Goal: Information Seeking & Learning: Learn about a topic

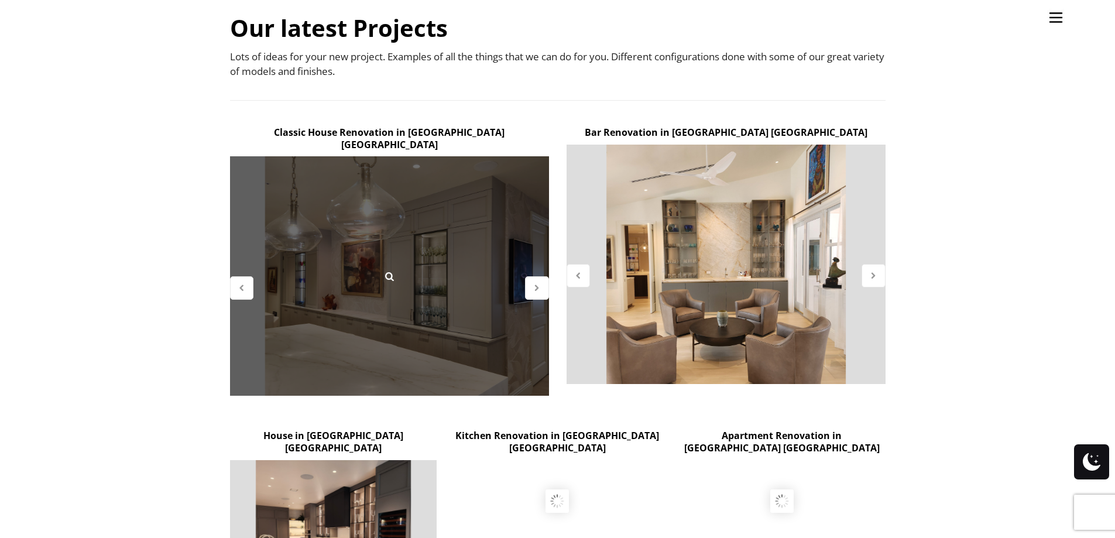
scroll to position [293, 0]
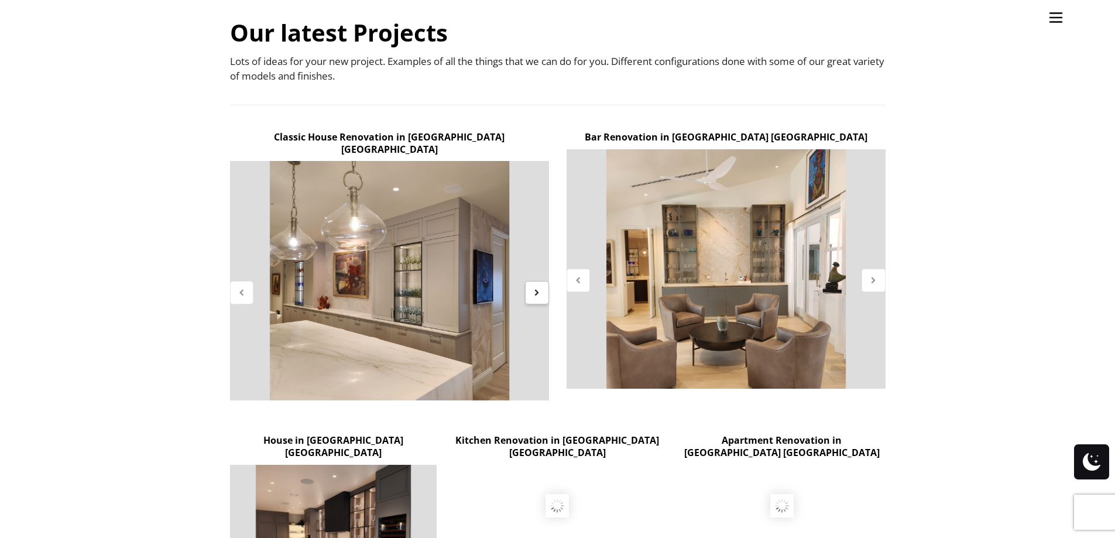
click at [534, 287] on icon at bounding box center [537, 292] width 10 height 10
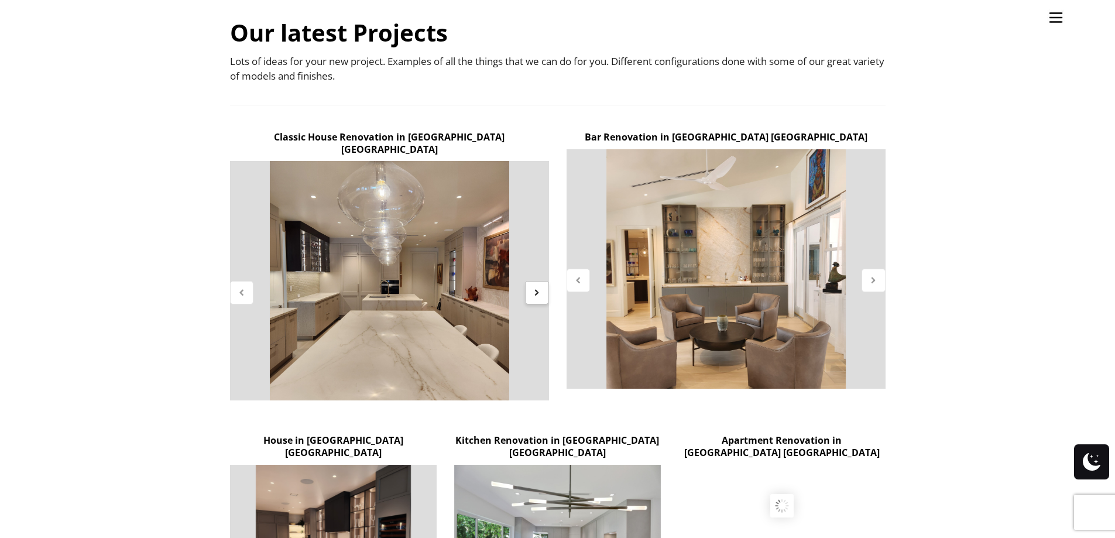
click at [534, 287] on icon at bounding box center [537, 292] width 10 height 10
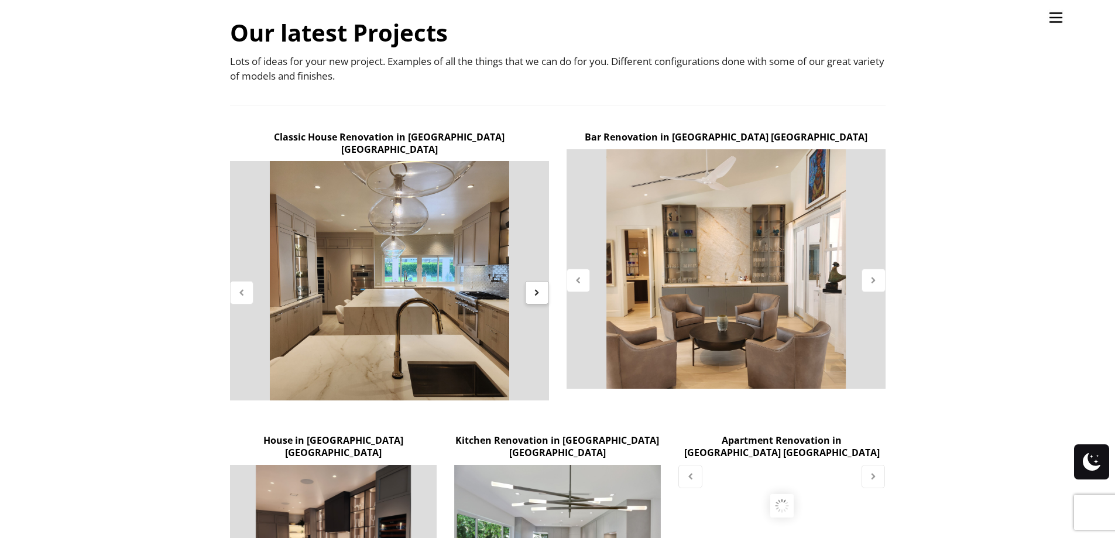
click at [534, 287] on icon at bounding box center [537, 292] width 10 height 10
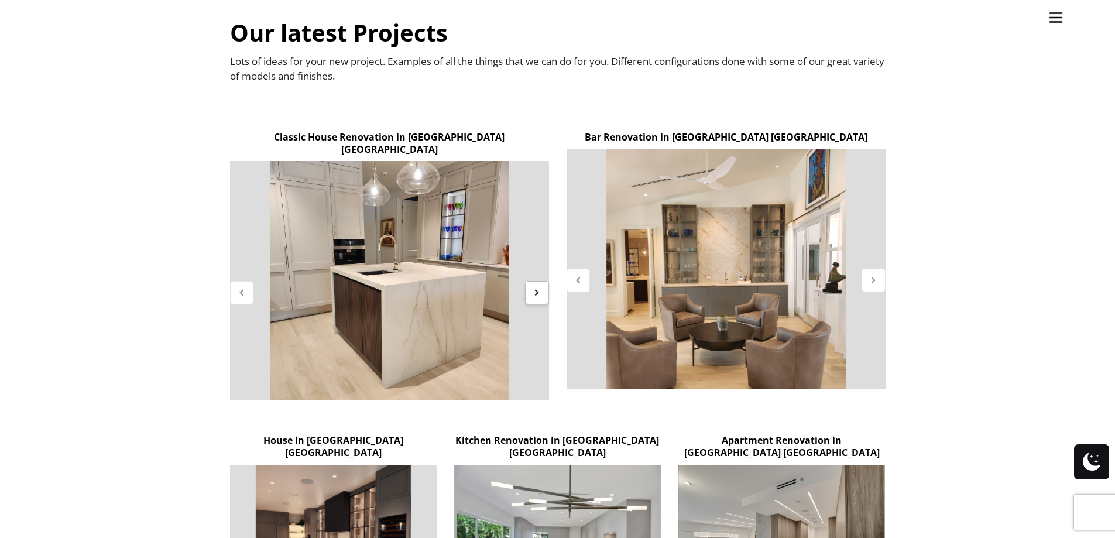
click at [534, 287] on icon at bounding box center [537, 292] width 10 height 10
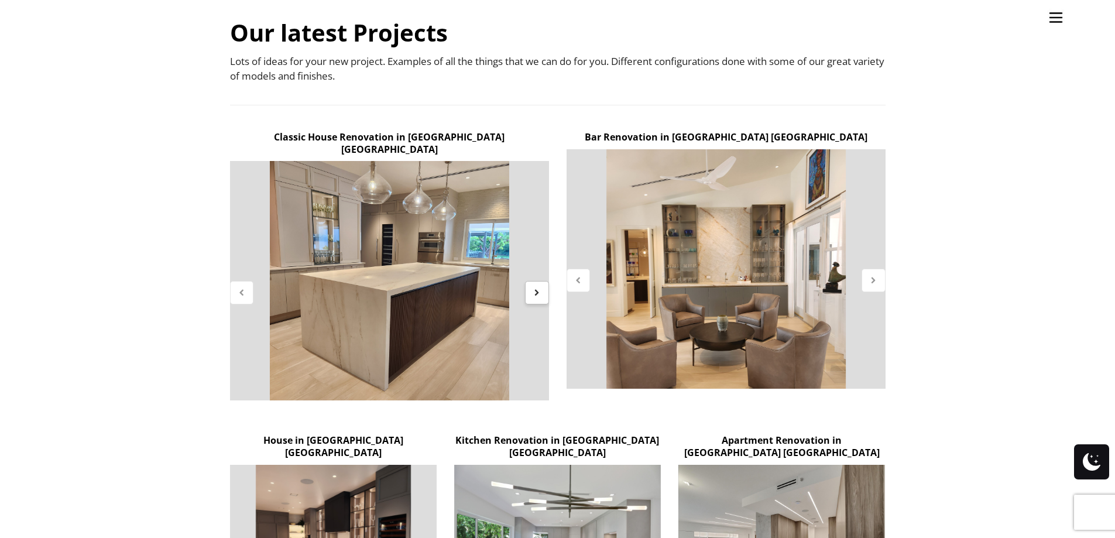
click at [534, 287] on icon at bounding box center [537, 292] width 10 height 10
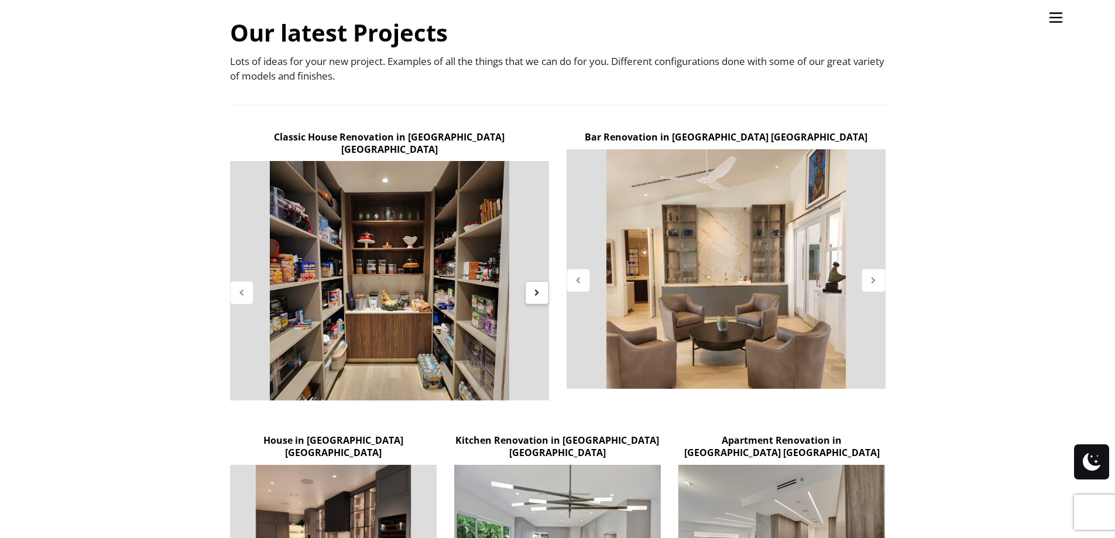
click at [534, 287] on icon at bounding box center [537, 292] width 10 height 10
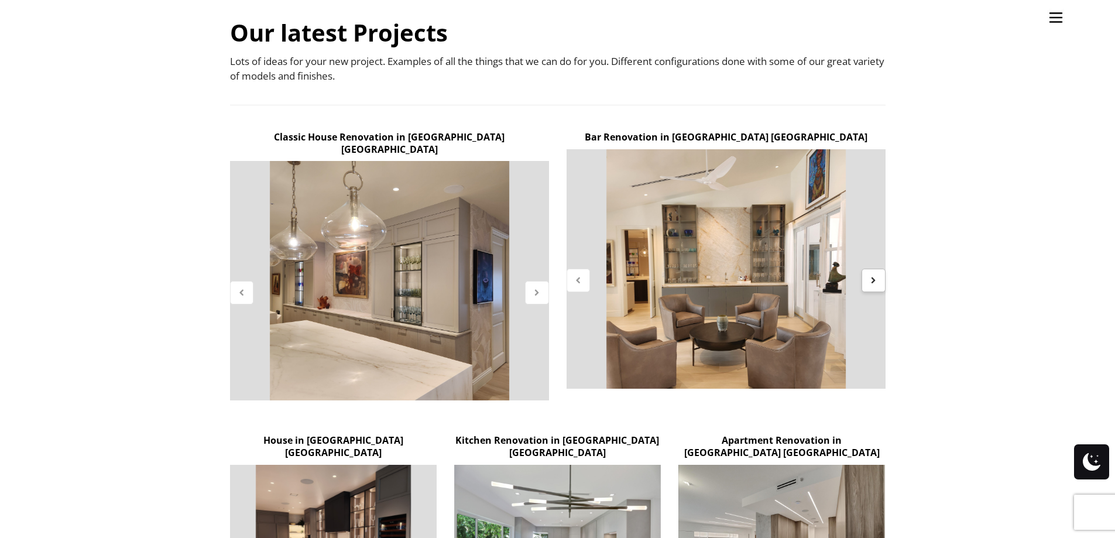
click at [878, 284] on div at bounding box center [873, 280] width 24 height 23
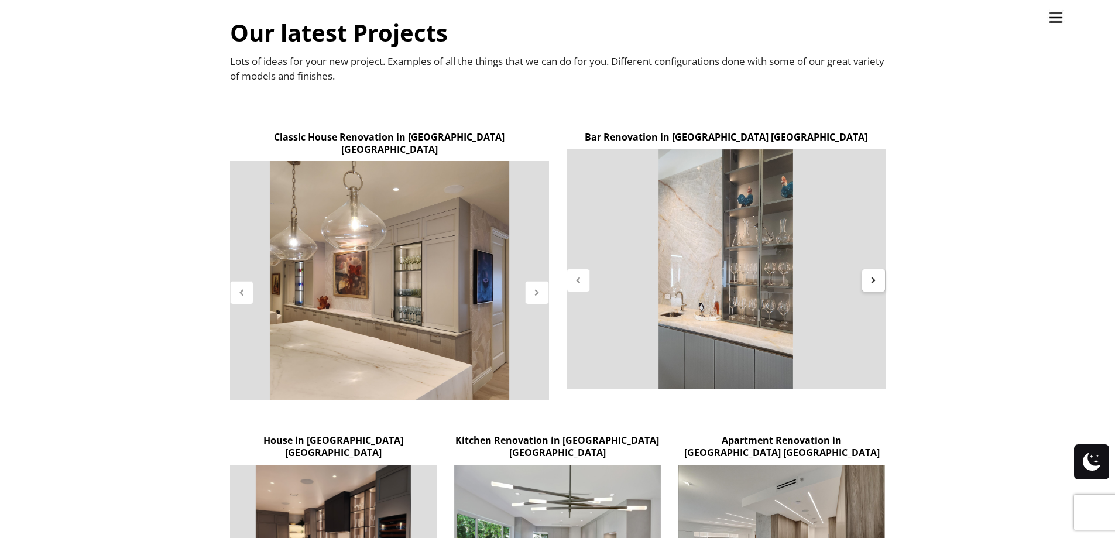
click at [878, 284] on div at bounding box center [873, 280] width 24 height 23
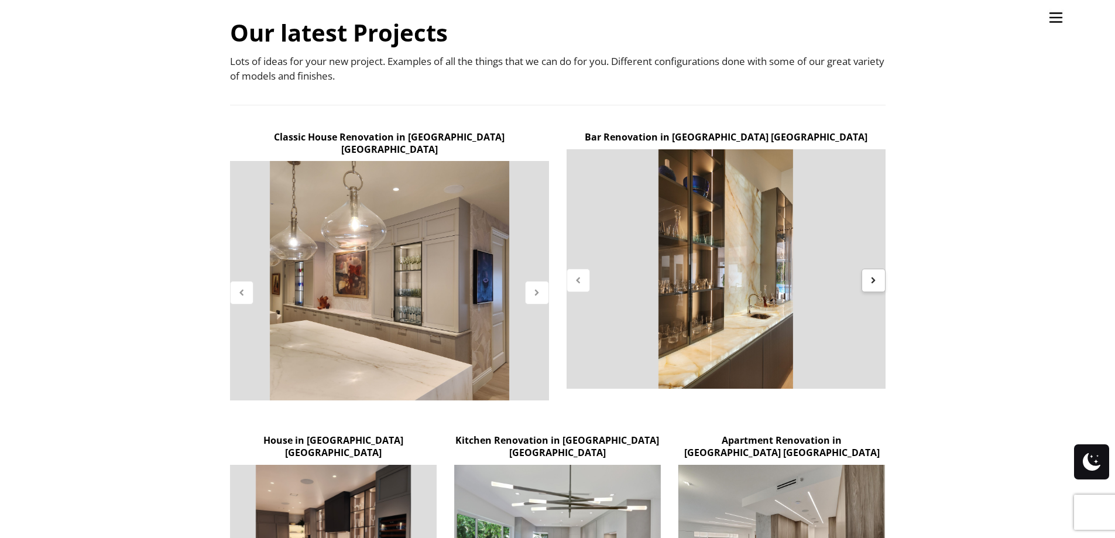
click at [878, 284] on div at bounding box center [873, 280] width 24 height 23
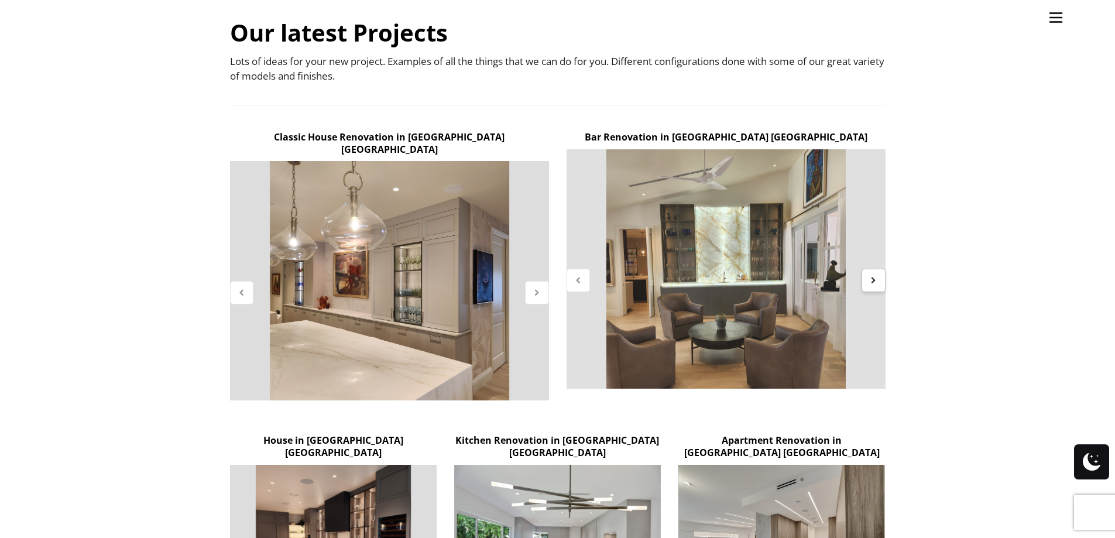
click at [878, 284] on div at bounding box center [873, 280] width 24 height 23
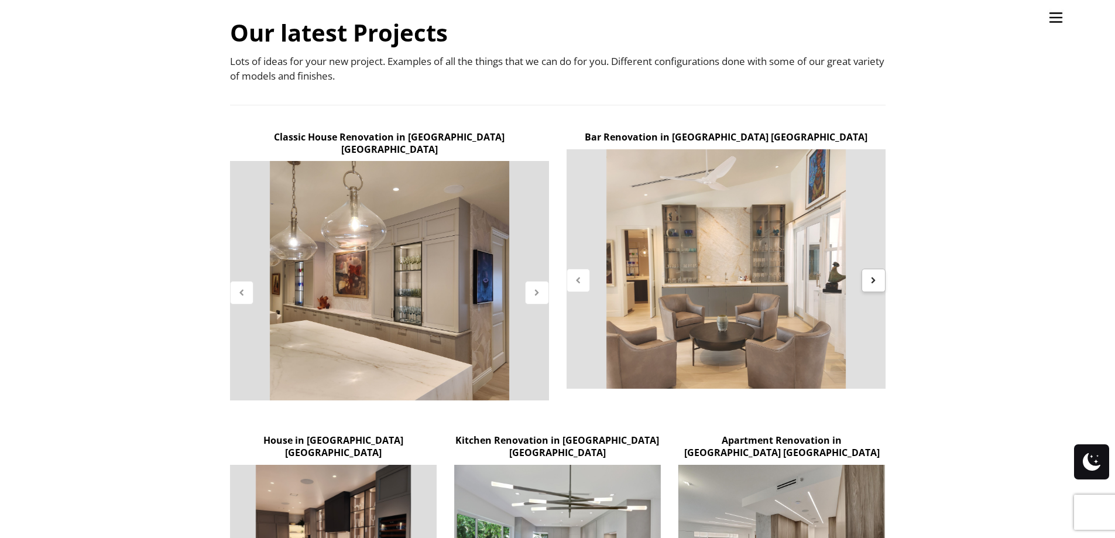
click at [878, 284] on div at bounding box center [873, 280] width 24 height 23
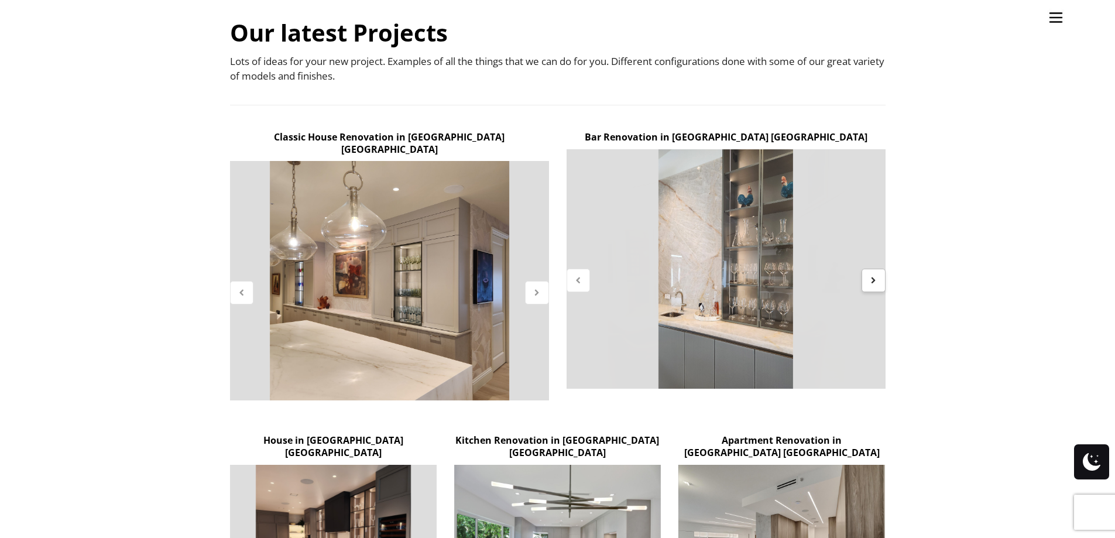
click at [878, 284] on div at bounding box center [873, 280] width 24 height 23
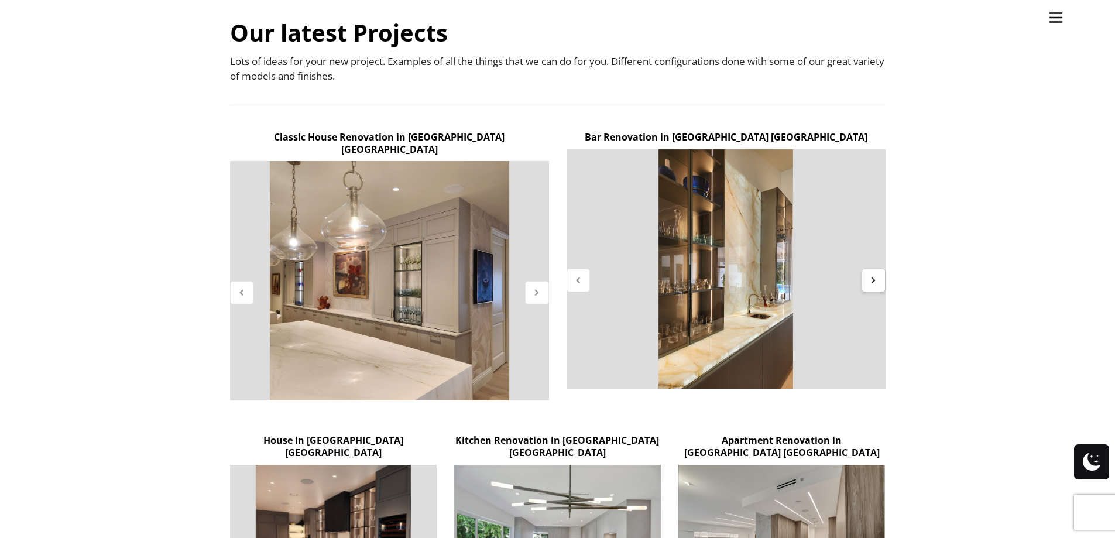
click at [878, 284] on div at bounding box center [873, 280] width 24 height 23
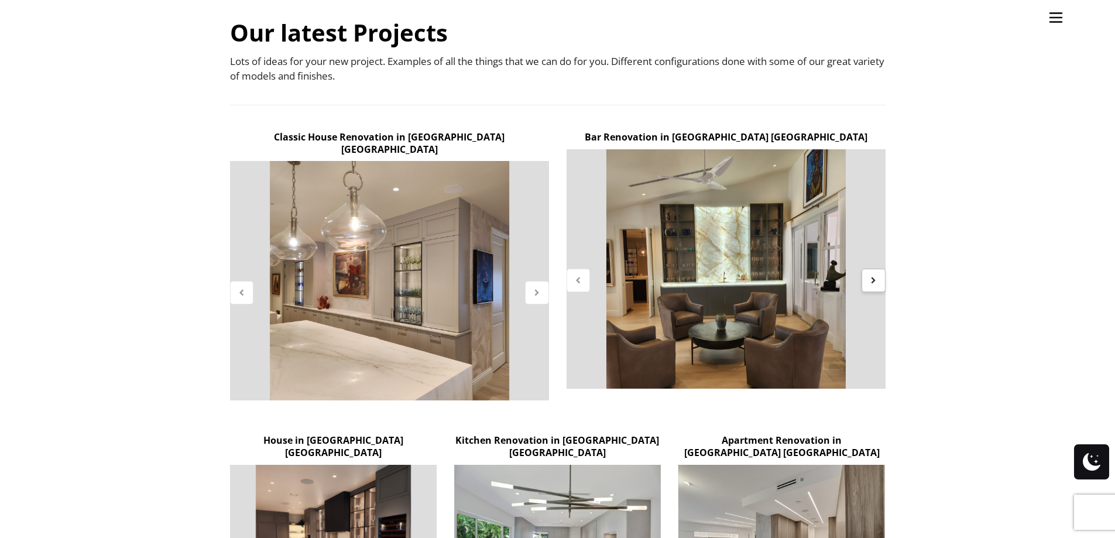
click at [878, 284] on div at bounding box center [873, 280] width 24 height 23
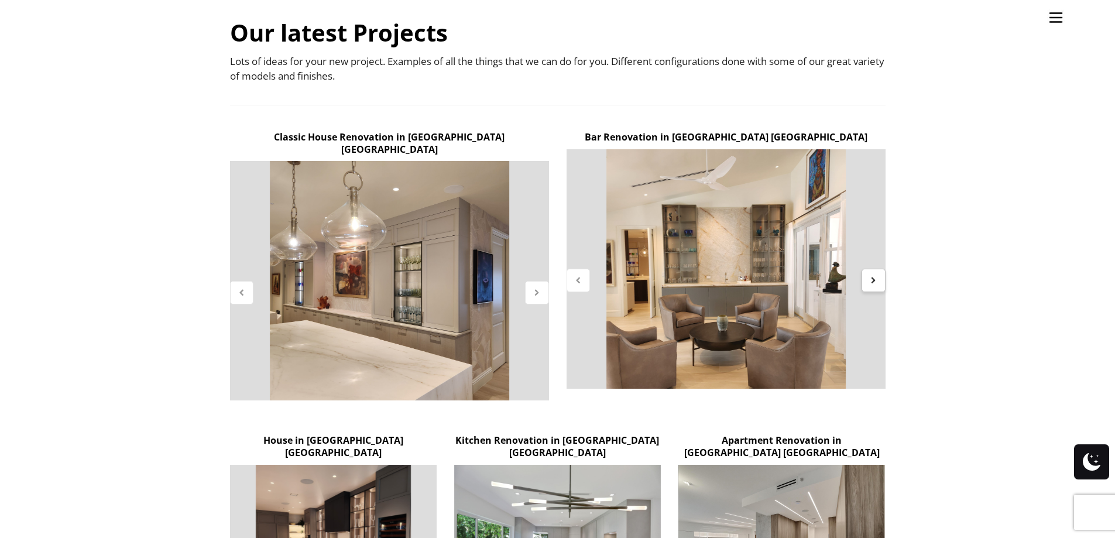
click at [878, 284] on div at bounding box center [873, 280] width 24 height 23
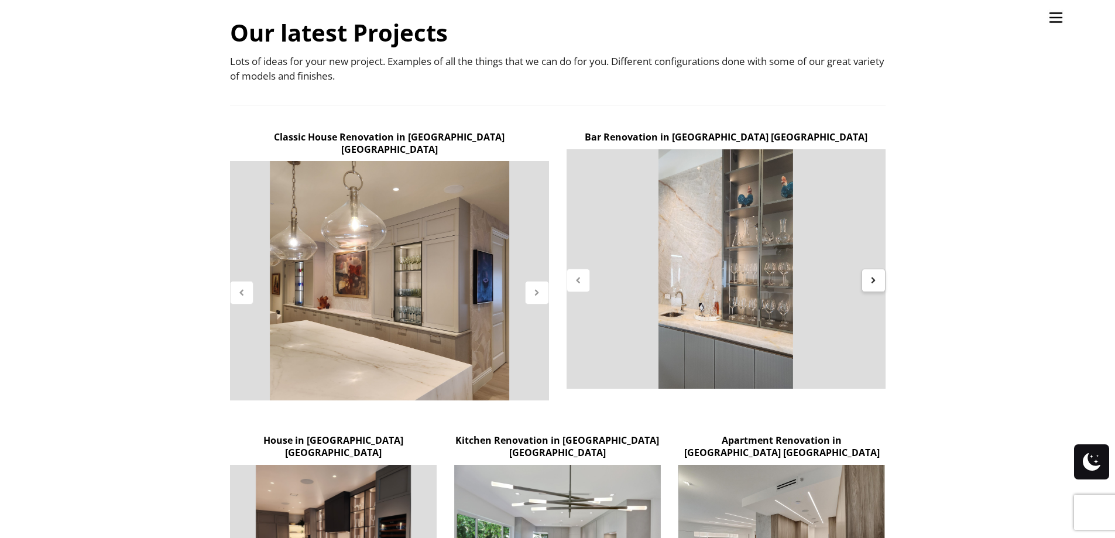
click at [878, 284] on div at bounding box center [873, 280] width 24 height 23
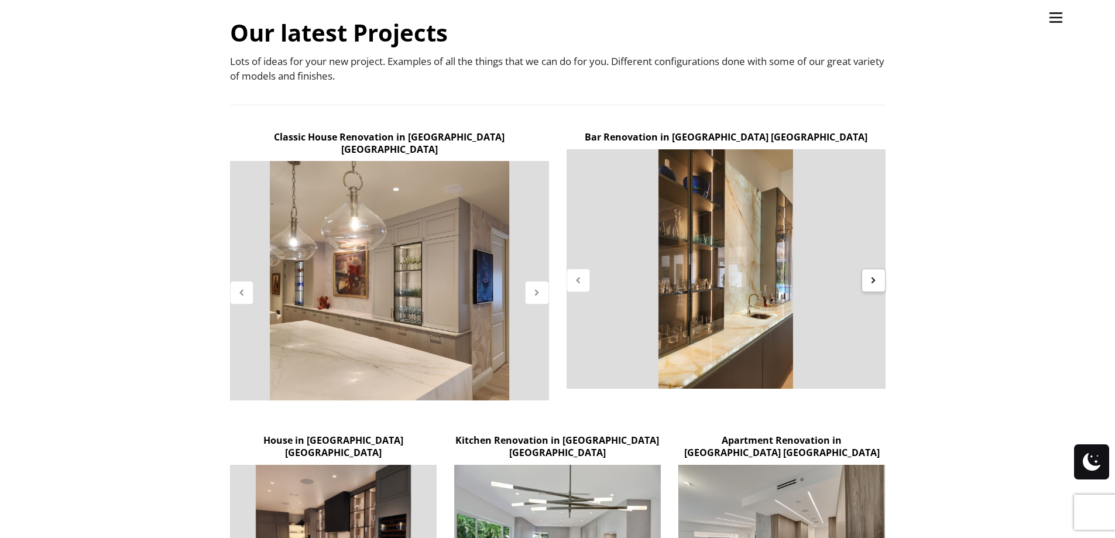
click at [878, 284] on div at bounding box center [873, 280] width 24 height 23
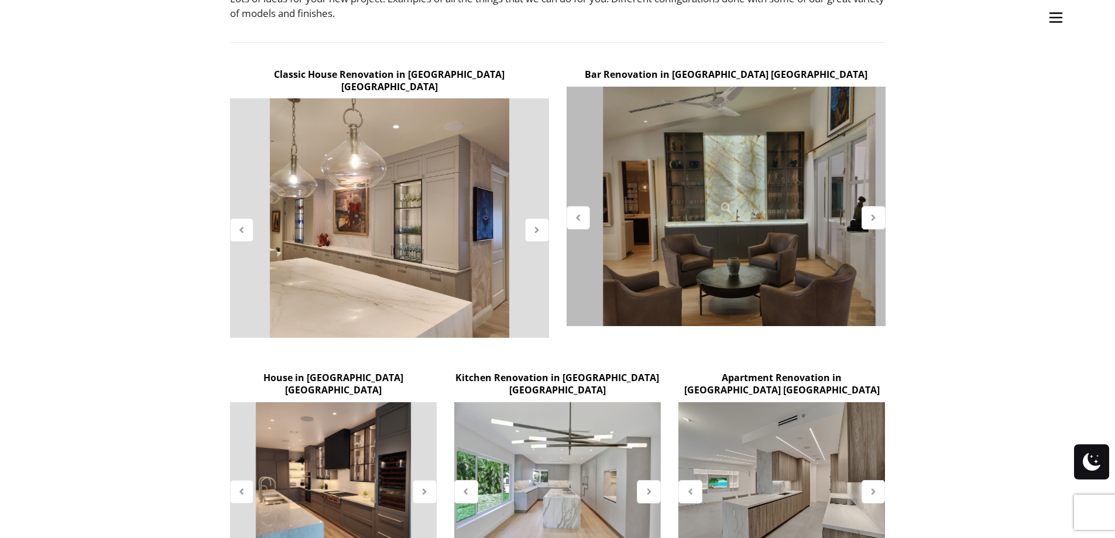
scroll to position [527, 0]
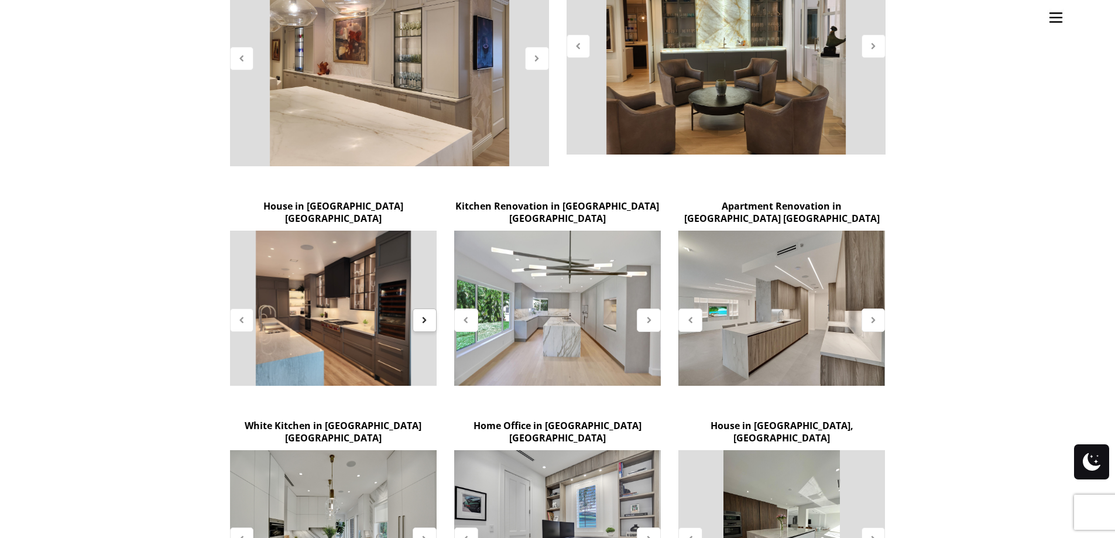
click at [427, 315] on icon at bounding box center [425, 320] width 10 height 10
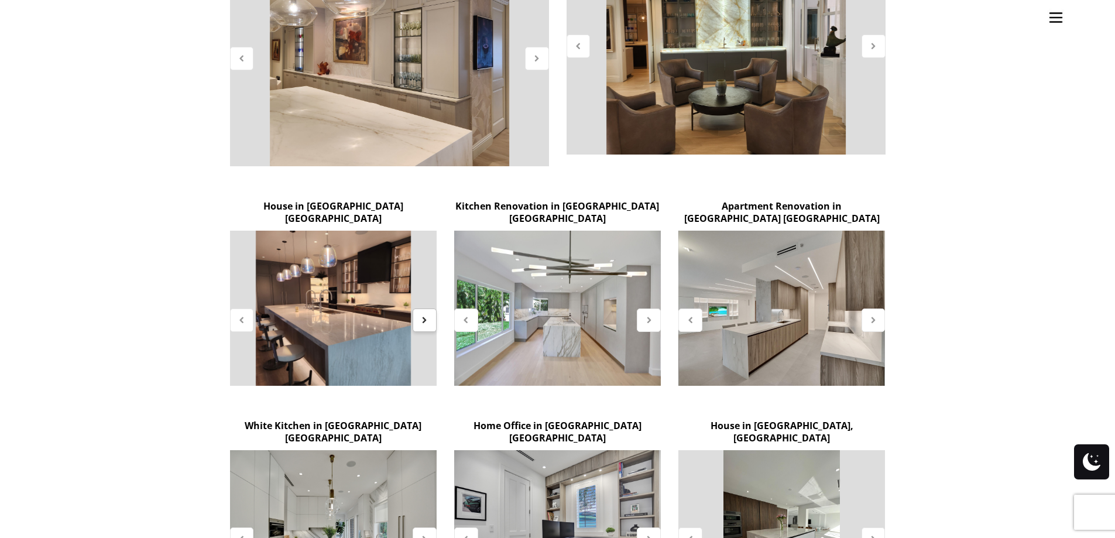
click at [427, 315] on icon at bounding box center [425, 320] width 10 height 10
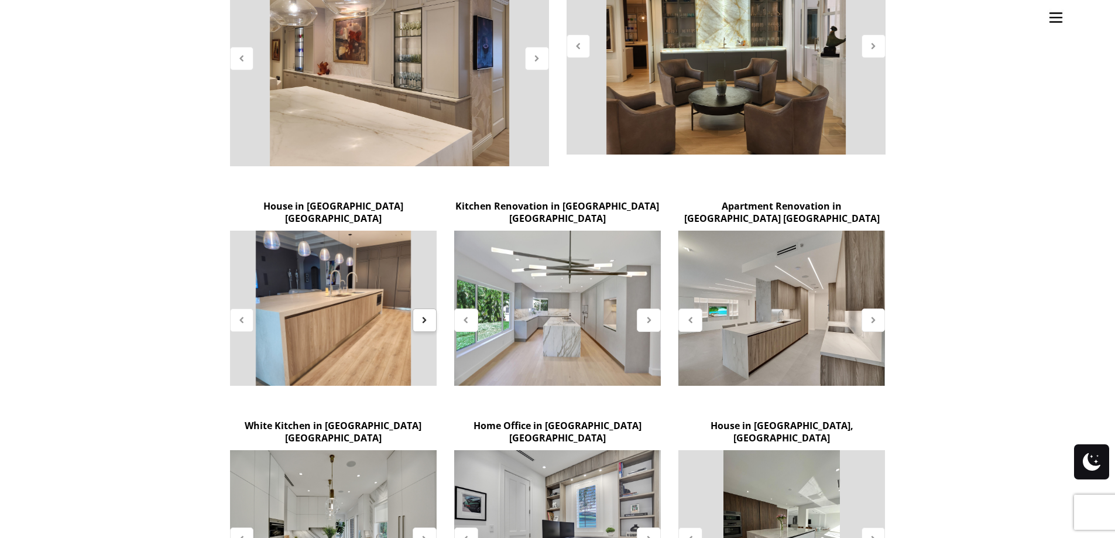
click at [427, 315] on icon at bounding box center [425, 320] width 10 height 10
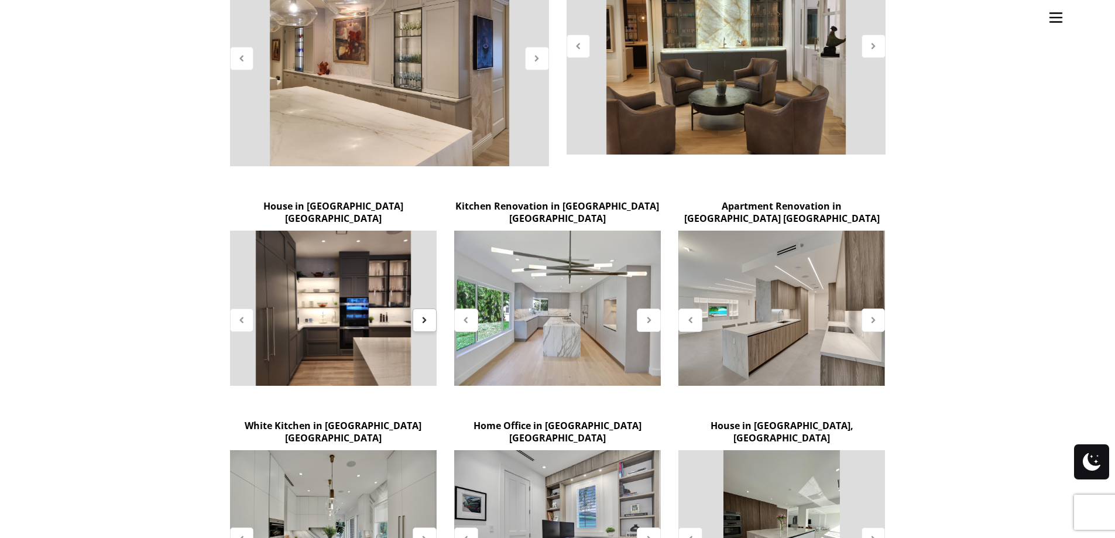
click at [427, 315] on icon at bounding box center [425, 320] width 10 height 10
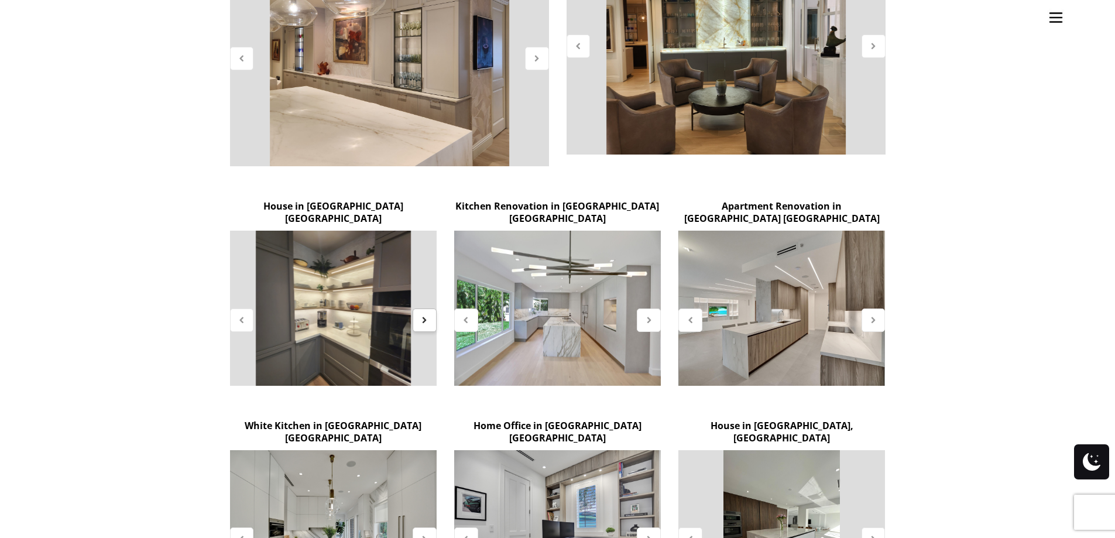
click at [427, 315] on icon at bounding box center [425, 320] width 10 height 10
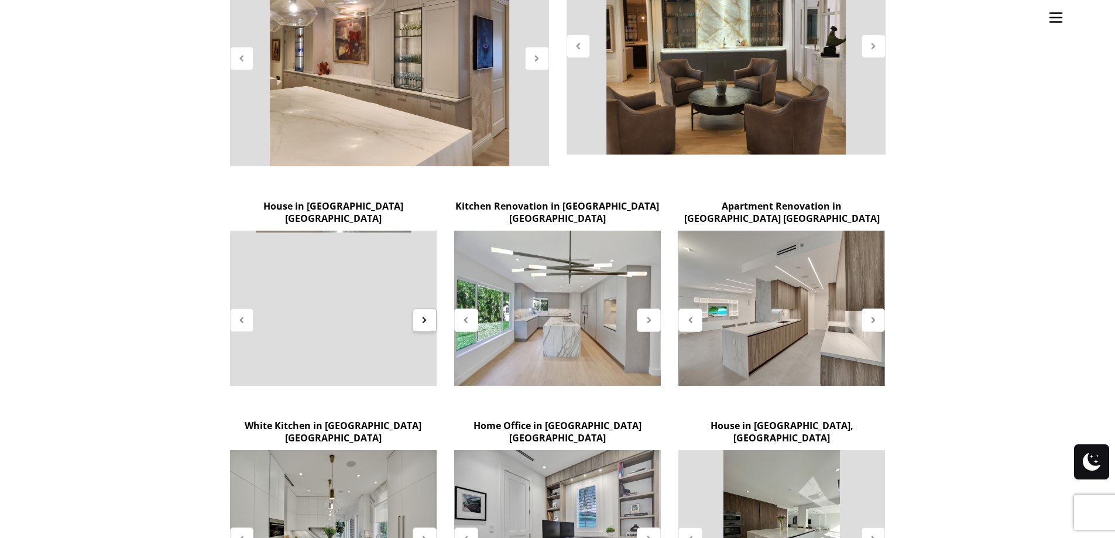
click at [427, 315] on icon at bounding box center [425, 320] width 10 height 10
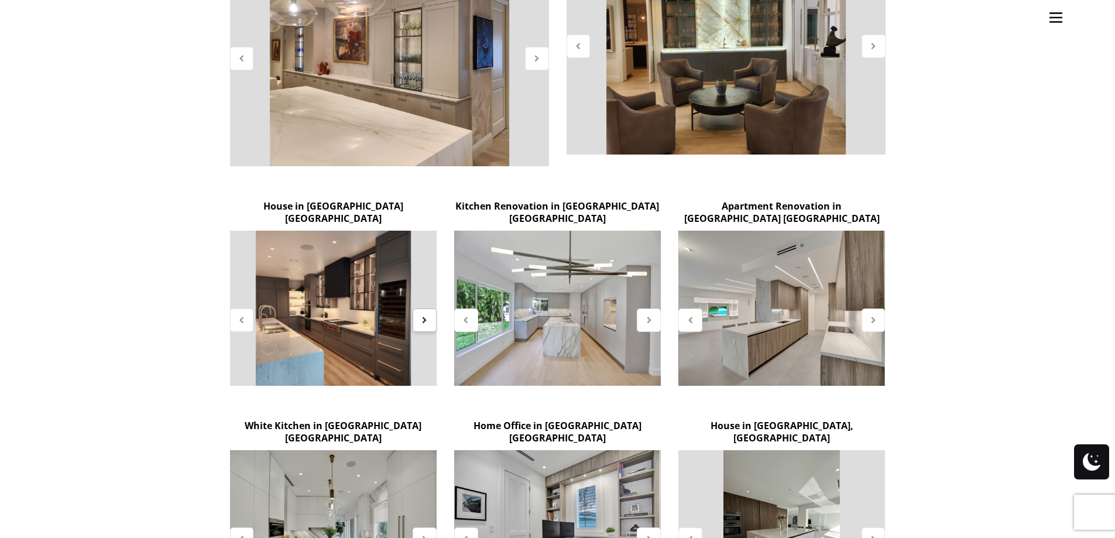
click at [427, 315] on icon at bounding box center [425, 320] width 10 height 10
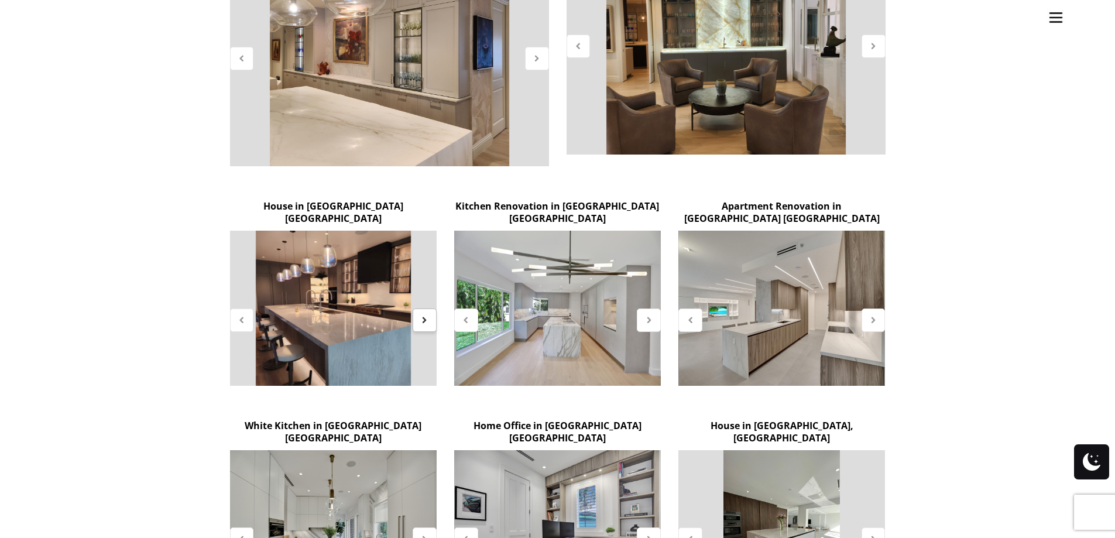
click at [427, 315] on icon at bounding box center [425, 320] width 10 height 10
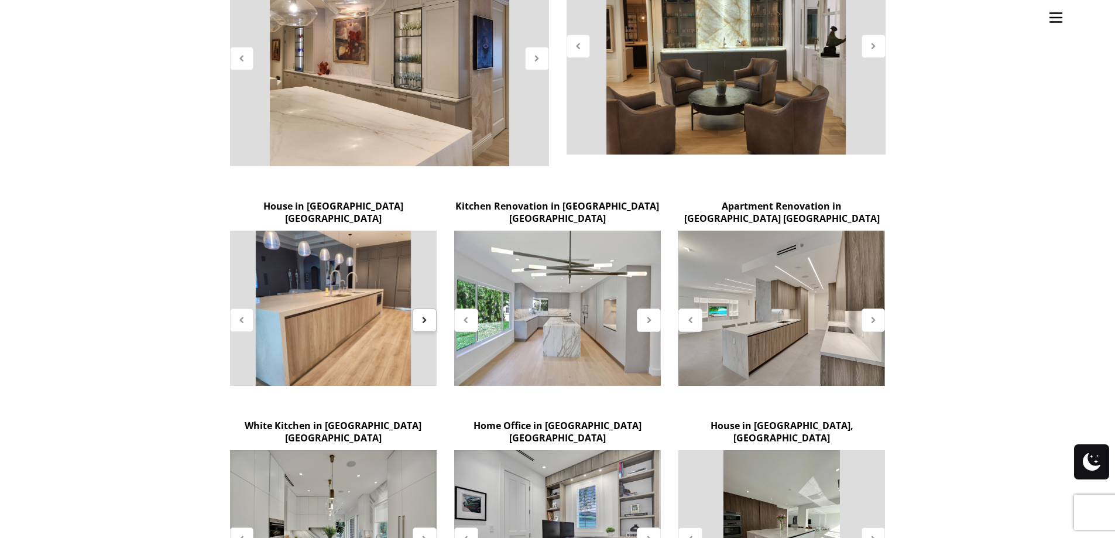
click at [427, 315] on icon at bounding box center [425, 320] width 10 height 10
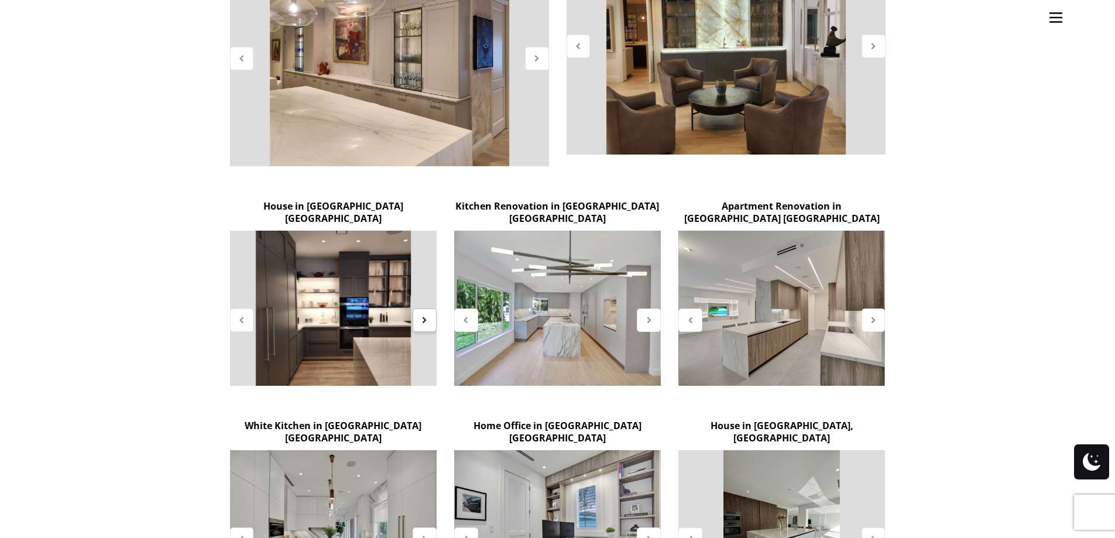
click at [427, 315] on icon at bounding box center [425, 320] width 10 height 10
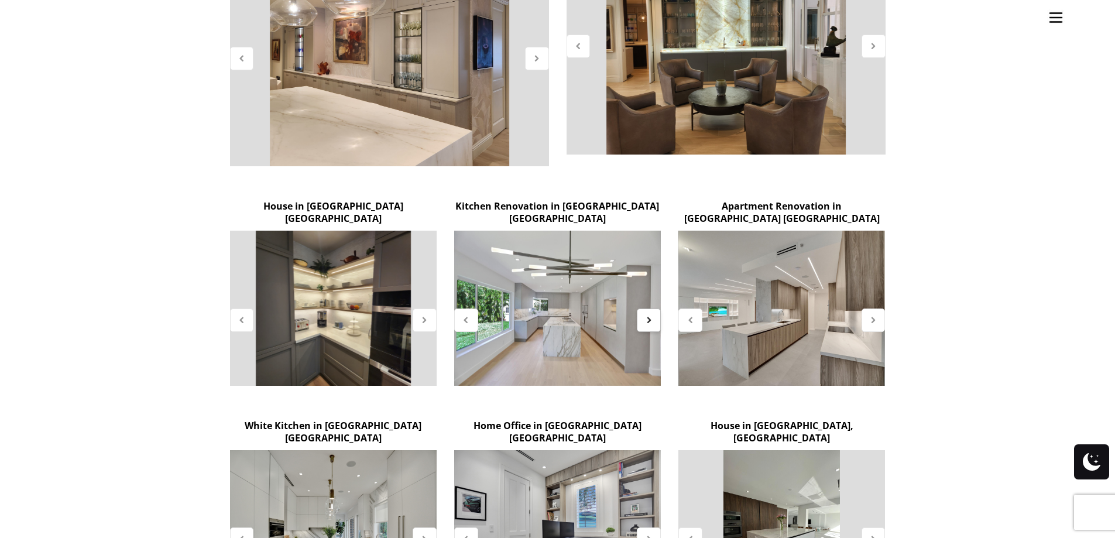
click at [650, 308] on div at bounding box center [649, 319] width 24 height 23
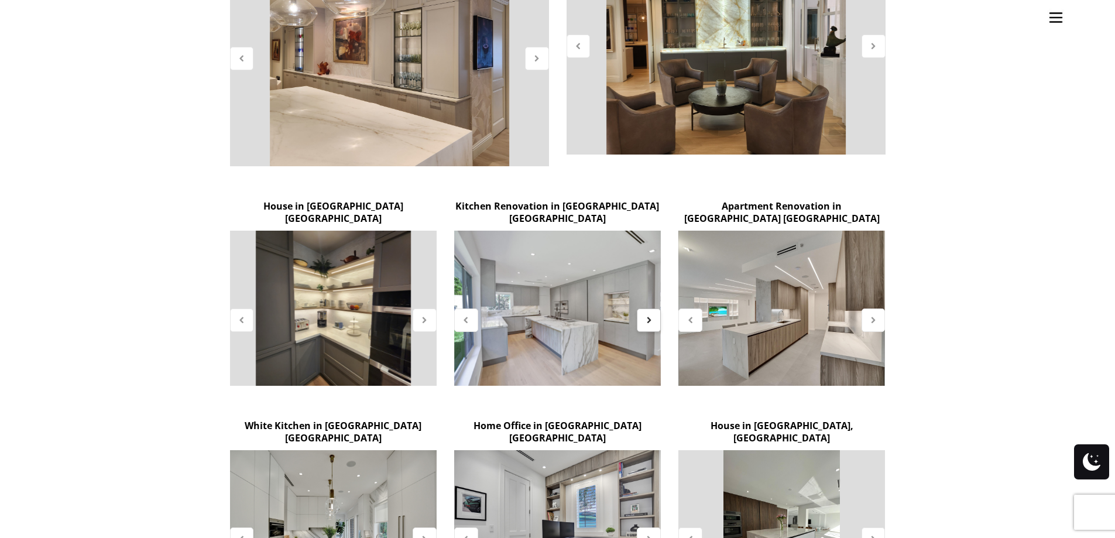
click at [650, 308] on div at bounding box center [649, 319] width 24 height 23
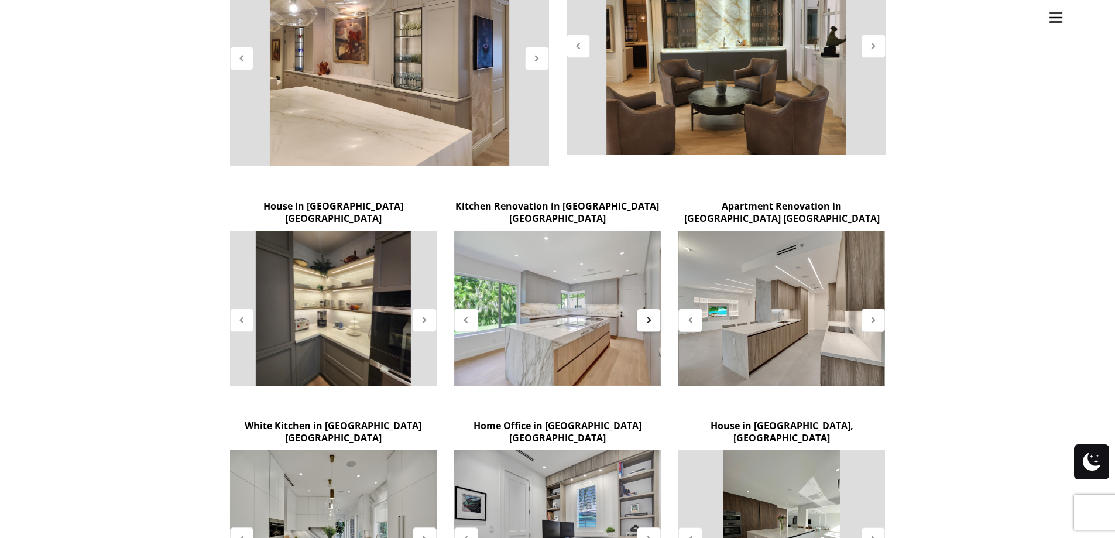
click at [650, 308] on div at bounding box center [649, 319] width 24 height 23
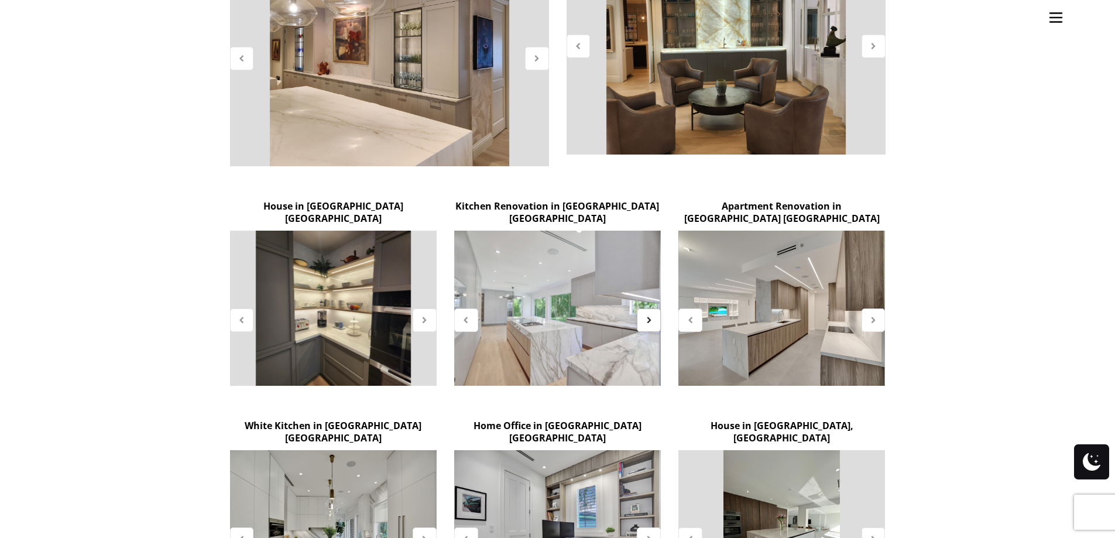
click at [650, 308] on div at bounding box center [649, 319] width 24 height 23
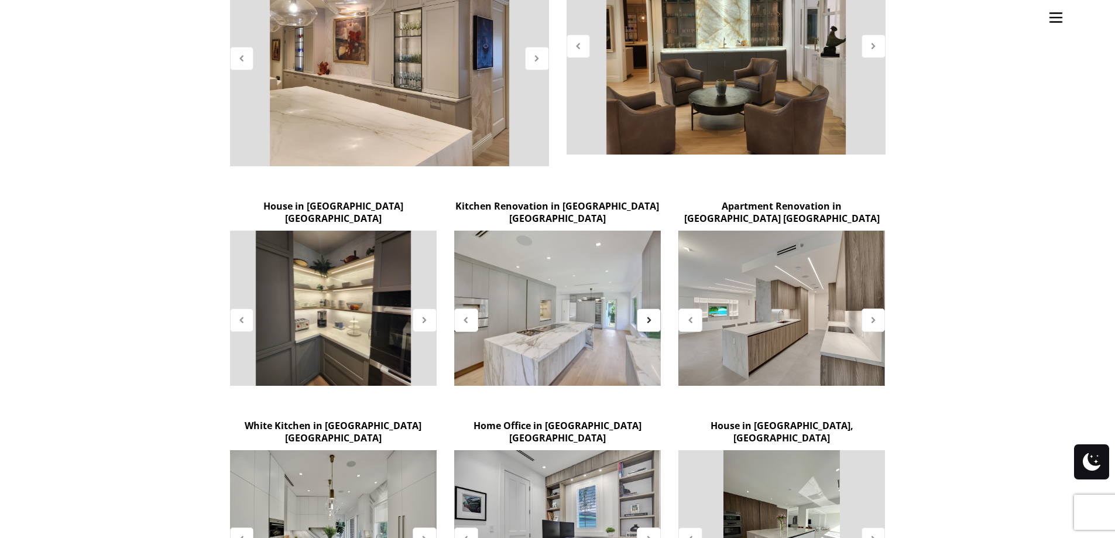
click at [650, 315] on icon at bounding box center [649, 320] width 10 height 10
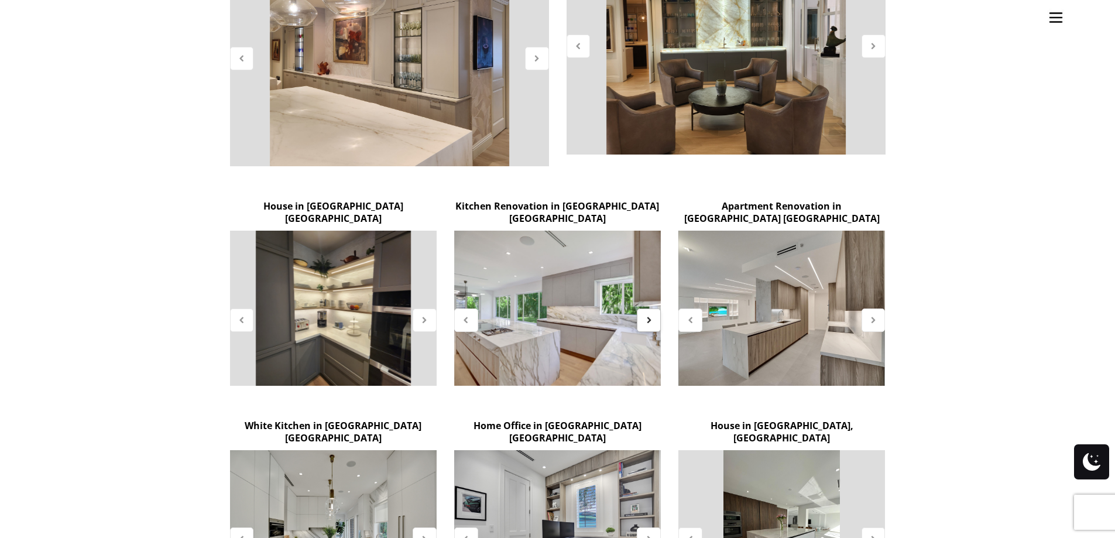
click at [650, 315] on icon at bounding box center [649, 320] width 10 height 10
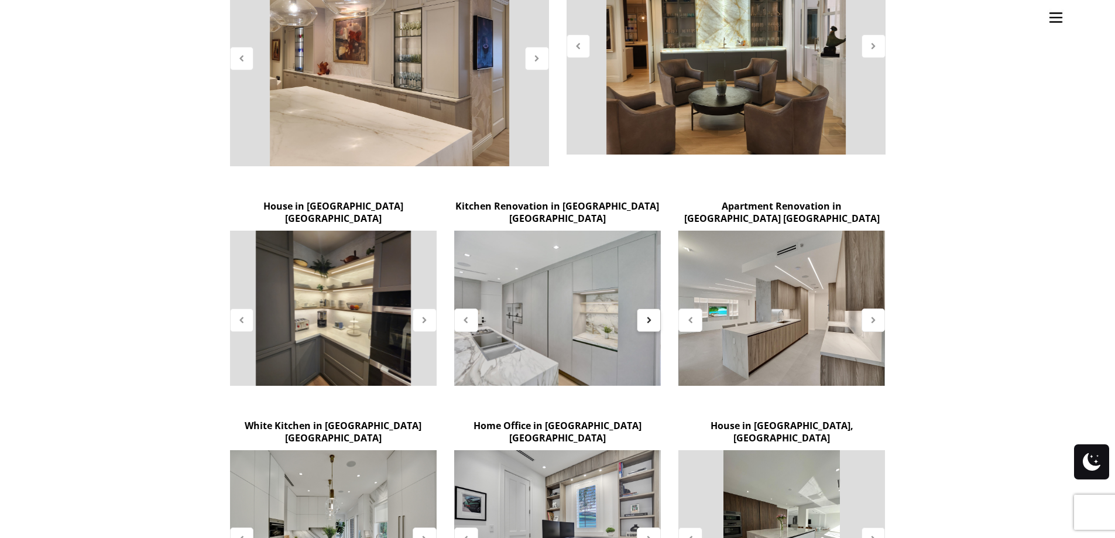
click at [650, 315] on icon at bounding box center [649, 320] width 10 height 10
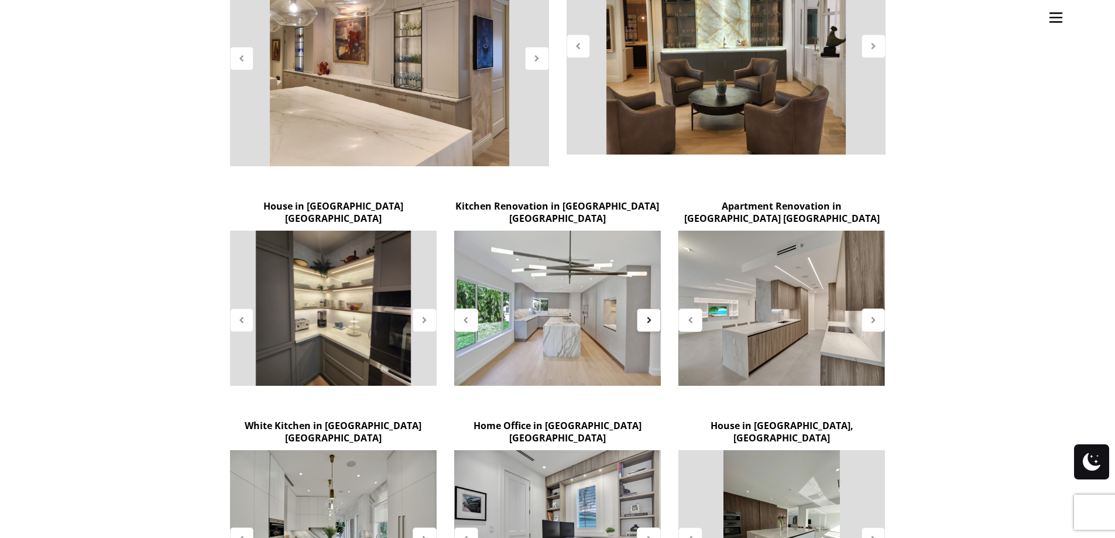
click at [650, 315] on icon at bounding box center [649, 320] width 10 height 10
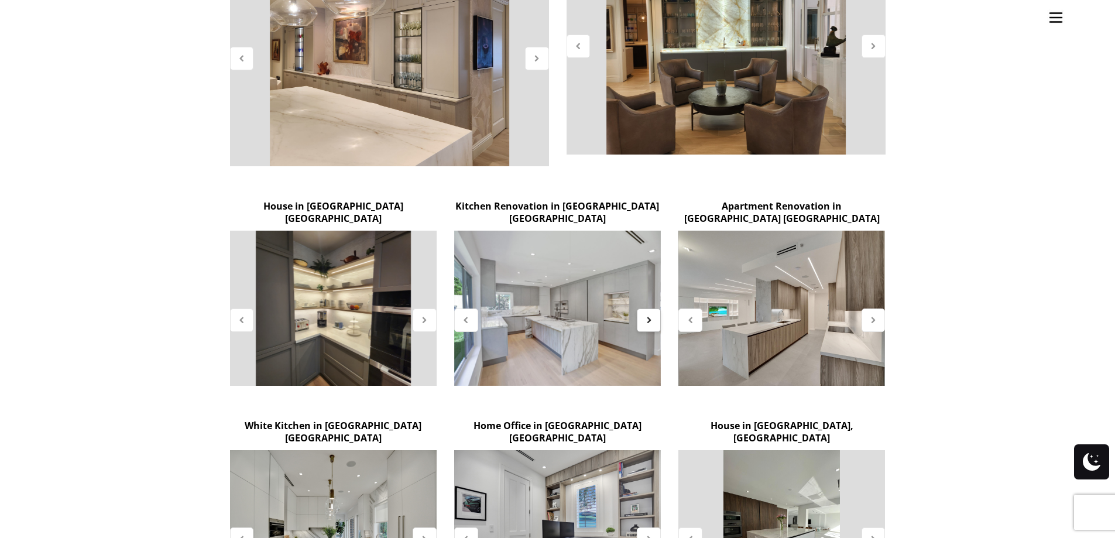
click at [650, 315] on icon at bounding box center [649, 320] width 10 height 10
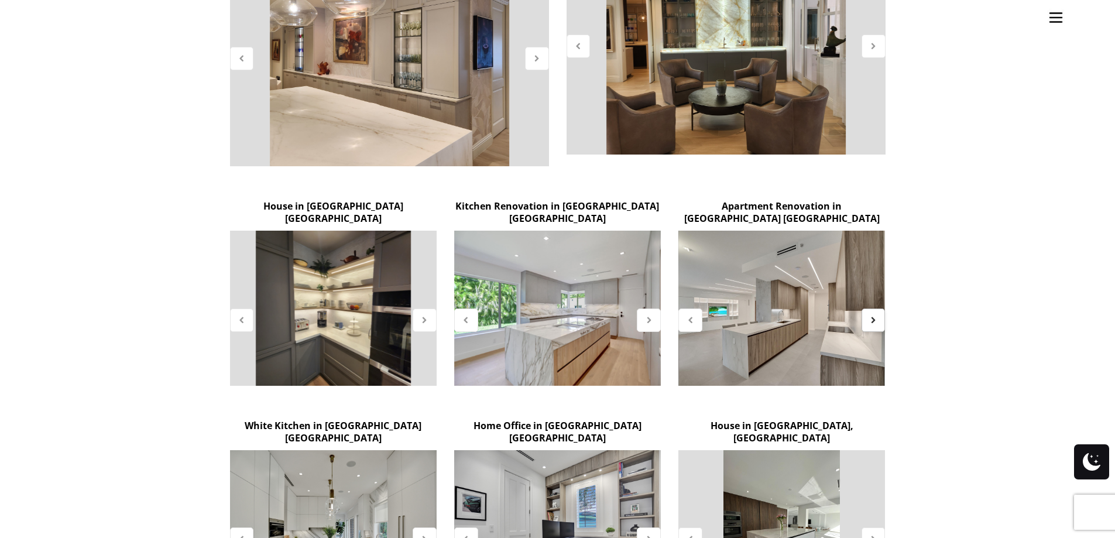
click at [880, 308] on div at bounding box center [873, 319] width 24 height 23
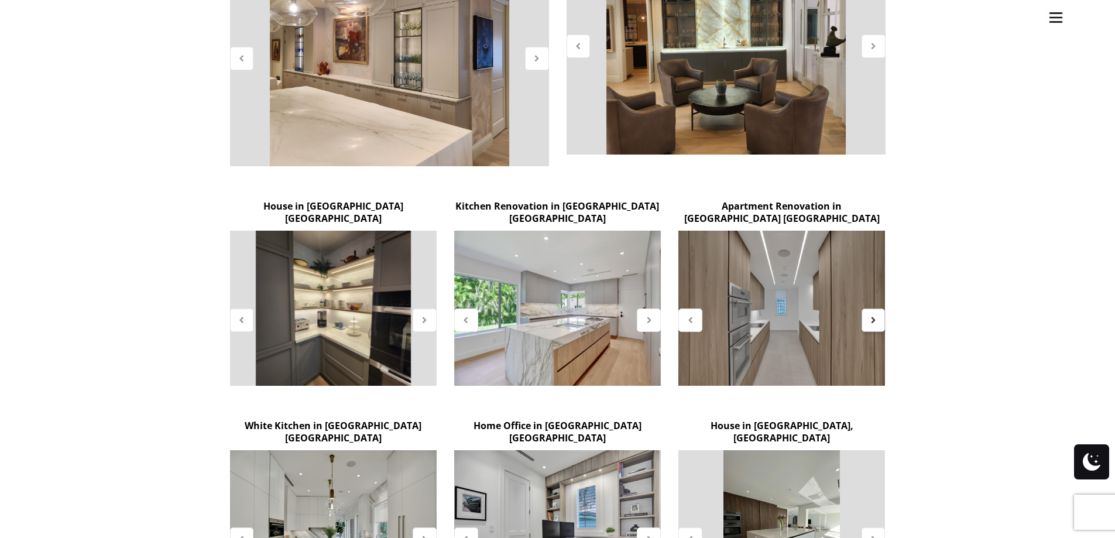
click at [880, 308] on div at bounding box center [873, 319] width 24 height 23
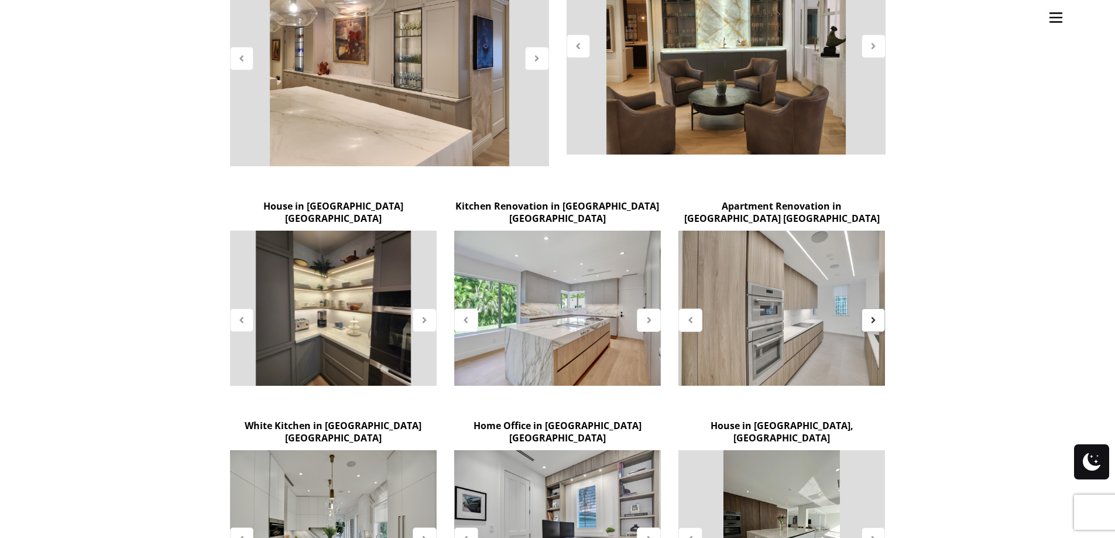
click at [880, 308] on div at bounding box center [873, 319] width 24 height 23
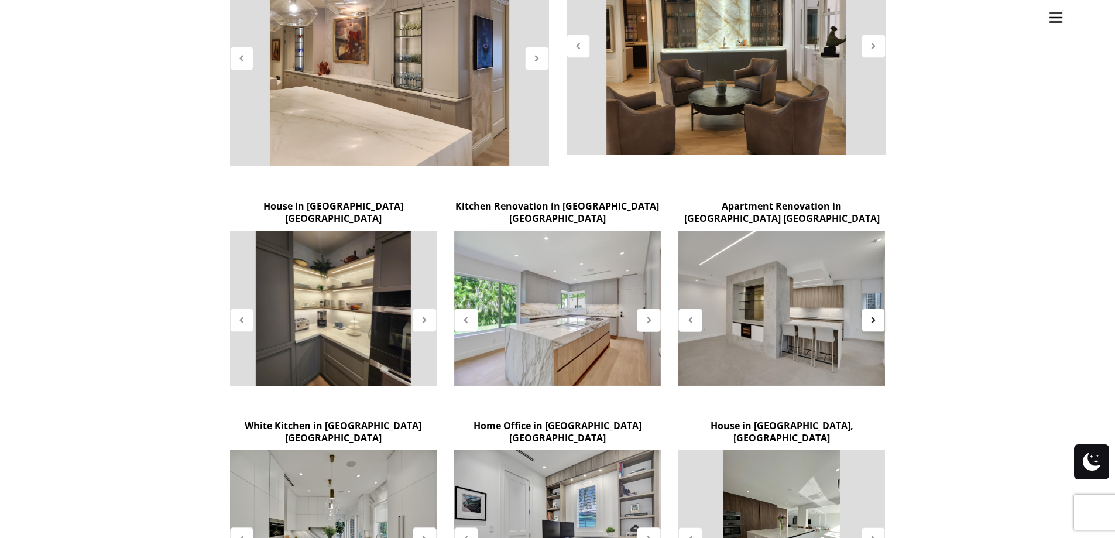
click at [880, 308] on div at bounding box center [873, 319] width 24 height 23
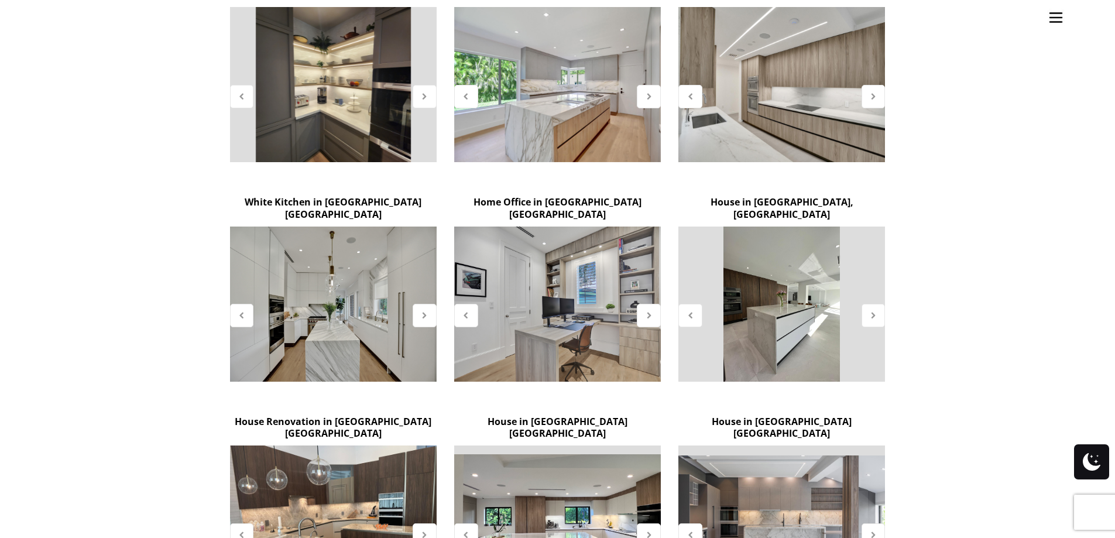
scroll to position [761, 0]
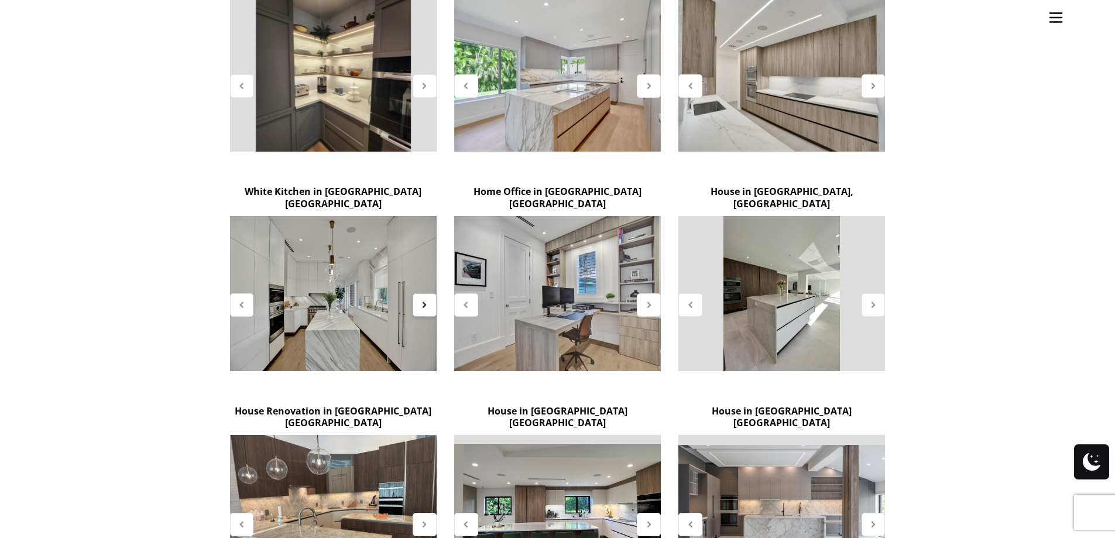
click at [424, 300] on icon at bounding box center [425, 305] width 10 height 10
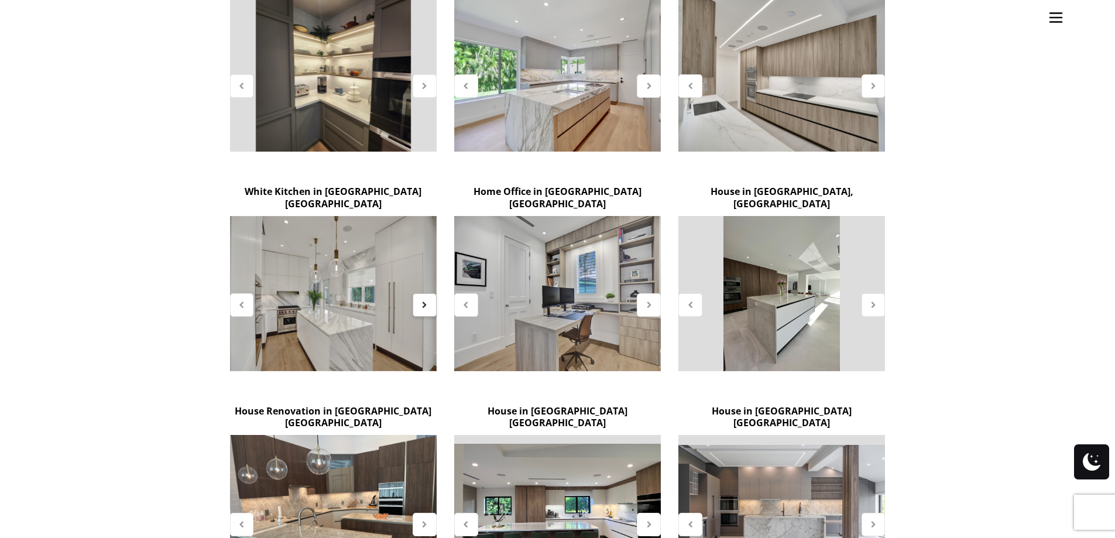
click at [424, 300] on icon at bounding box center [425, 305] width 10 height 10
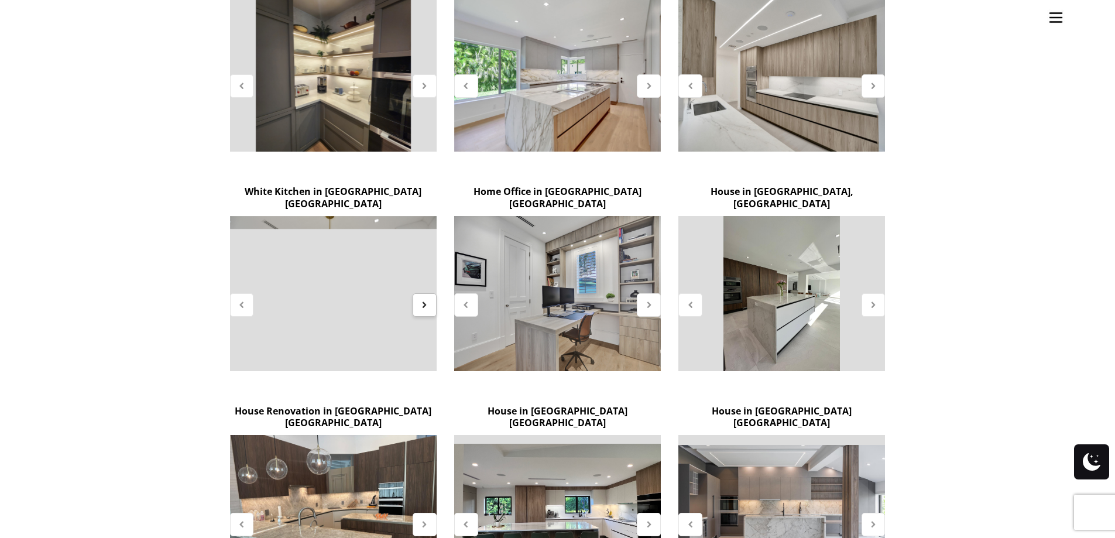
click at [424, 300] on icon at bounding box center [425, 305] width 10 height 10
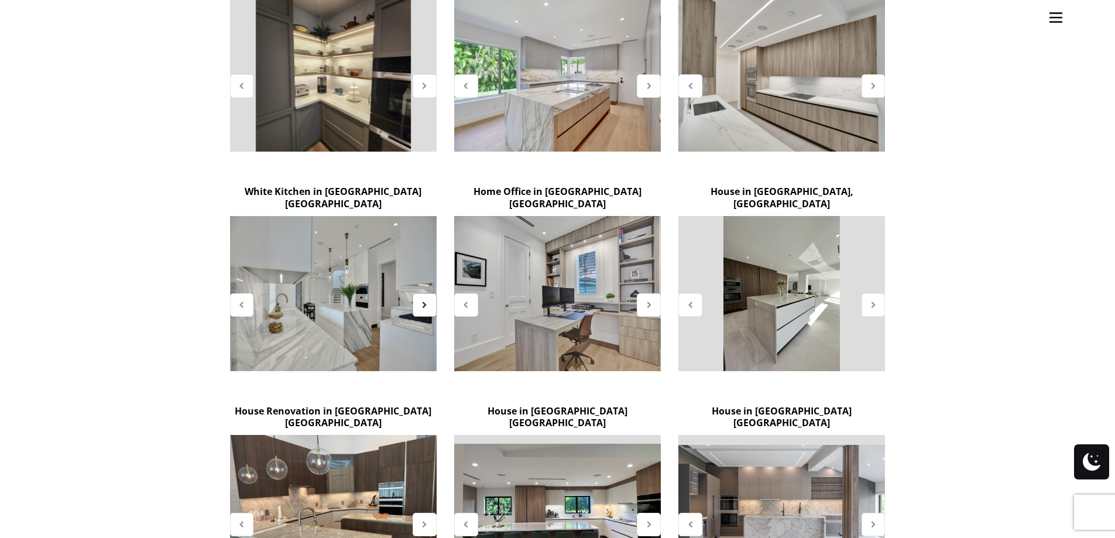
click at [424, 300] on icon at bounding box center [425, 305] width 10 height 10
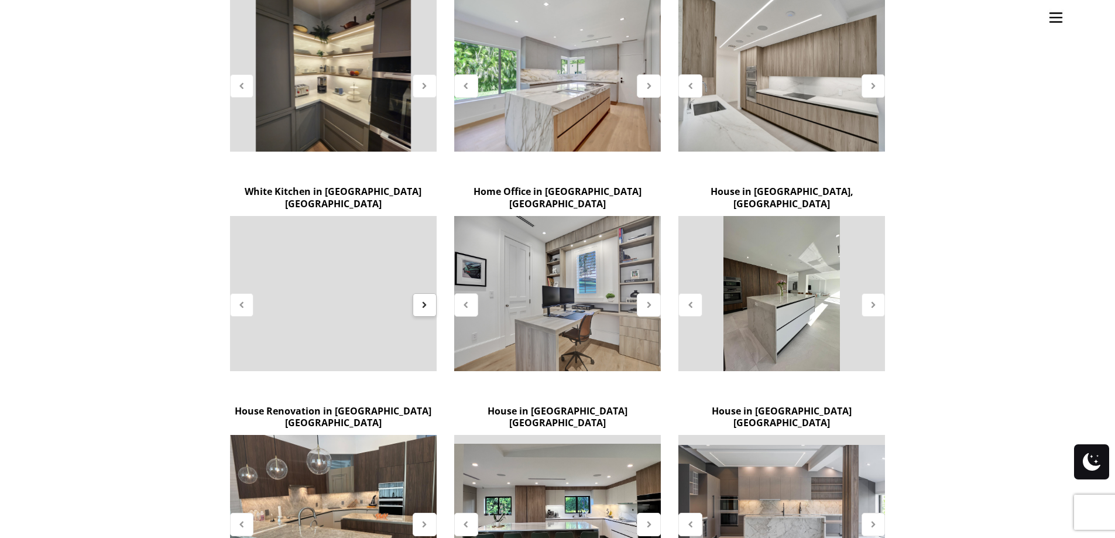
click at [424, 300] on icon at bounding box center [425, 305] width 10 height 10
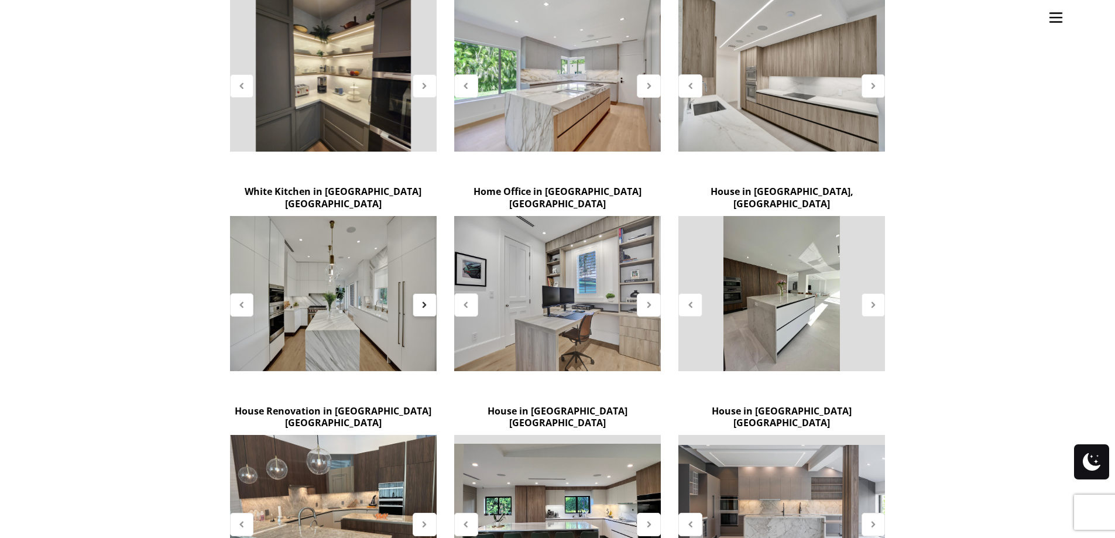
click at [424, 300] on icon at bounding box center [425, 305] width 10 height 10
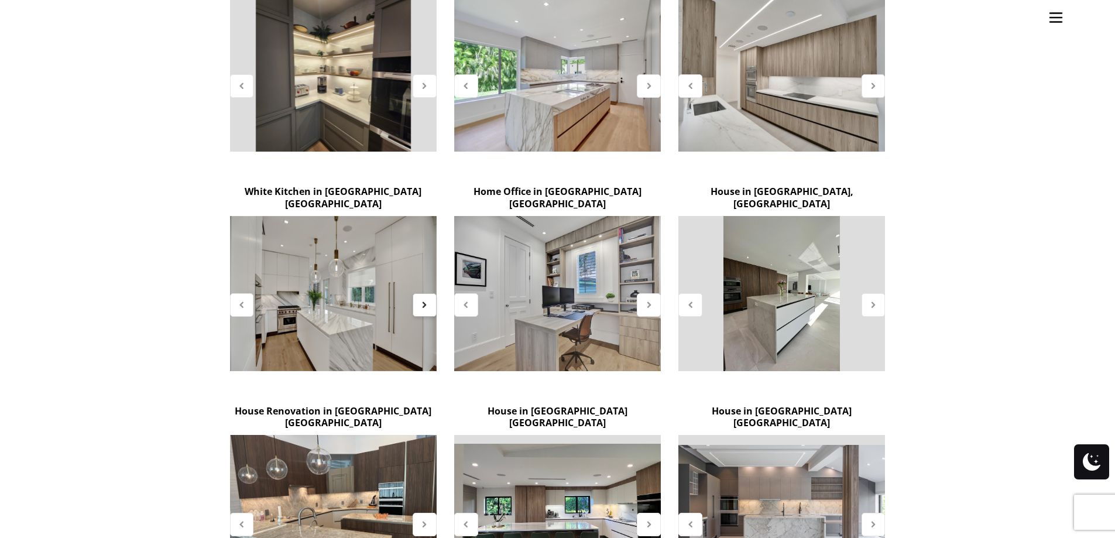
click at [424, 300] on icon at bounding box center [425, 305] width 10 height 10
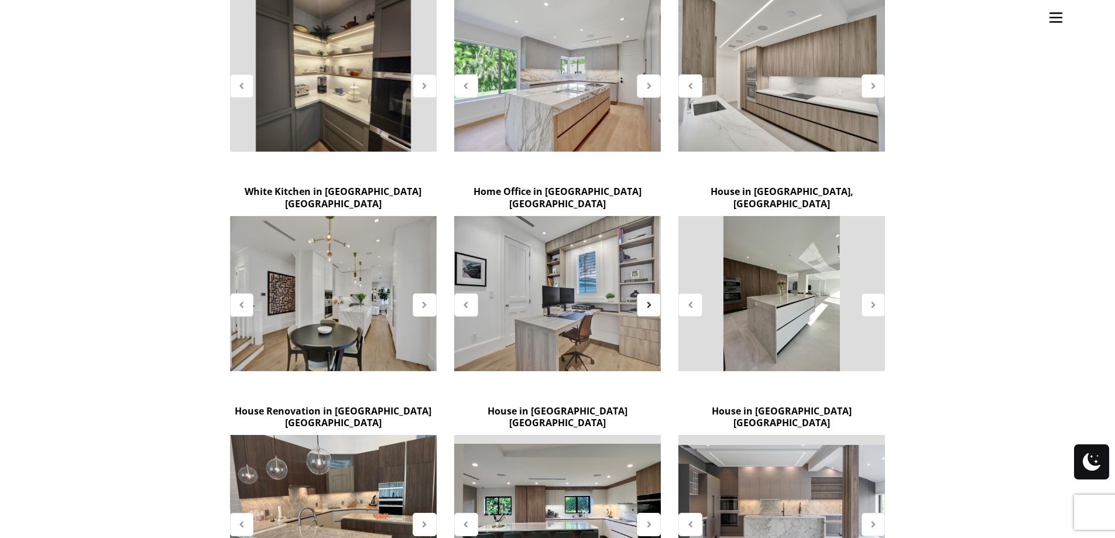
click at [655, 293] on div at bounding box center [649, 304] width 24 height 23
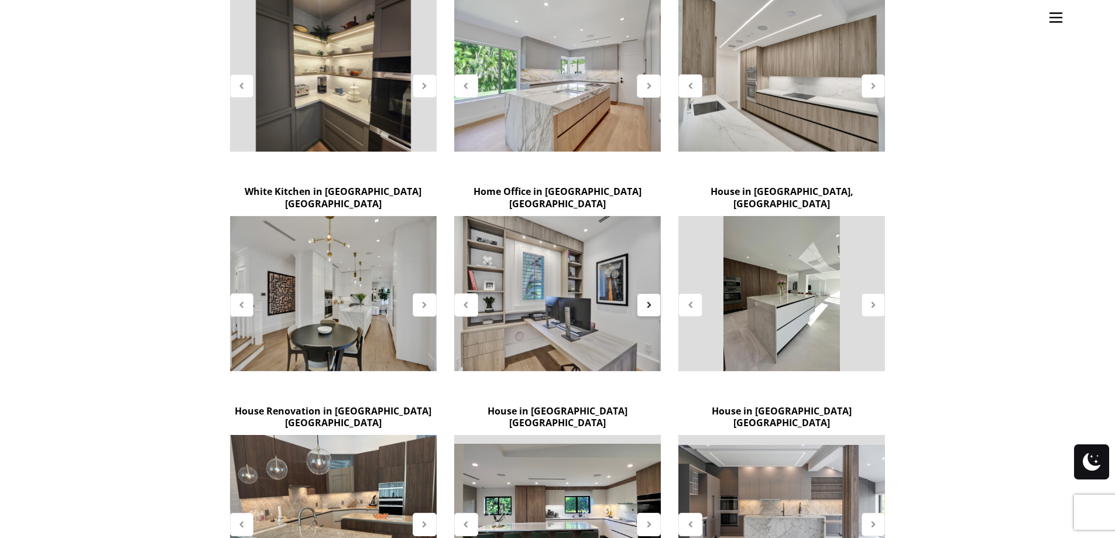
click at [655, 293] on div at bounding box center [649, 304] width 24 height 23
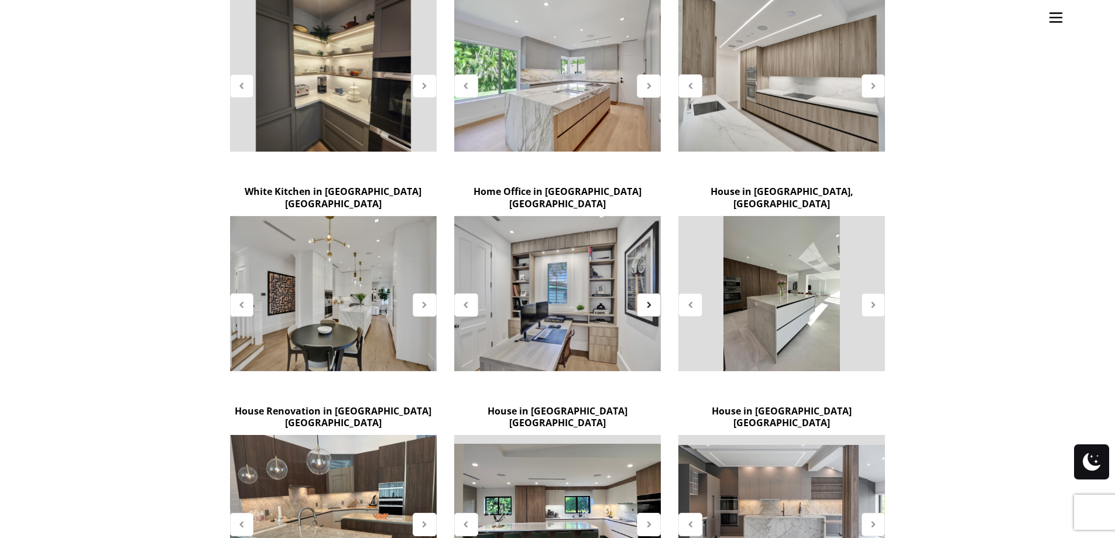
click at [655, 293] on div at bounding box center [649, 304] width 24 height 23
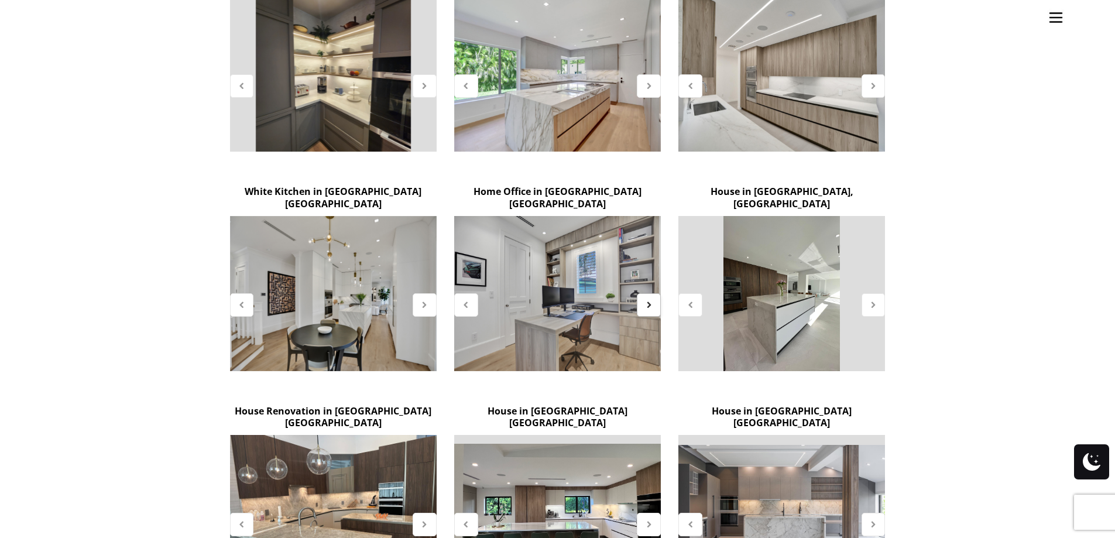
click at [655, 293] on div at bounding box center [649, 304] width 24 height 23
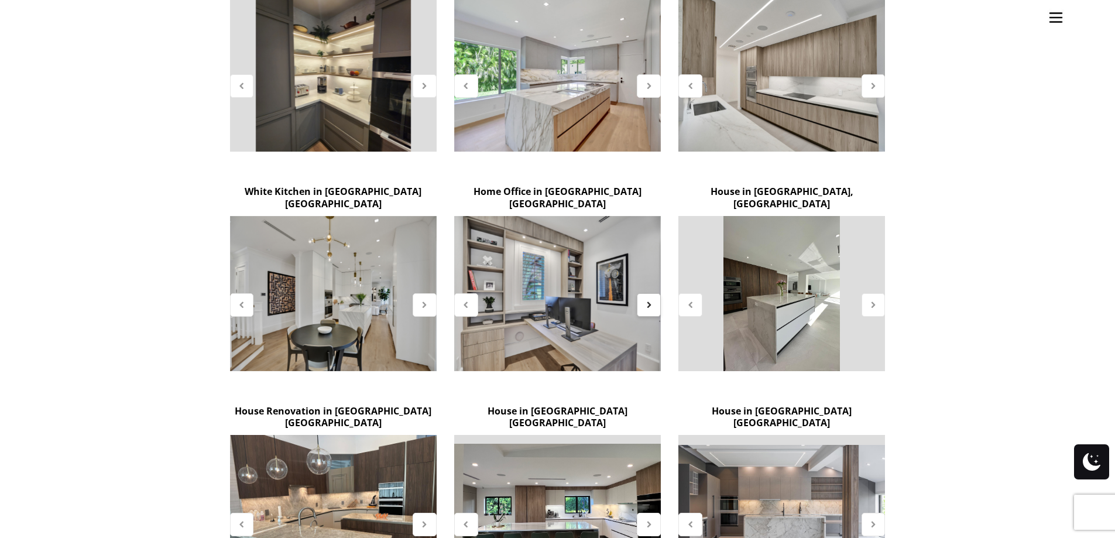
click at [655, 293] on div at bounding box center [649, 304] width 24 height 23
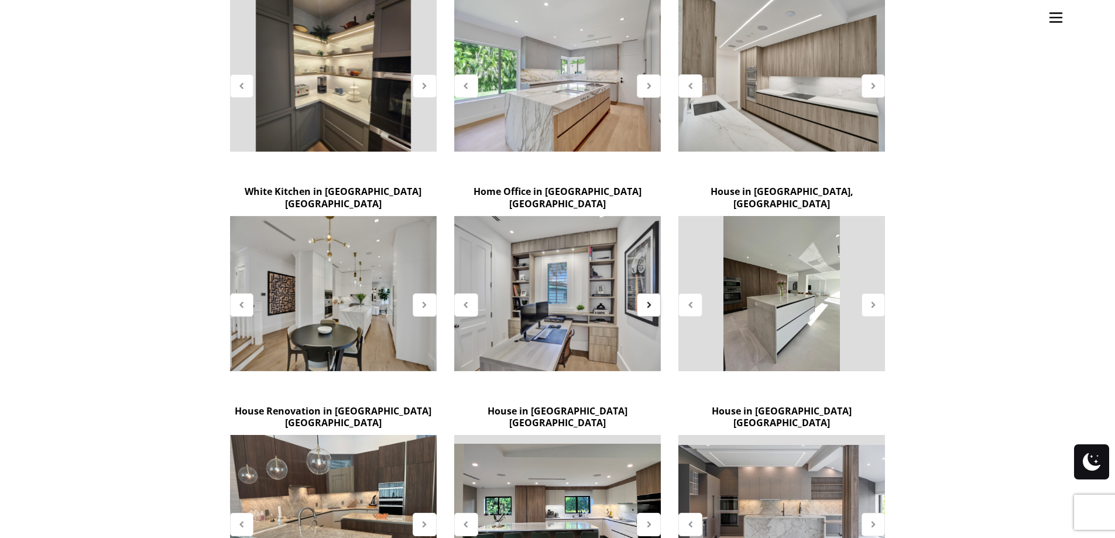
click at [655, 293] on div at bounding box center [649, 304] width 24 height 23
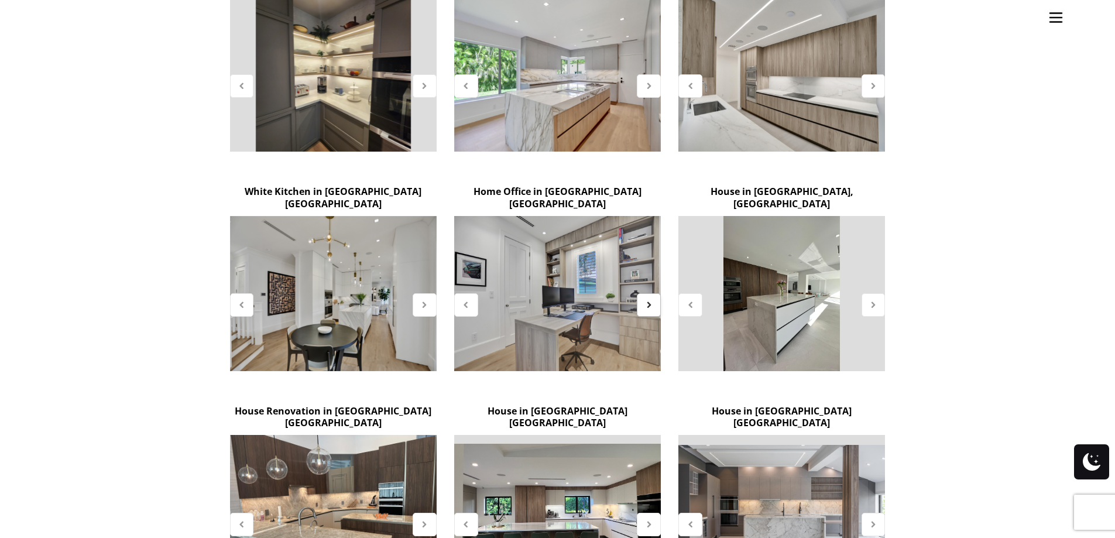
click at [655, 293] on div at bounding box center [649, 304] width 24 height 23
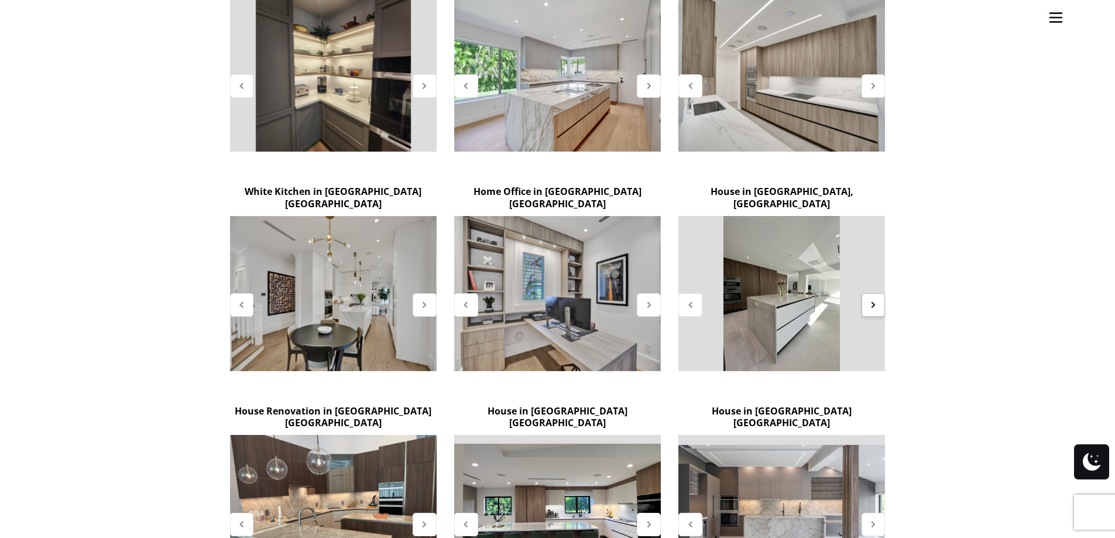
click at [874, 300] on icon at bounding box center [873, 305] width 10 height 10
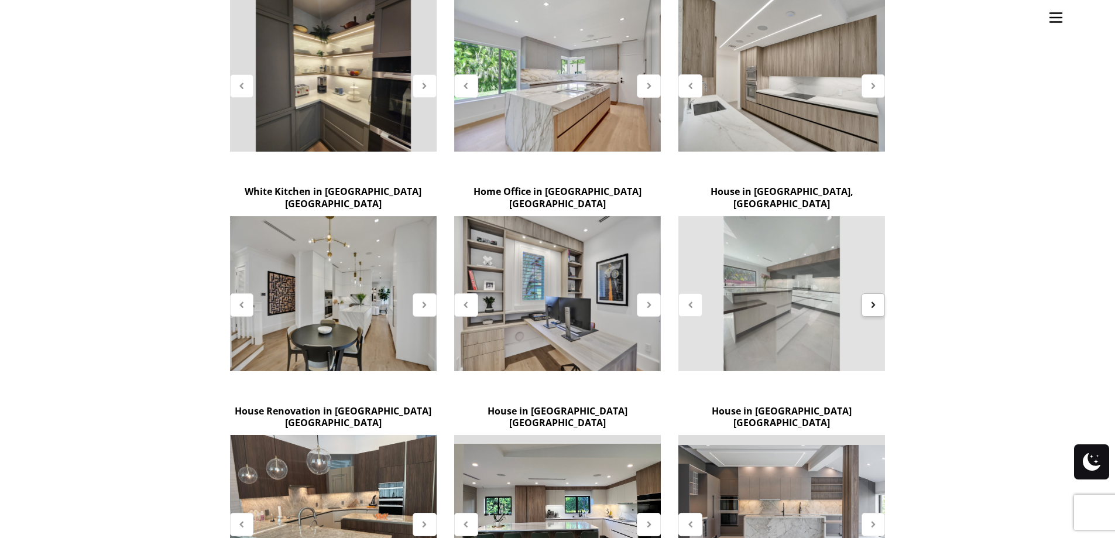
click at [874, 300] on icon at bounding box center [873, 305] width 10 height 10
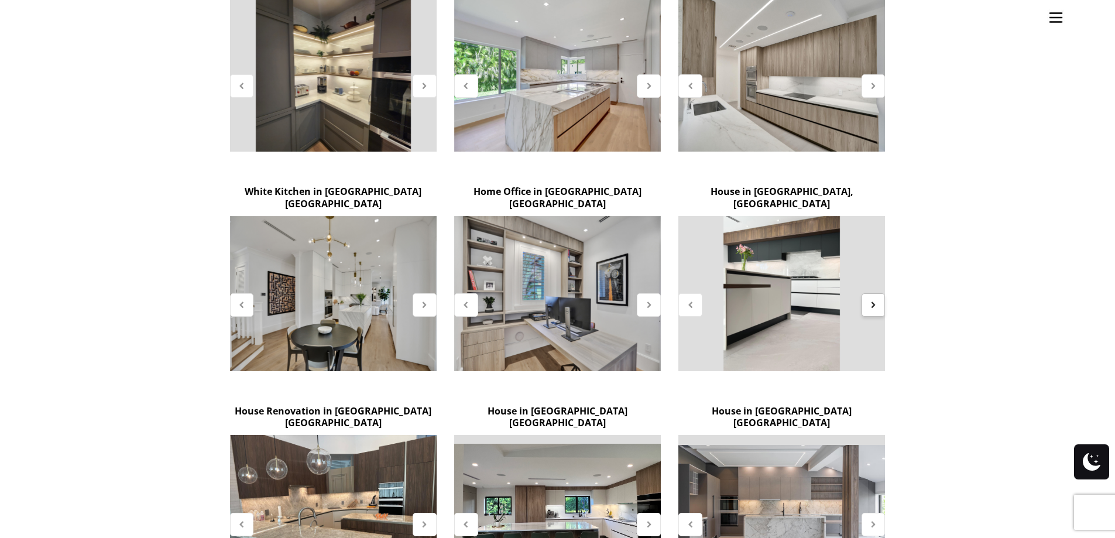
click at [874, 300] on icon at bounding box center [873, 305] width 10 height 10
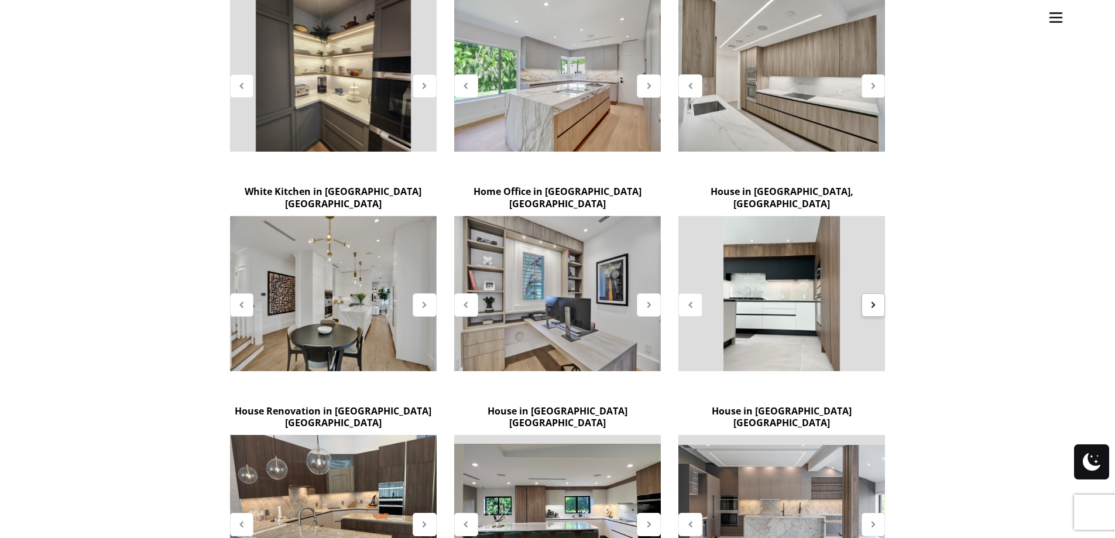
click at [874, 300] on icon at bounding box center [873, 305] width 10 height 10
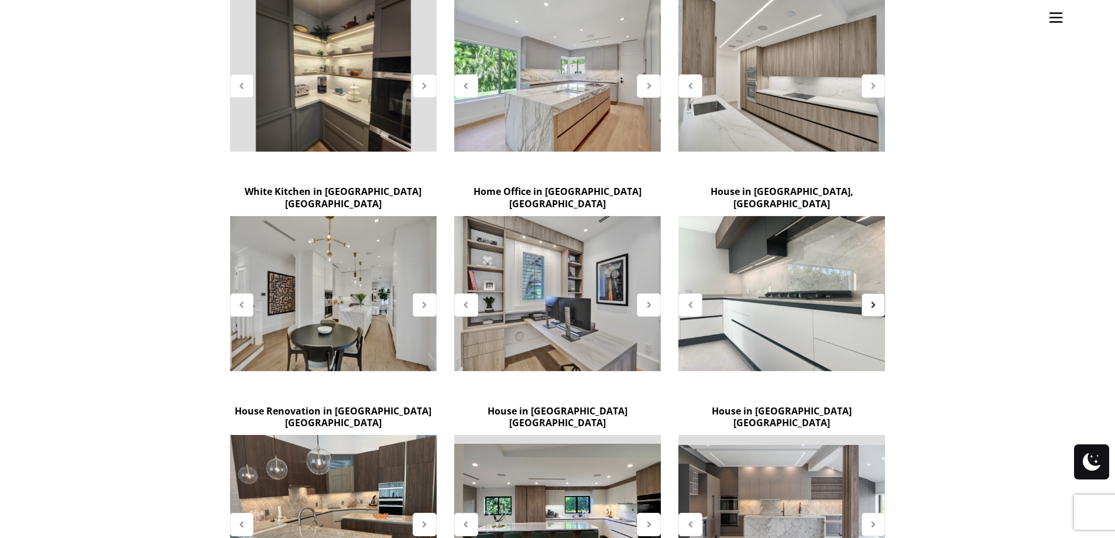
click at [874, 300] on icon at bounding box center [873, 305] width 10 height 10
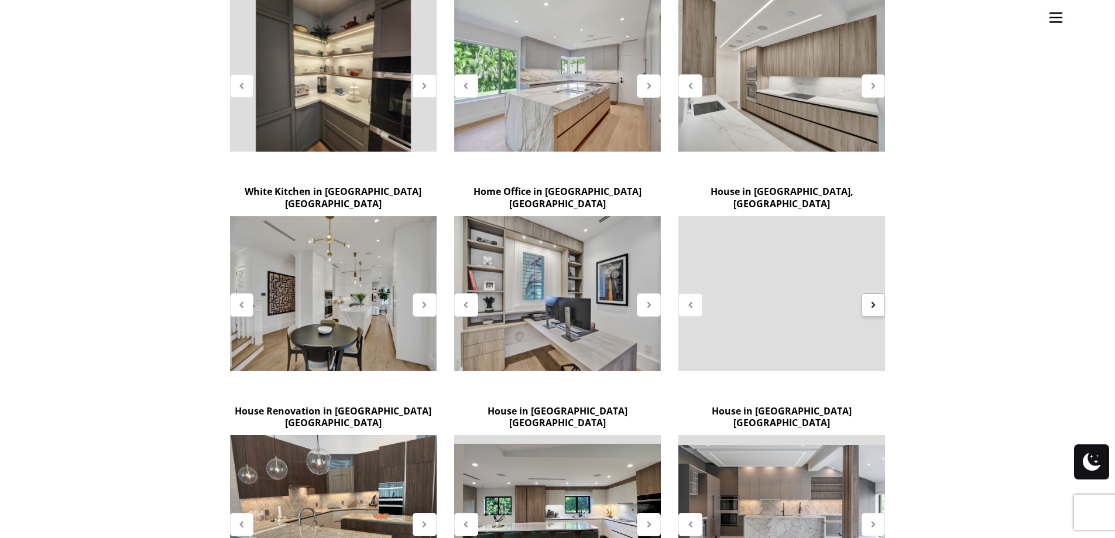
click at [874, 300] on icon at bounding box center [873, 305] width 10 height 10
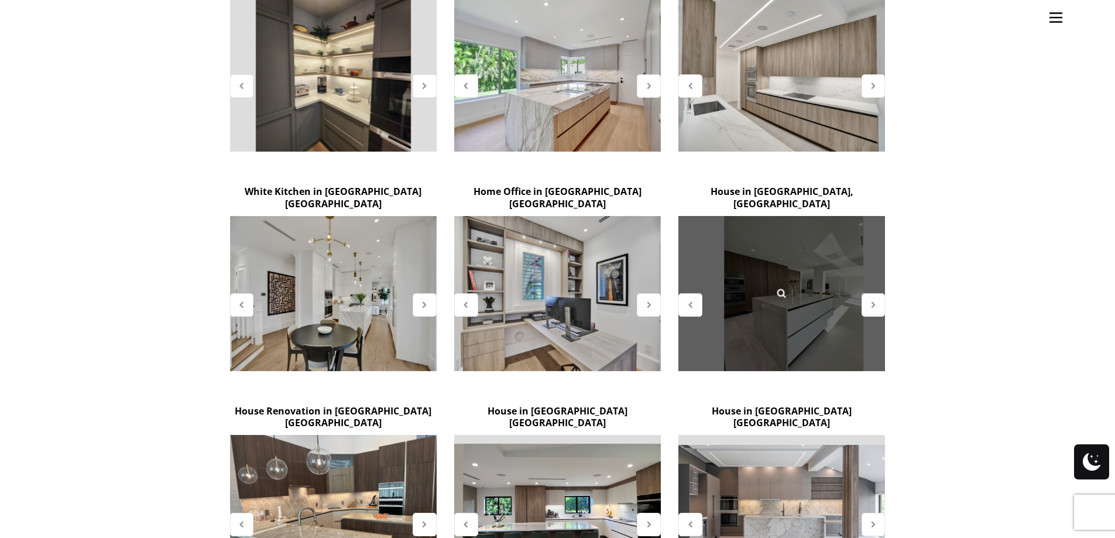
click at [784, 274] on div at bounding box center [781, 293] width 207 height 155
click at [792, 277] on link at bounding box center [781, 293] width 33 height 33
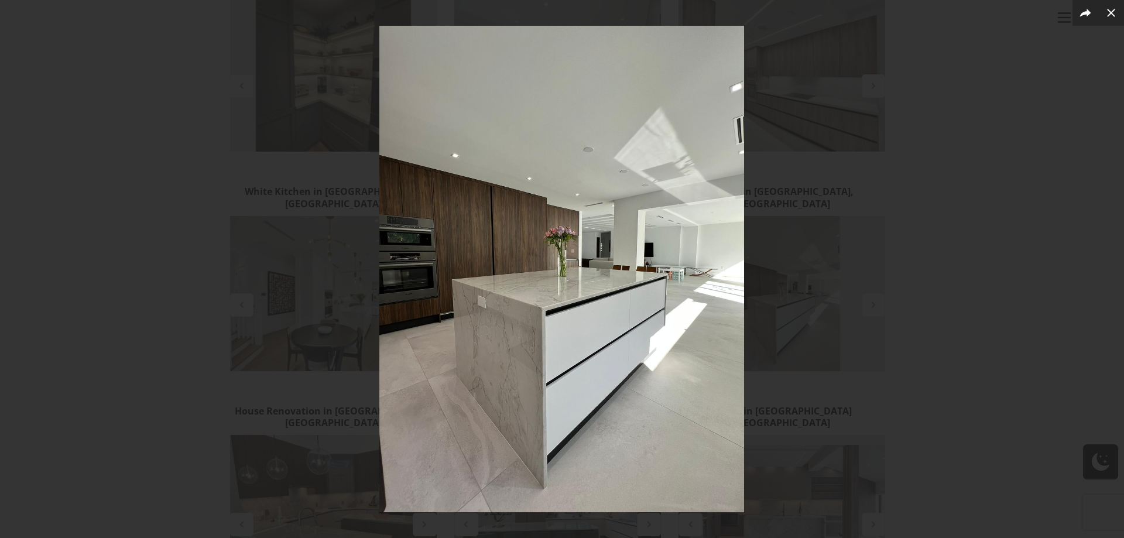
click at [685, 273] on img at bounding box center [561, 269] width 365 height 486
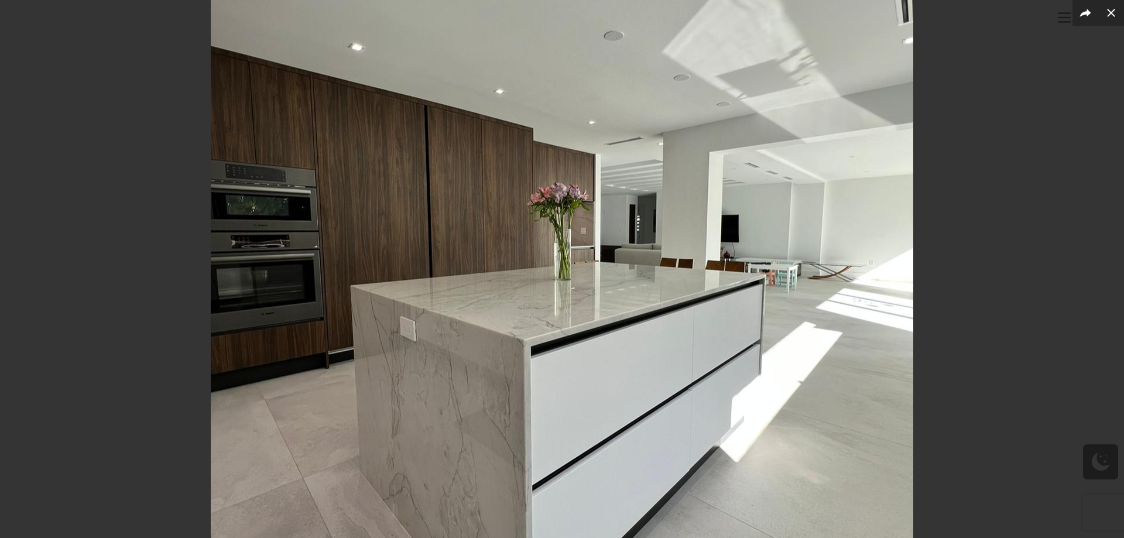
click at [713, 273] on img at bounding box center [562, 265] width 702 height 936
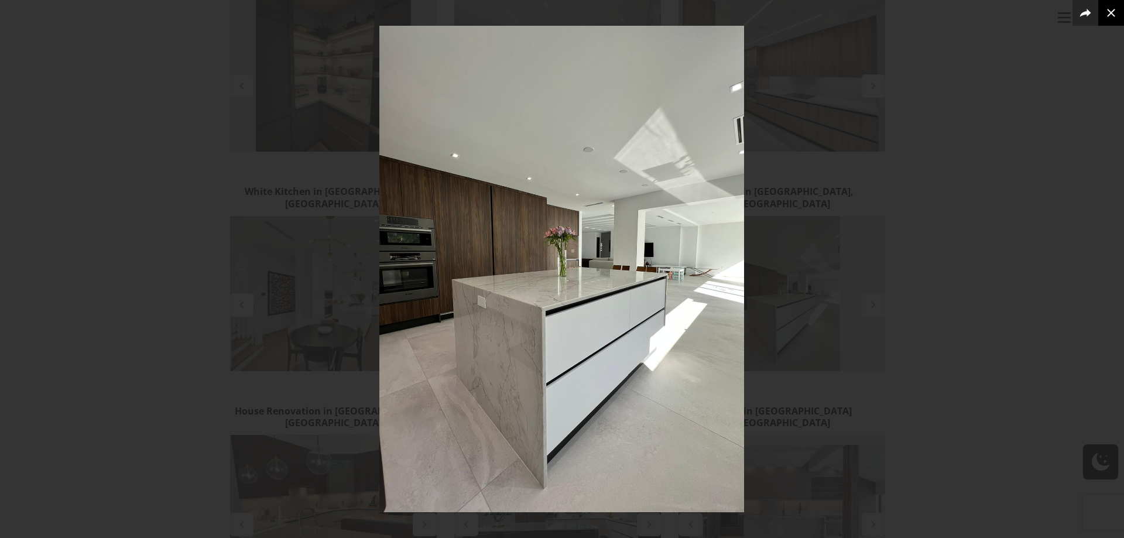
click at [1114, 12] on icon at bounding box center [1111, 13] width 14 height 14
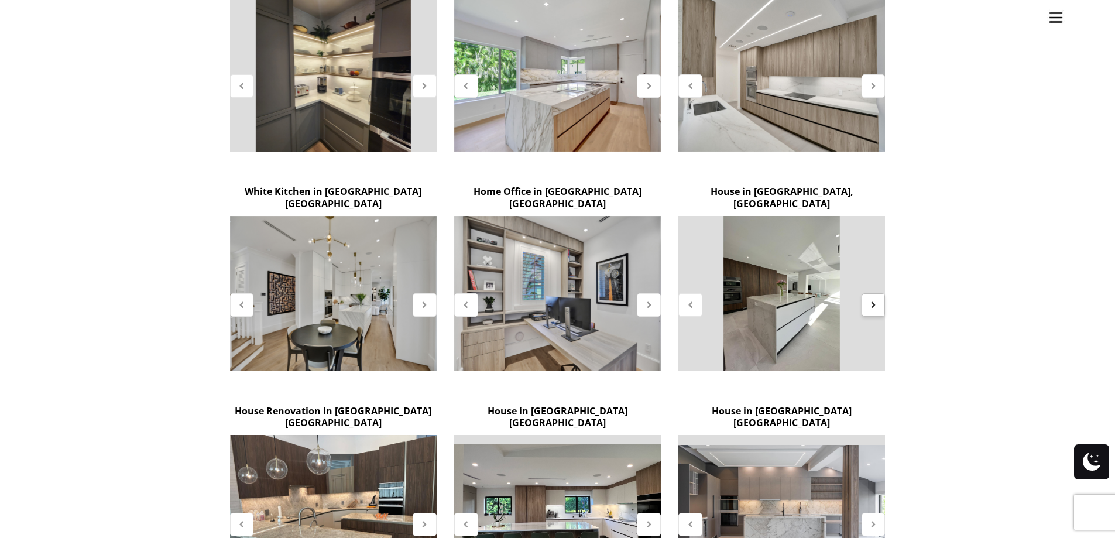
click at [867, 293] on div at bounding box center [873, 304] width 24 height 23
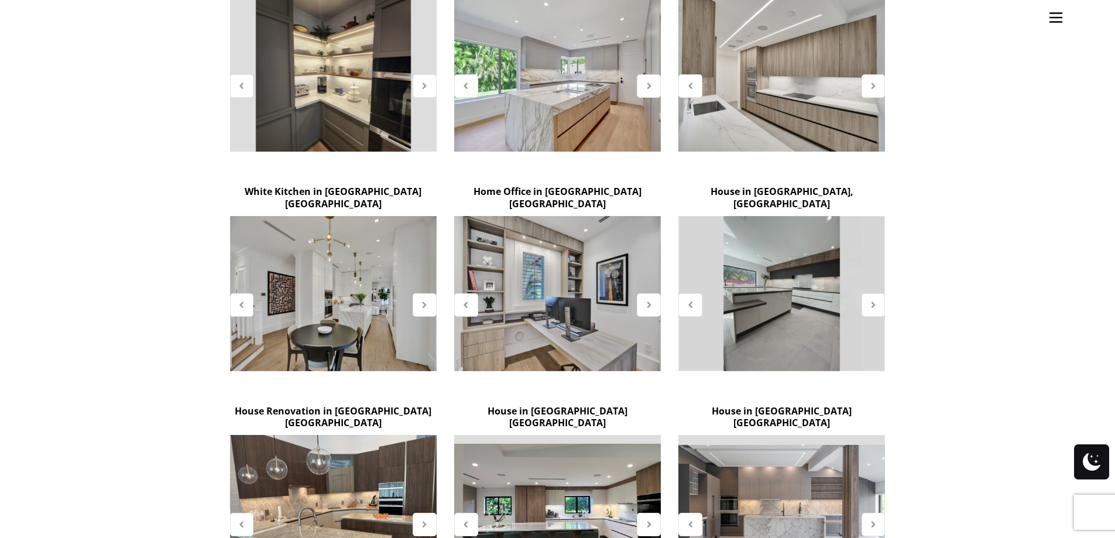
click at [838, 286] on div at bounding box center [781, 294] width 205 height 154
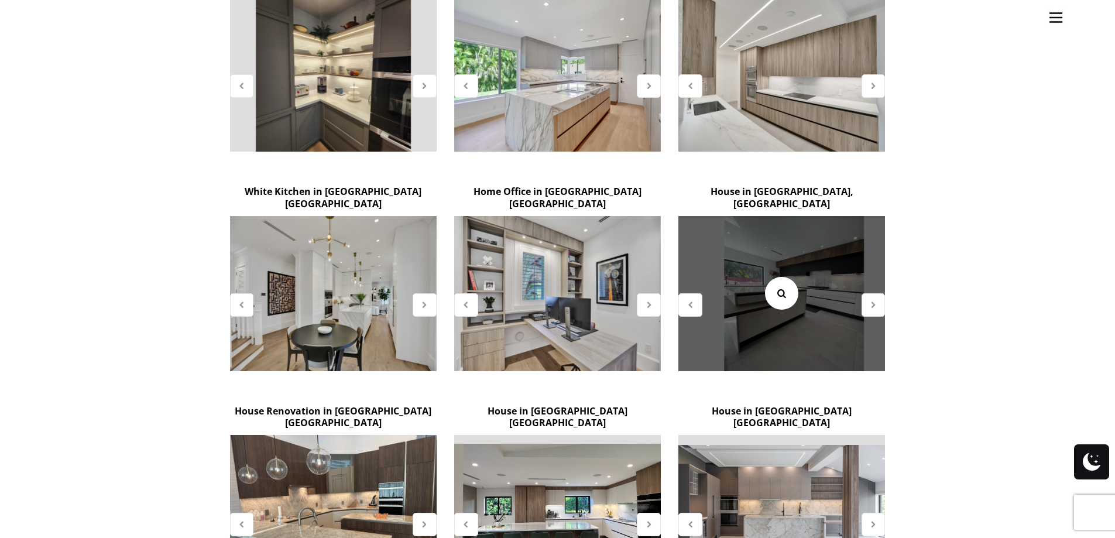
click at [777, 287] on icon at bounding box center [781, 293] width 13 height 13
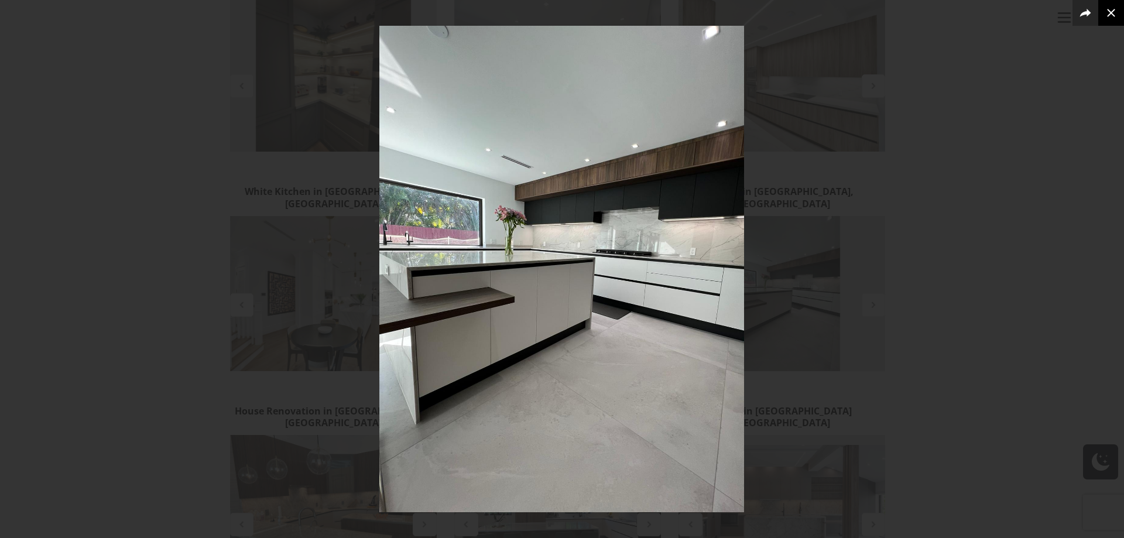
click at [1114, 21] on button at bounding box center [1111, 13] width 26 height 26
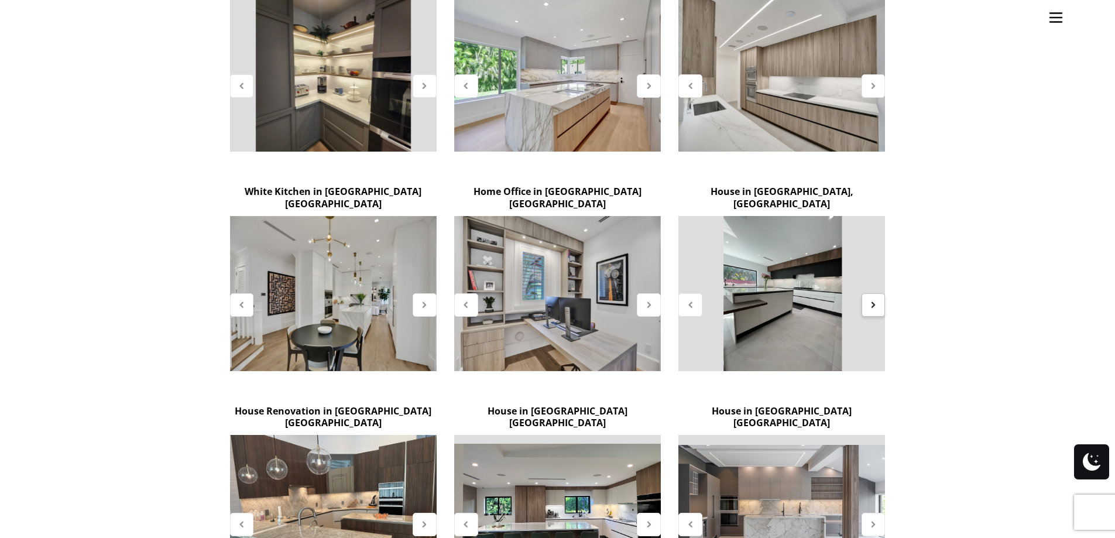
click at [869, 293] on div at bounding box center [873, 304] width 24 height 23
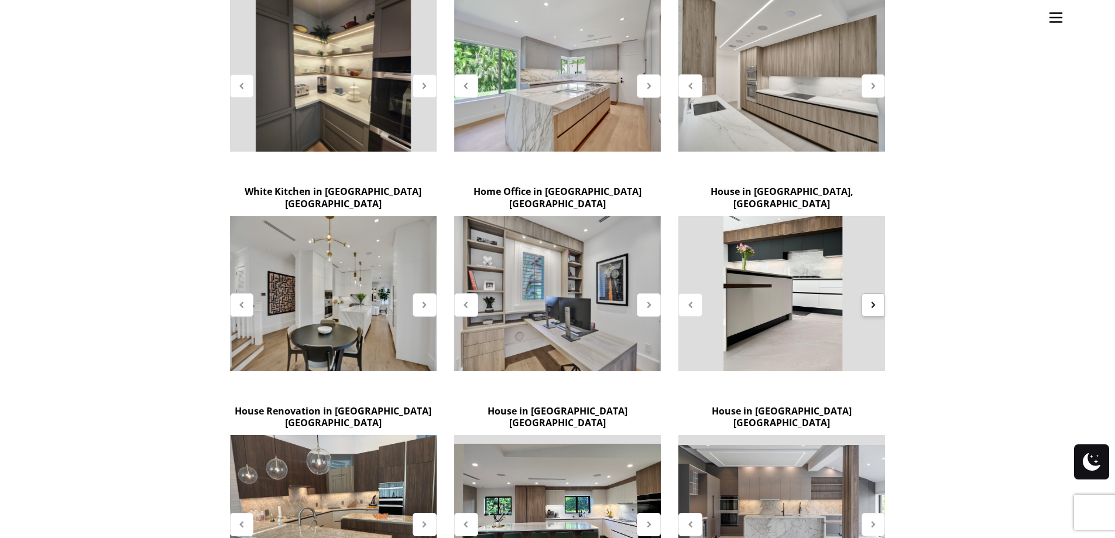
click at [882, 293] on div at bounding box center [873, 304] width 24 height 23
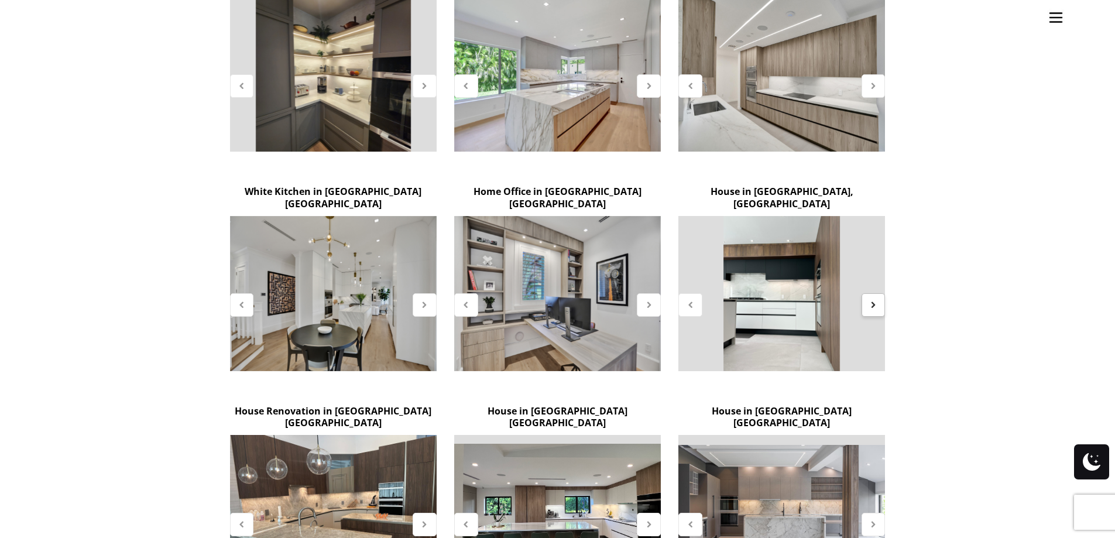
click at [882, 293] on div at bounding box center [873, 304] width 24 height 23
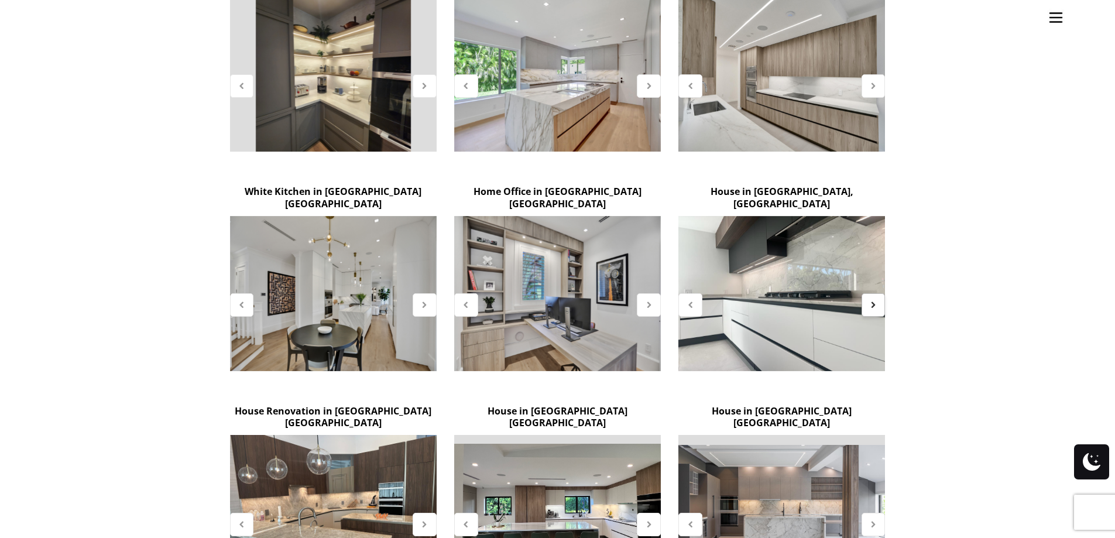
click at [882, 293] on div at bounding box center [873, 304] width 24 height 23
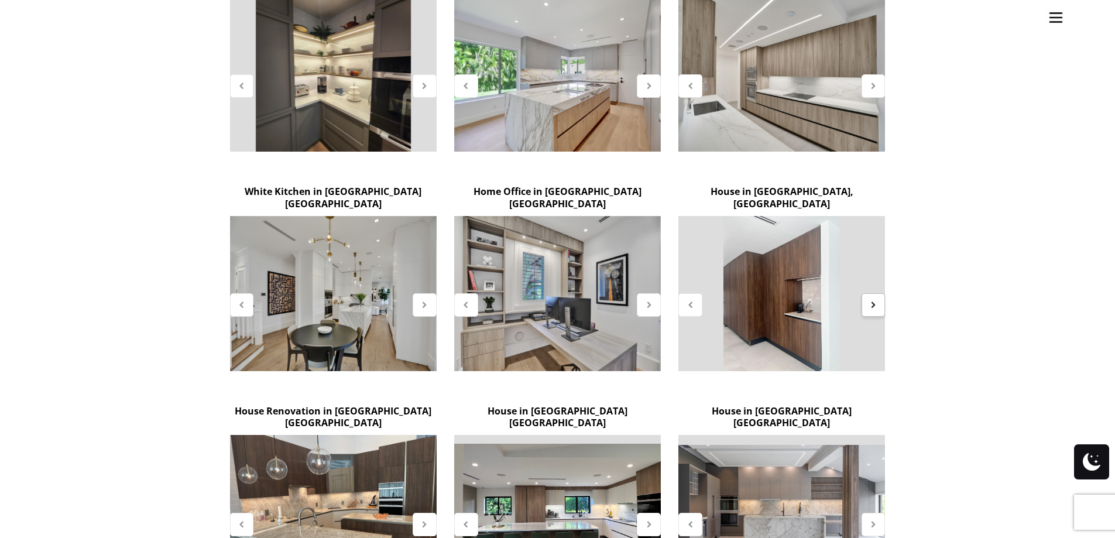
click at [882, 293] on div at bounding box center [873, 304] width 24 height 23
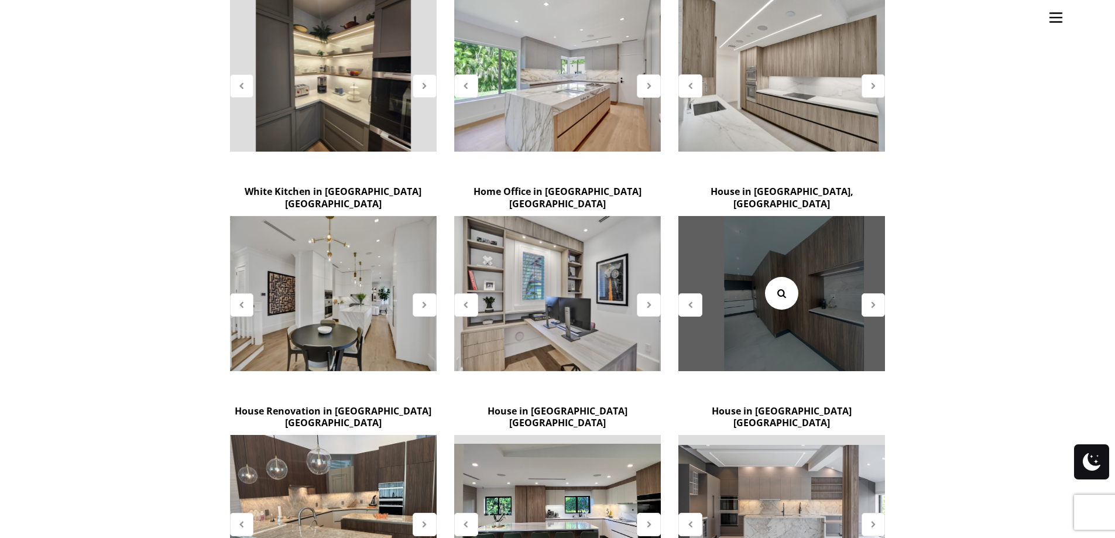
click at [770, 277] on link at bounding box center [781, 293] width 33 height 33
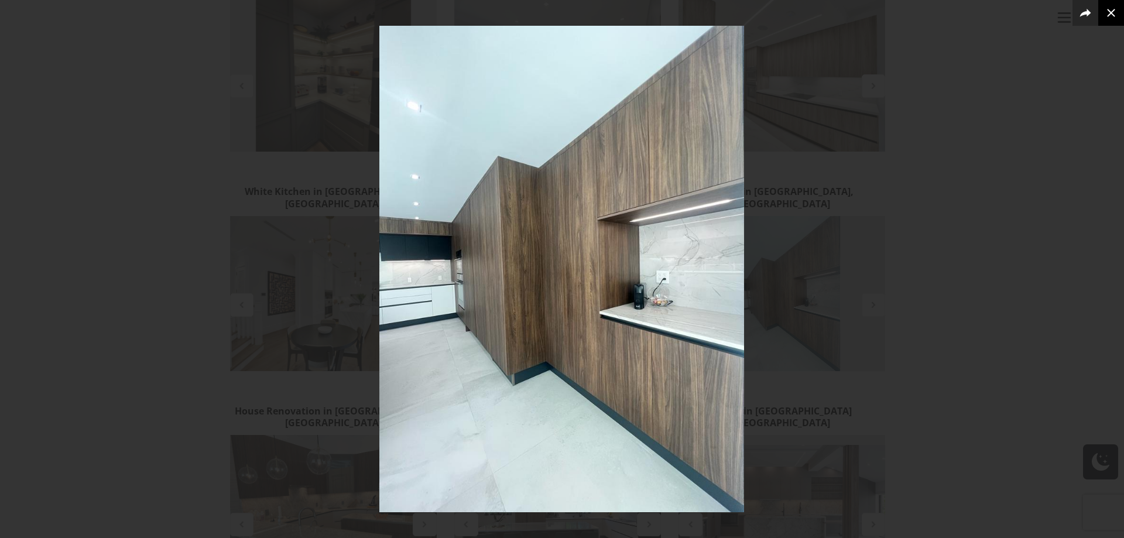
click at [1114, 20] on button at bounding box center [1111, 13] width 26 height 26
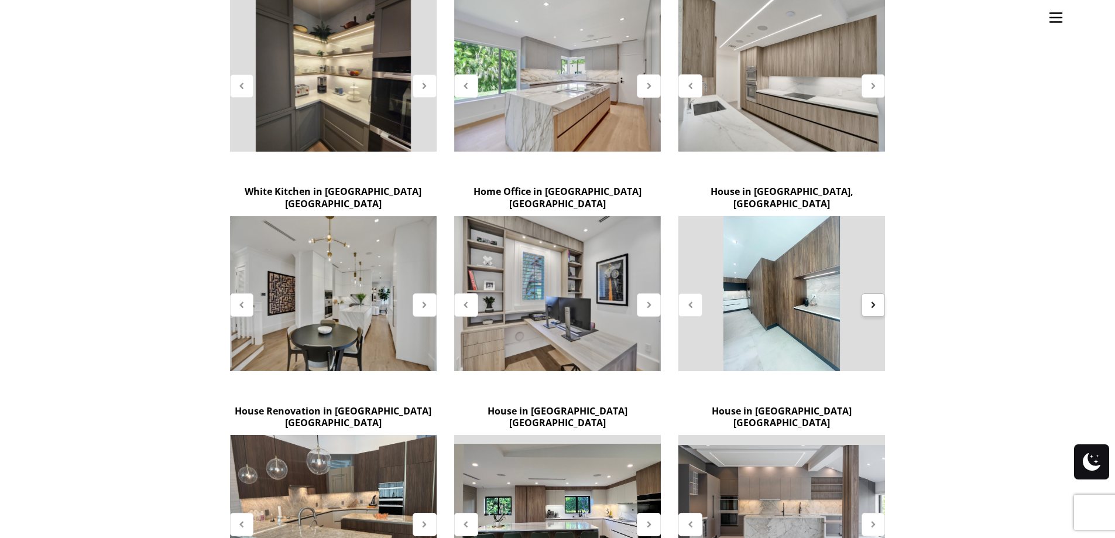
click at [884, 293] on div at bounding box center [873, 304] width 24 height 23
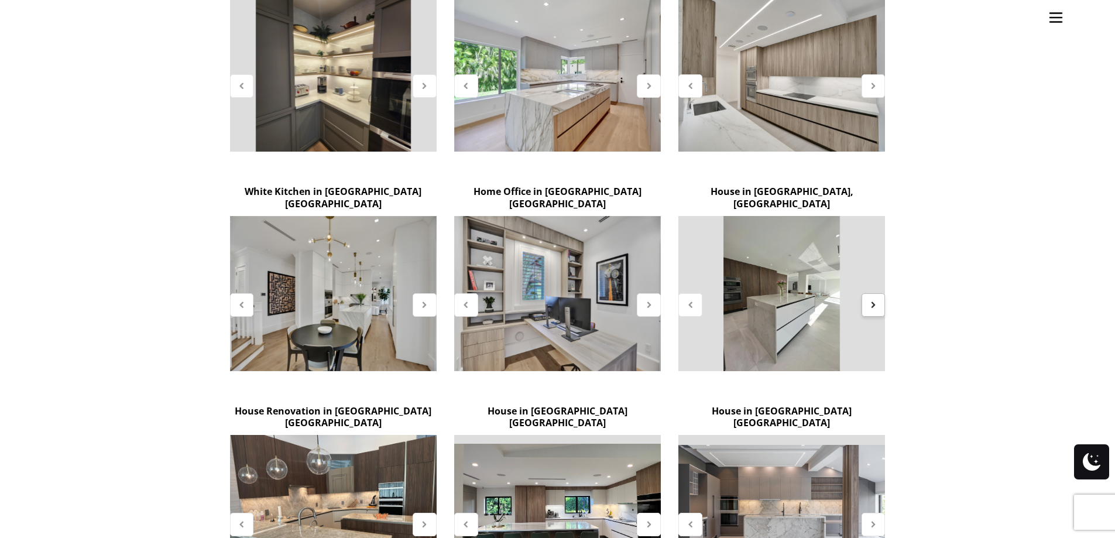
click at [881, 293] on div at bounding box center [873, 304] width 24 height 23
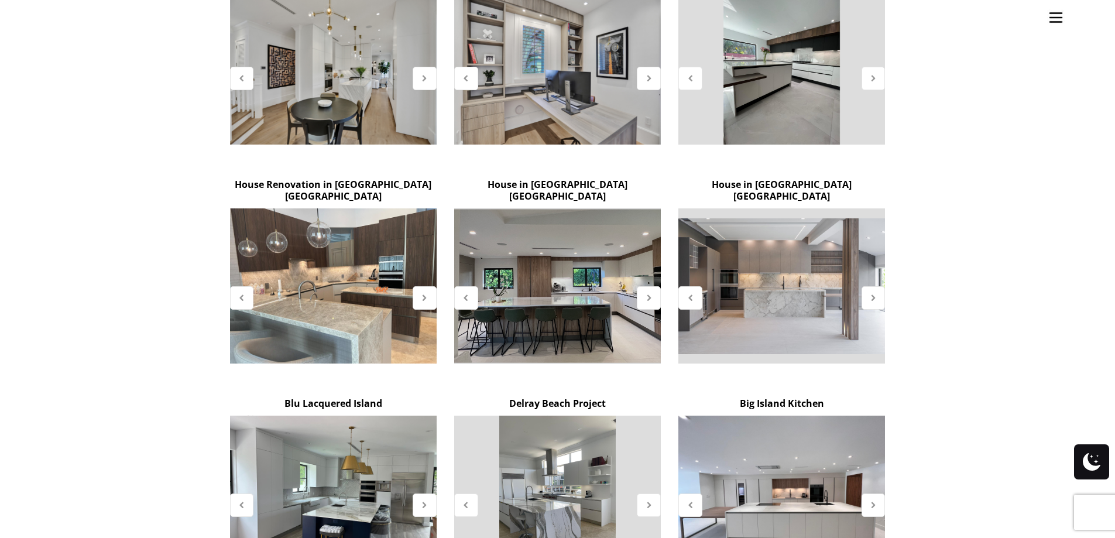
scroll to position [995, 0]
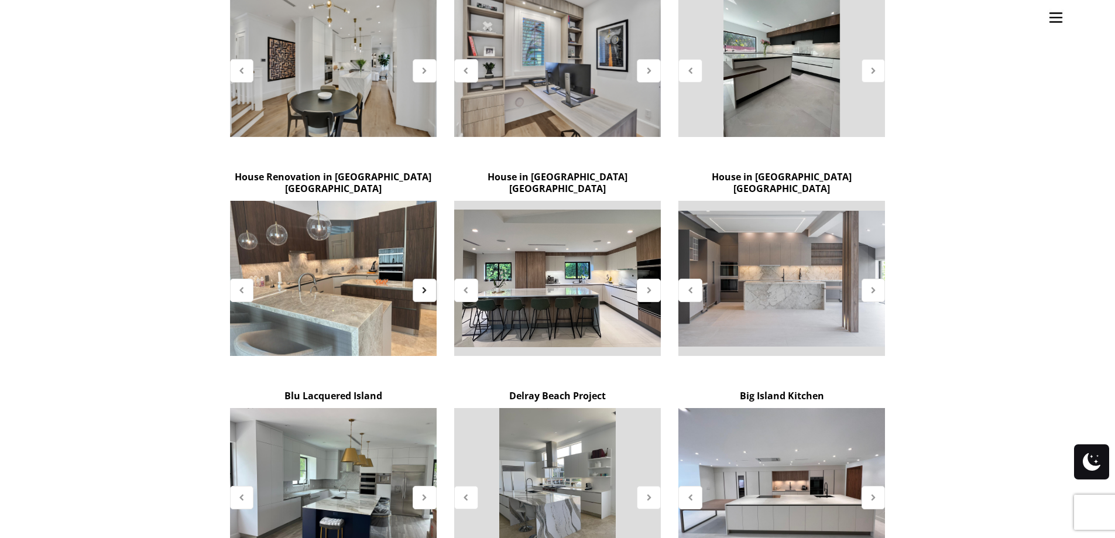
click at [425, 279] on div at bounding box center [425, 290] width 24 height 23
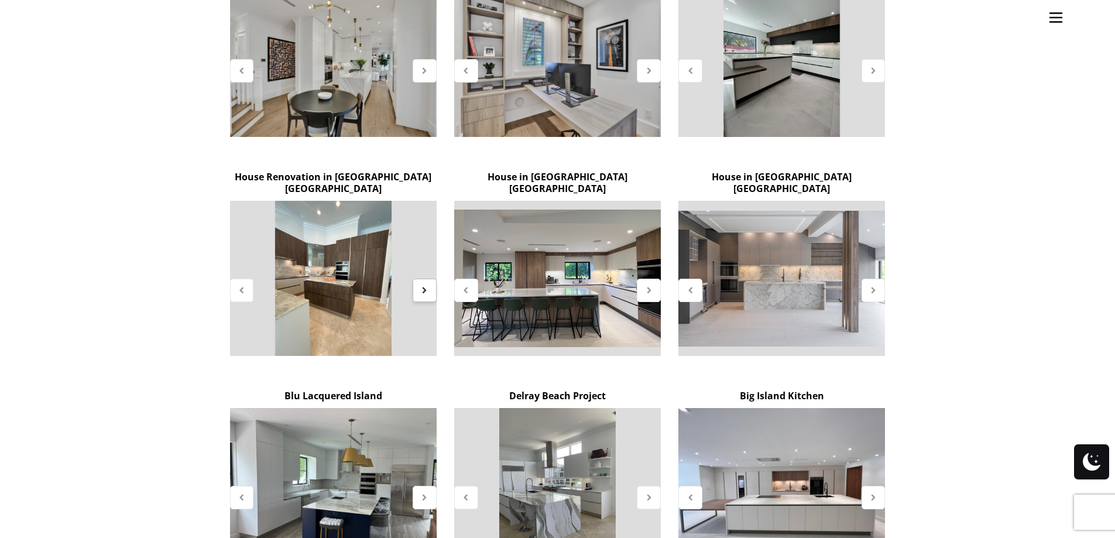
click at [425, 279] on div at bounding box center [425, 290] width 24 height 23
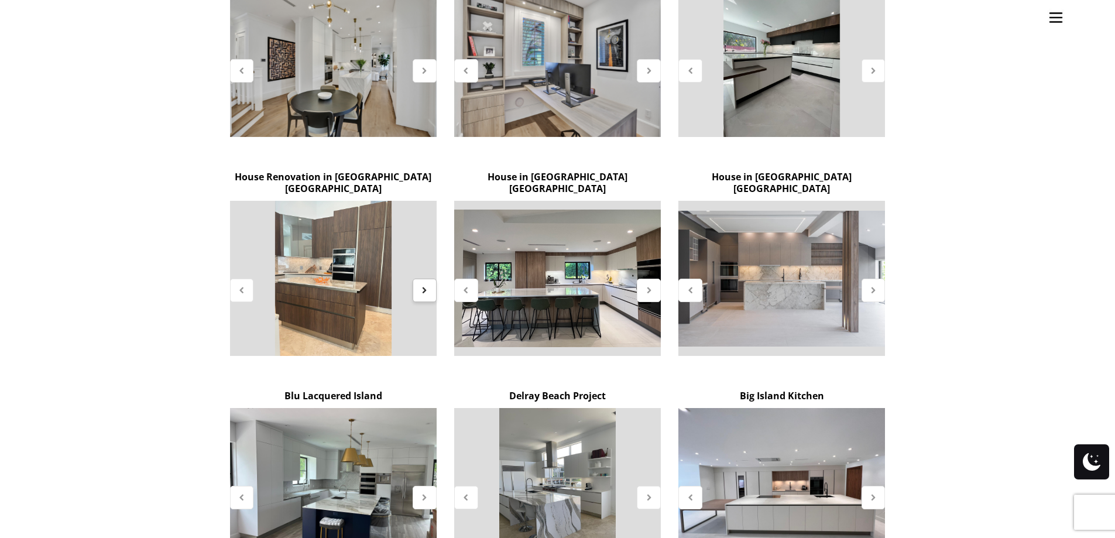
click at [425, 279] on div at bounding box center [425, 290] width 24 height 23
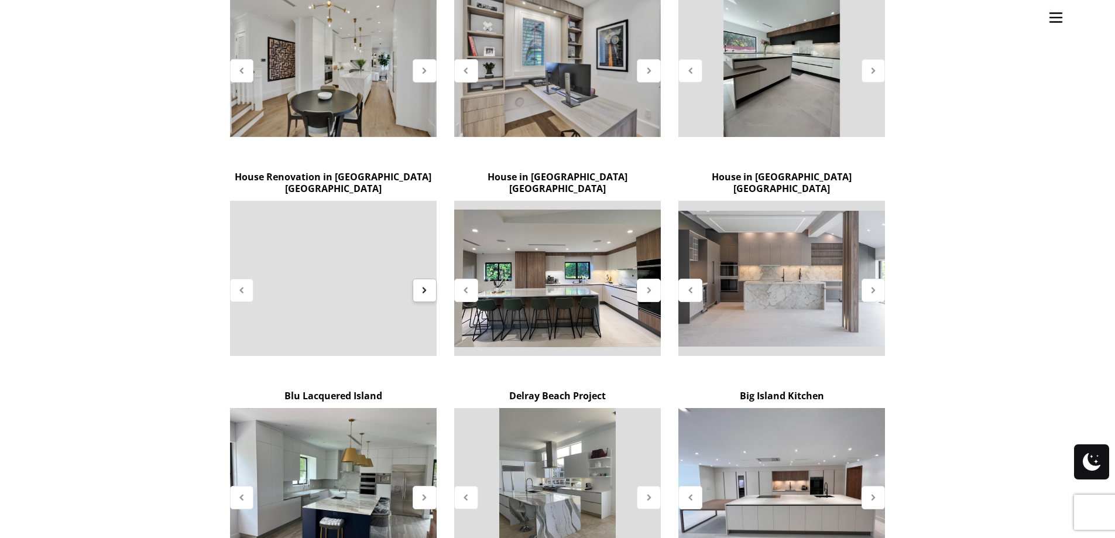
click at [425, 279] on div at bounding box center [425, 290] width 24 height 23
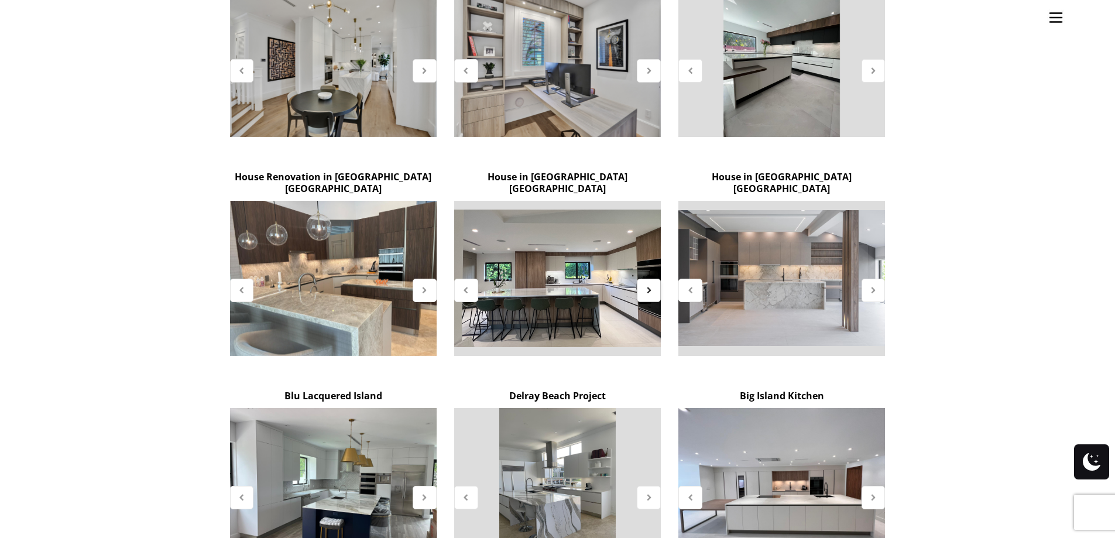
click at [651, 285] on icon at bounding box center [649, 290] width 10 height 10
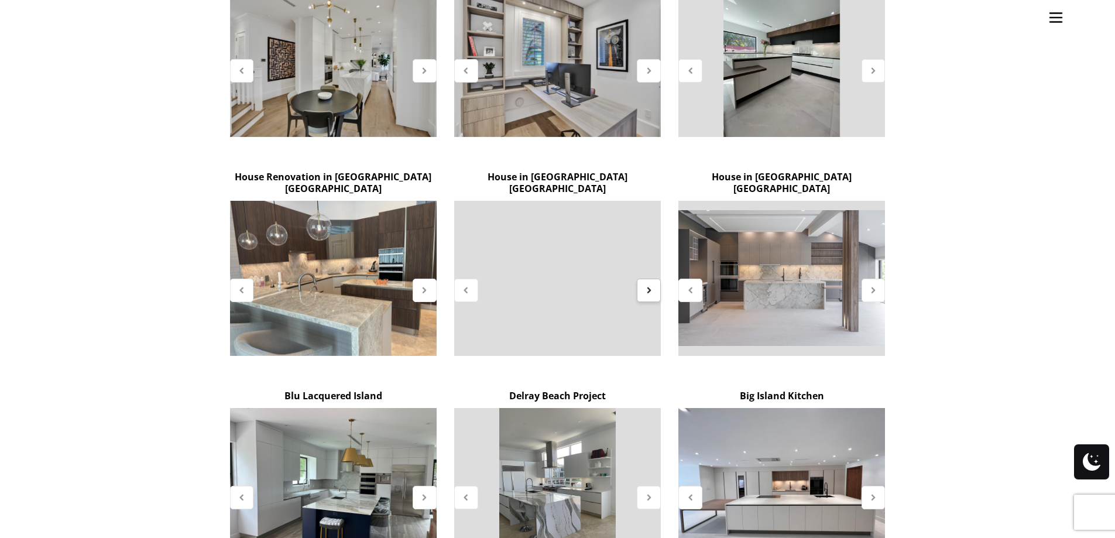
click at [651, 285] on icon at bounding box center [649, 290] width 10 height 10
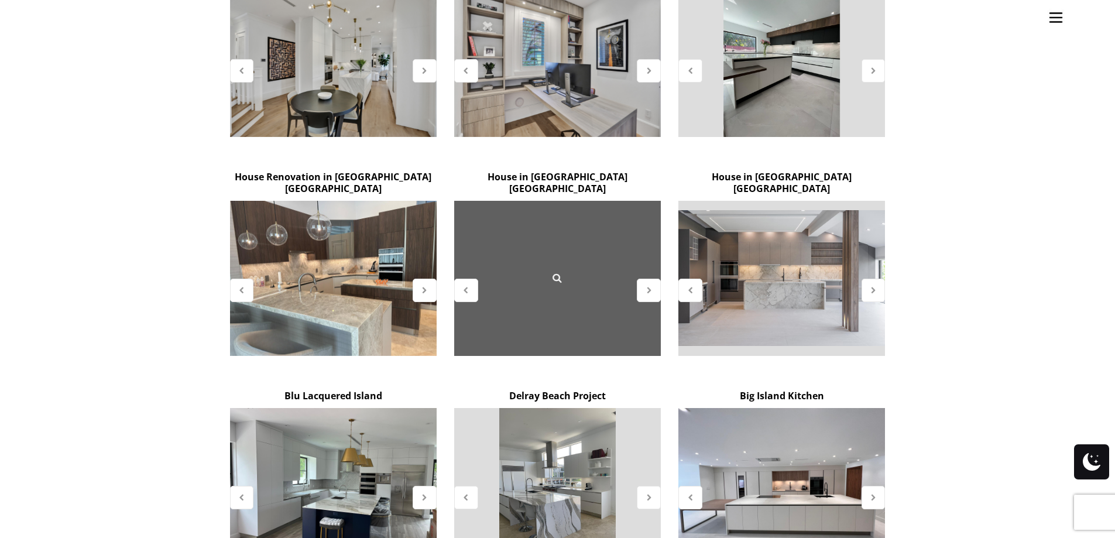
click at [590, 239] on div at bounding box center [557, 278] width 207 height 155
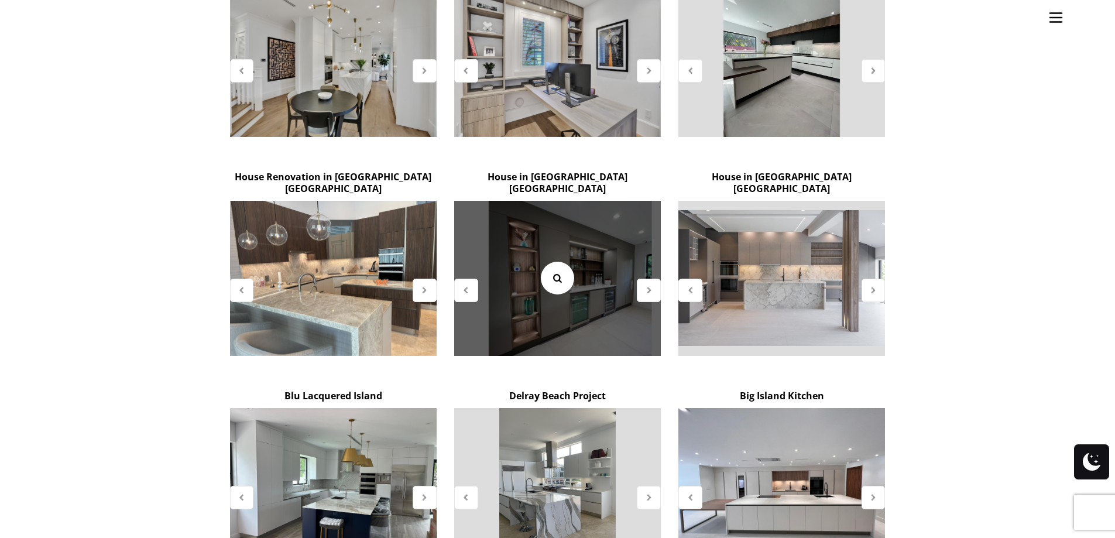
click at [566, 262] on link at bounding box center [557, 278] width 33 height 33
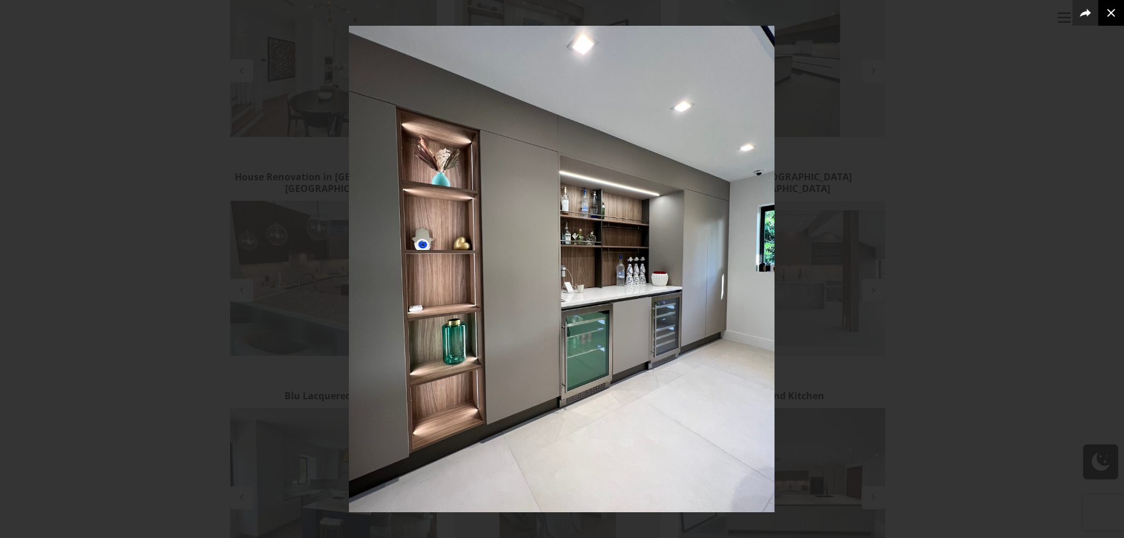
click at [1109, 21] on button at bounding box center [1111, 13] width 26 height 26
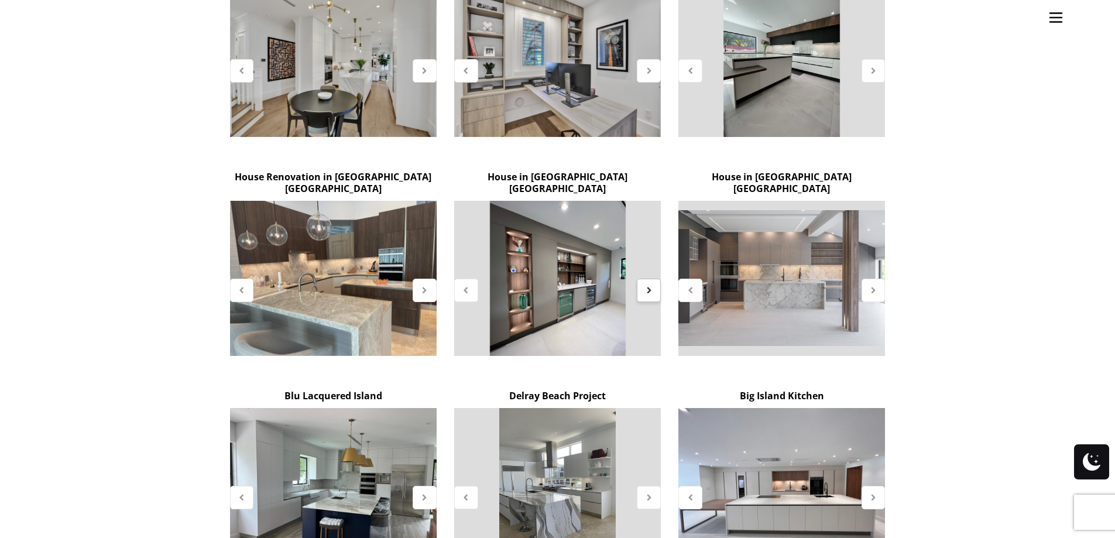
click at [650, 285] on icon at bounding box center [649, 290] width 10 height 10
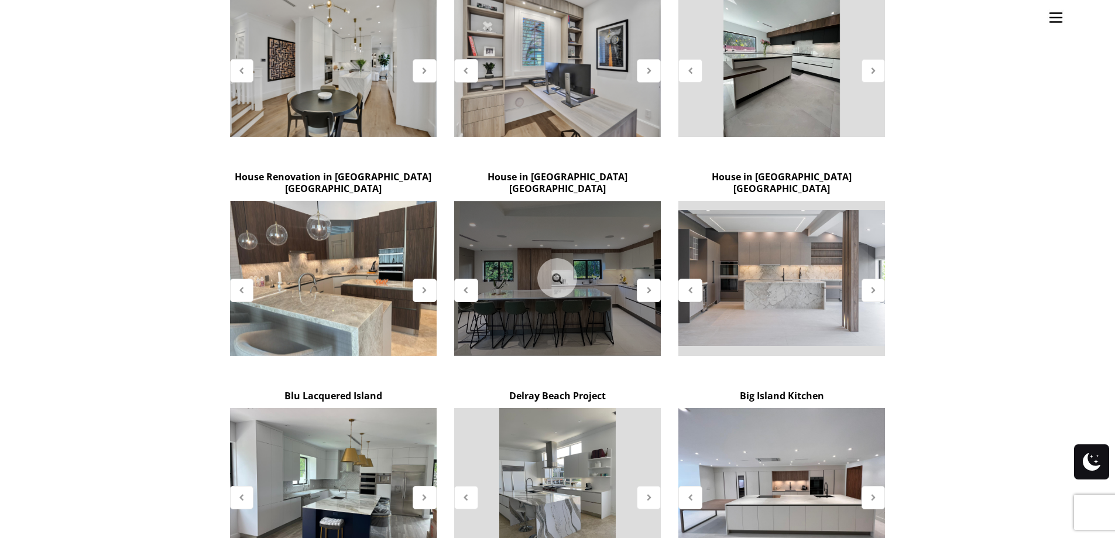
click at [571, 258] on div at bounding box center [557, 278] width 40 height 40
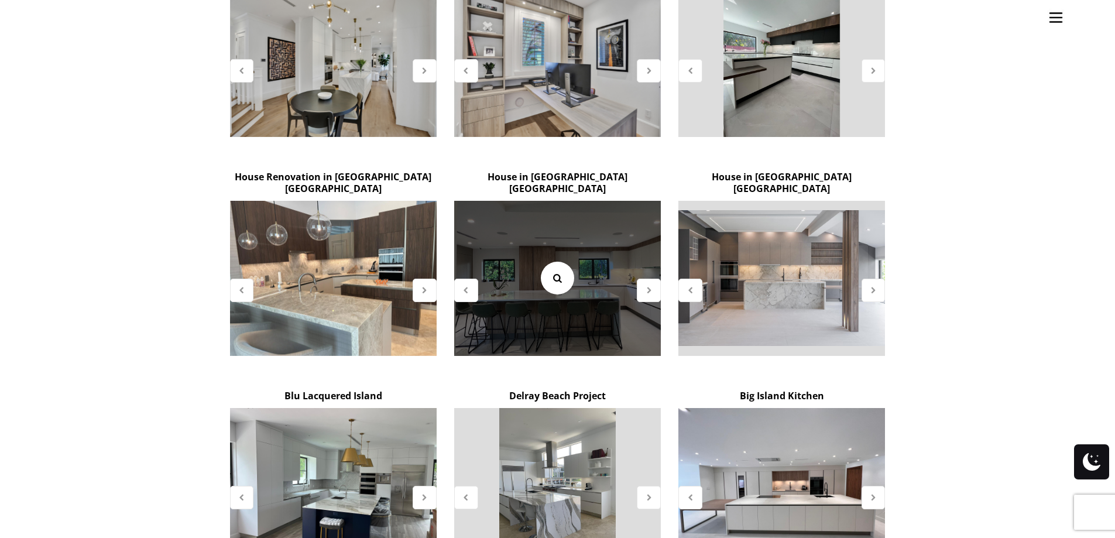
click at [568, 262] on link at bounding box center [557, 278] width 33 height 33
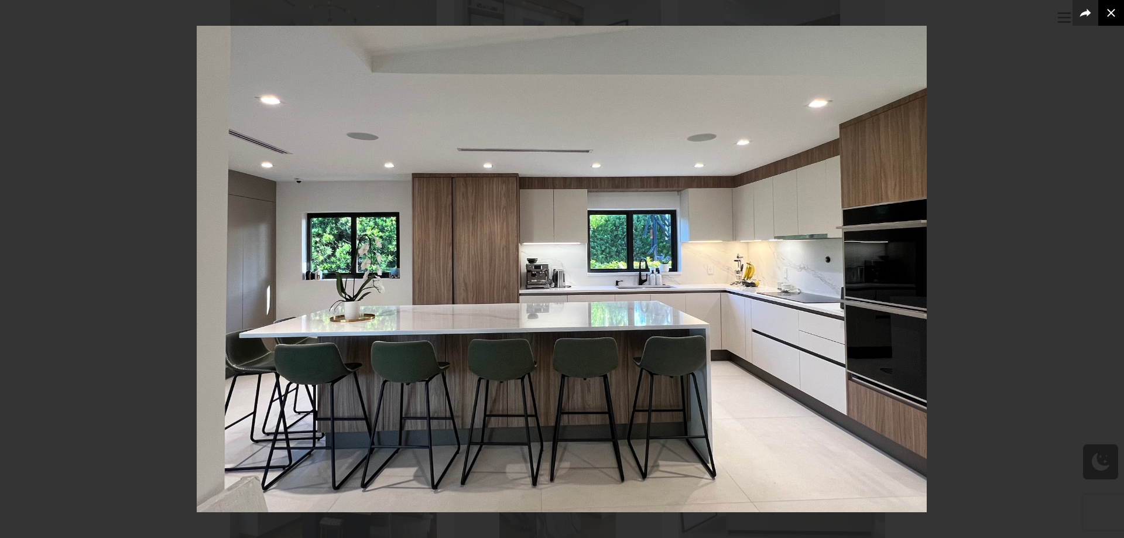
click at [1109, 11] on icon at bounding box center [1111, 13] width 14 height 14
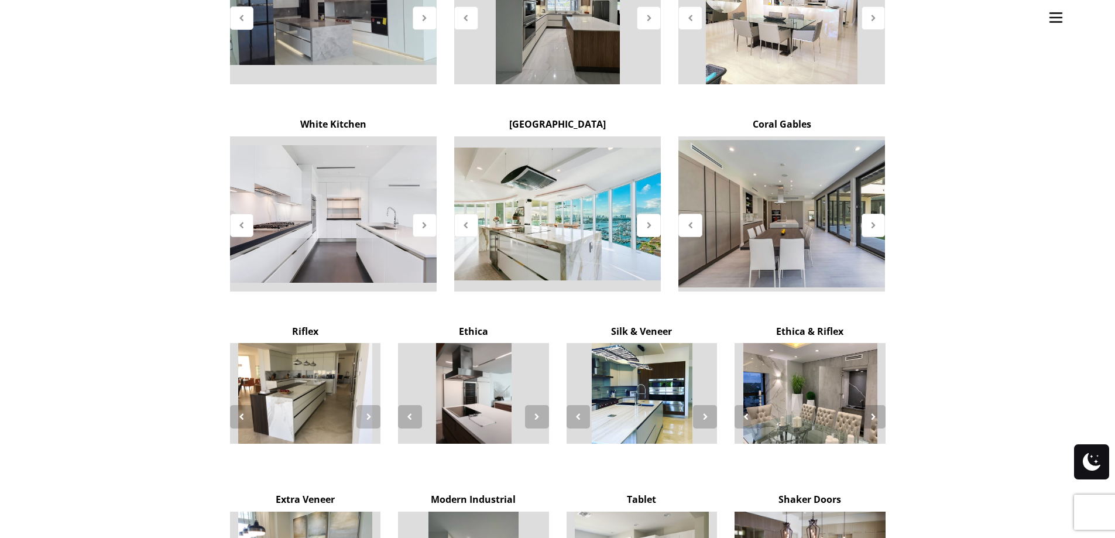
scroll to position [1697, 0]
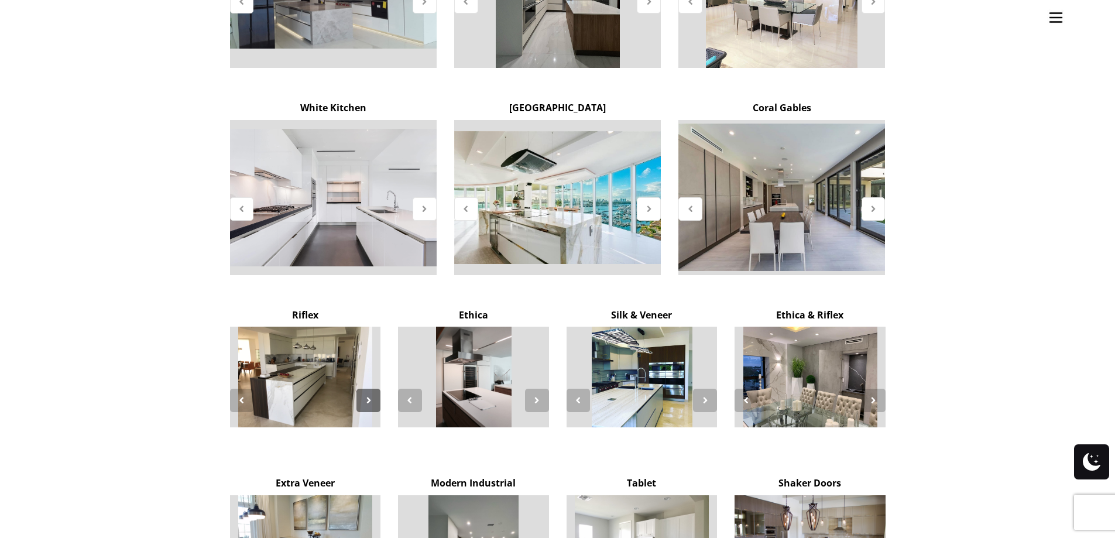
click at [375, 389] on div at bounding box center [368, 400] width 24 height 23
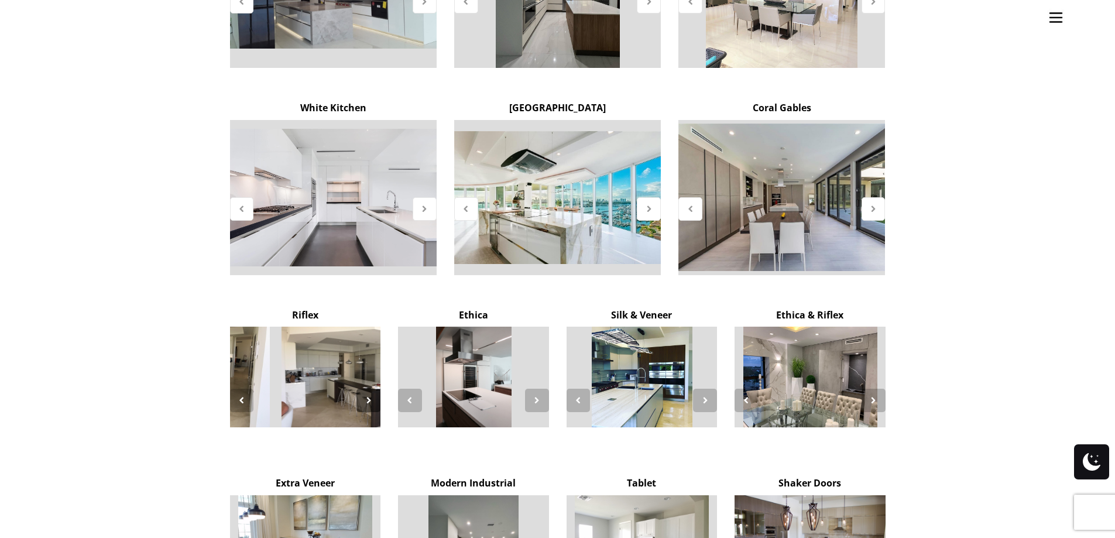
click at [375, 389] on div at bounding box center [368, 400] width 24 height 23
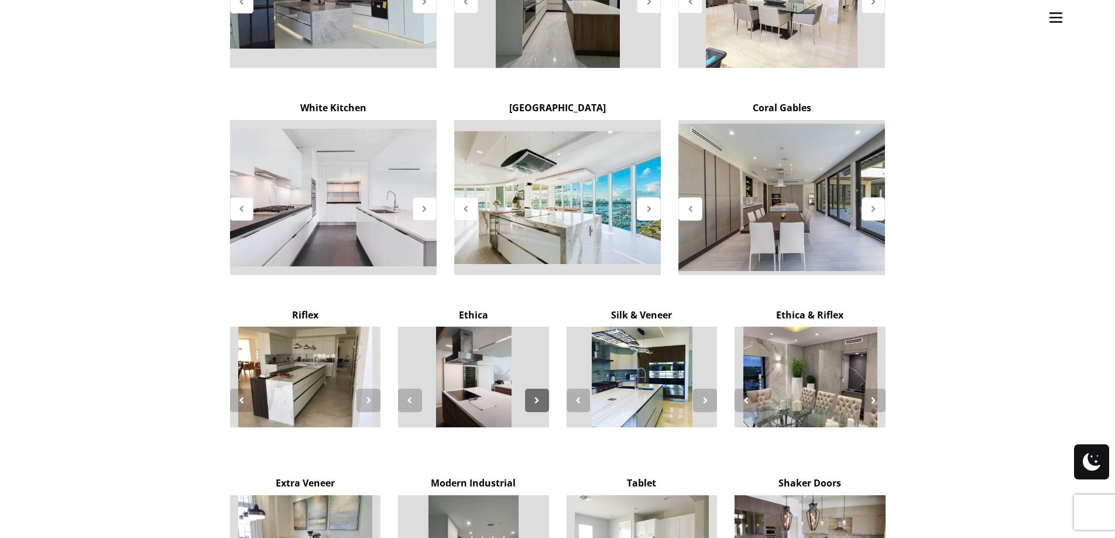
click at [534, 395] on icon at bounding box center [537, 400] width 10 height 10
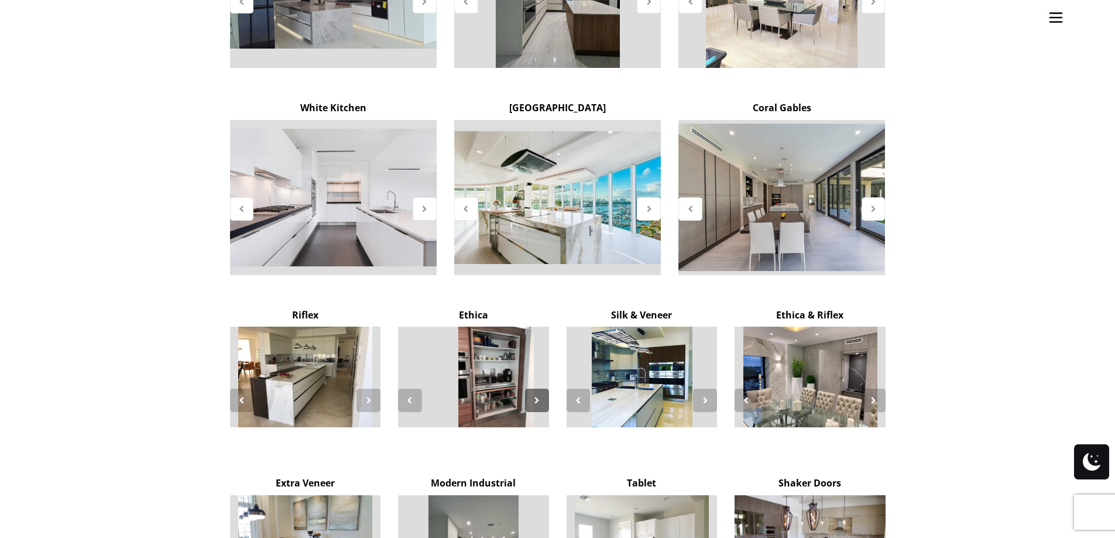
click at [534, 395] on icon at bounding box center [537, 400] width 10 height 10
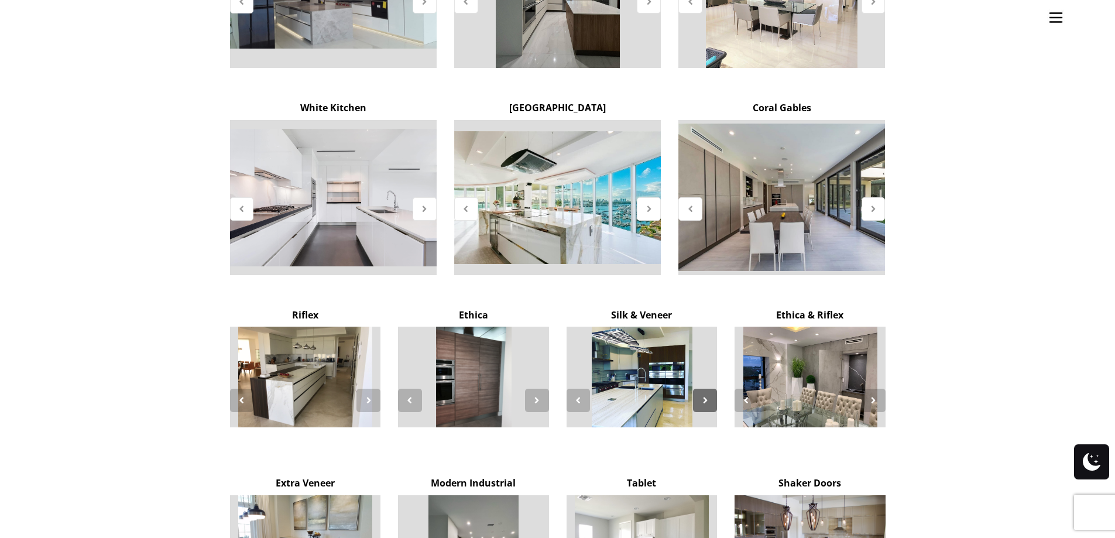
click at [706, 395] on icon at bounding box center [705, 400] width 10 height 10
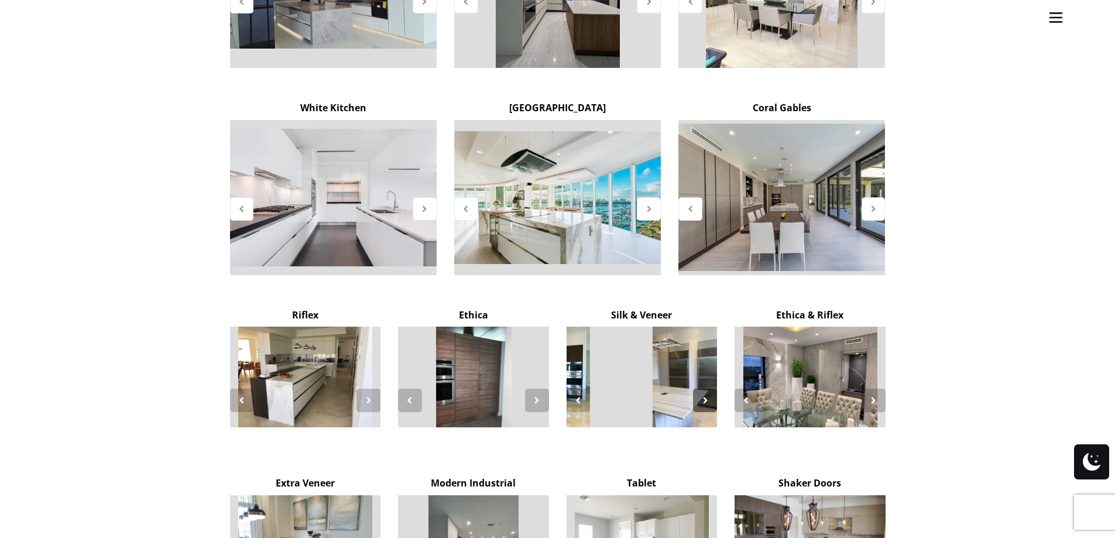
click at [706, 395] on icon at bounding box center [705, 400] width 10 height 10
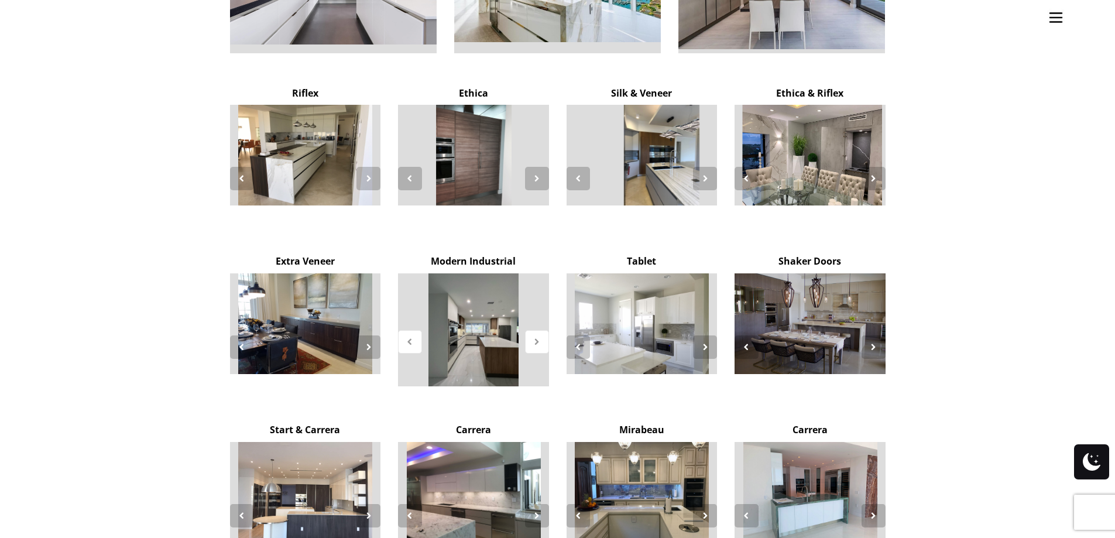
scroll to position [1931, 0]
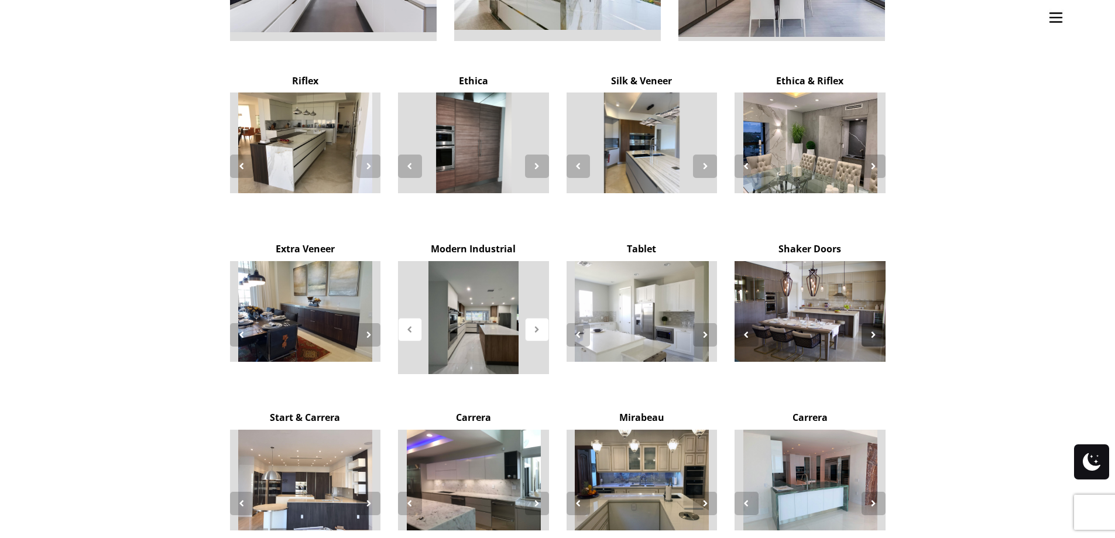
click at [873, 329] on icon at bounding box center [873, 334] width 10 height 10
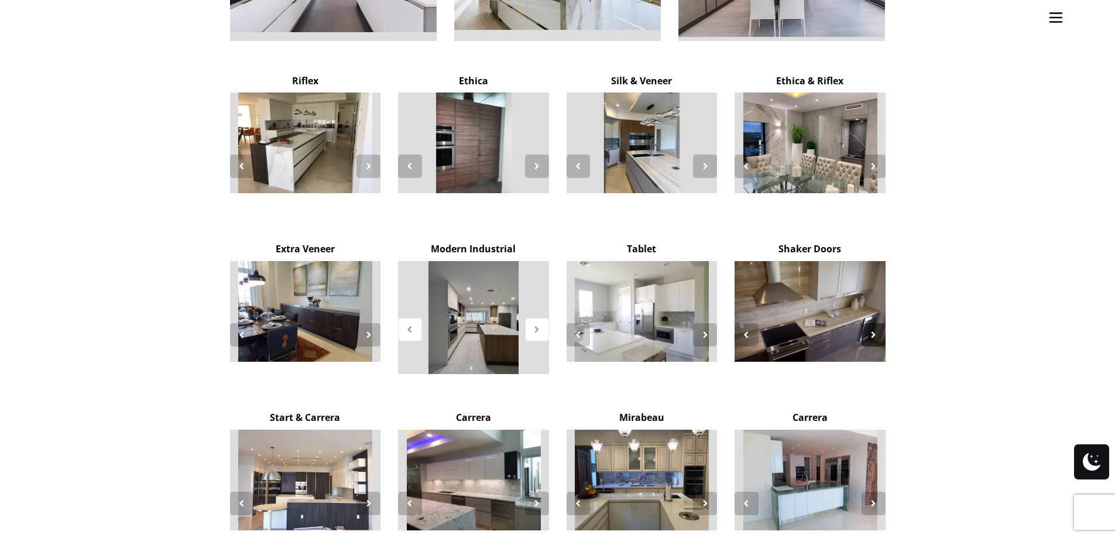
click at [873, 329] on icon at bounding box center [873, 334] width 10 height 10
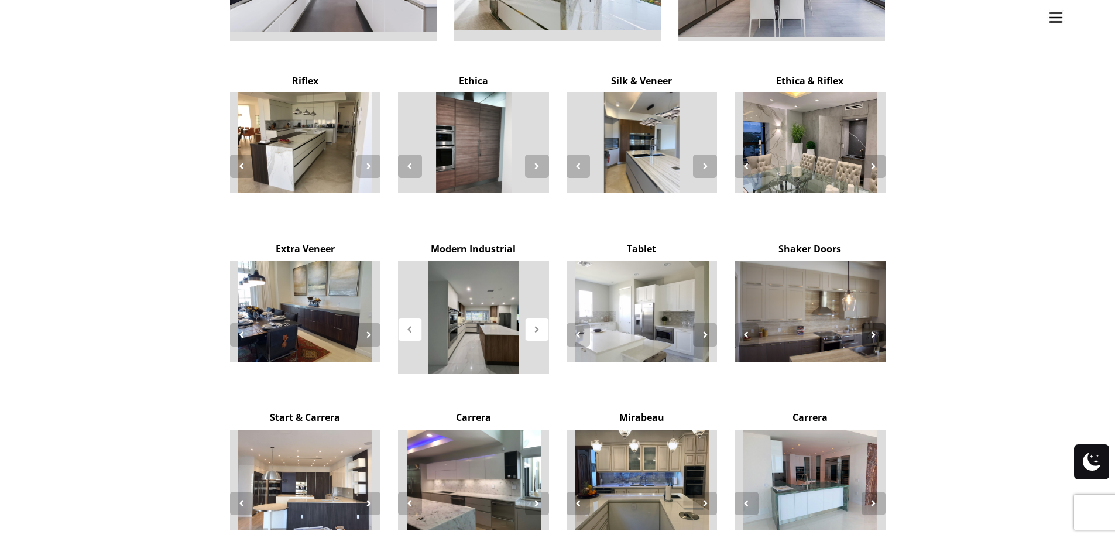
click at [873, 329] on icon at bounding box center [873, 334] width 10 height 10
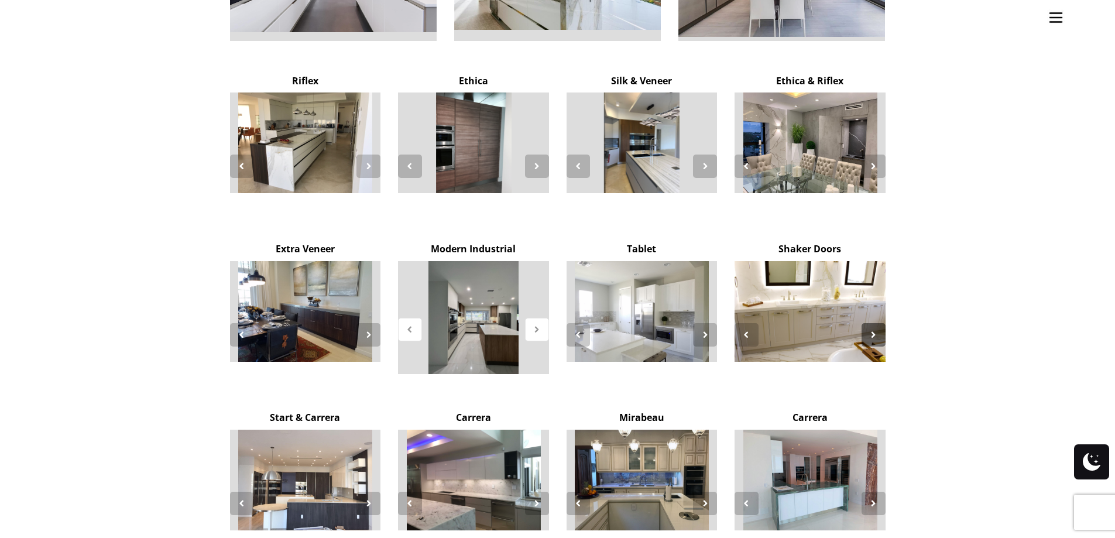
click at [873, 329] on icon at bounding box center [873, 334] width 10 height 10
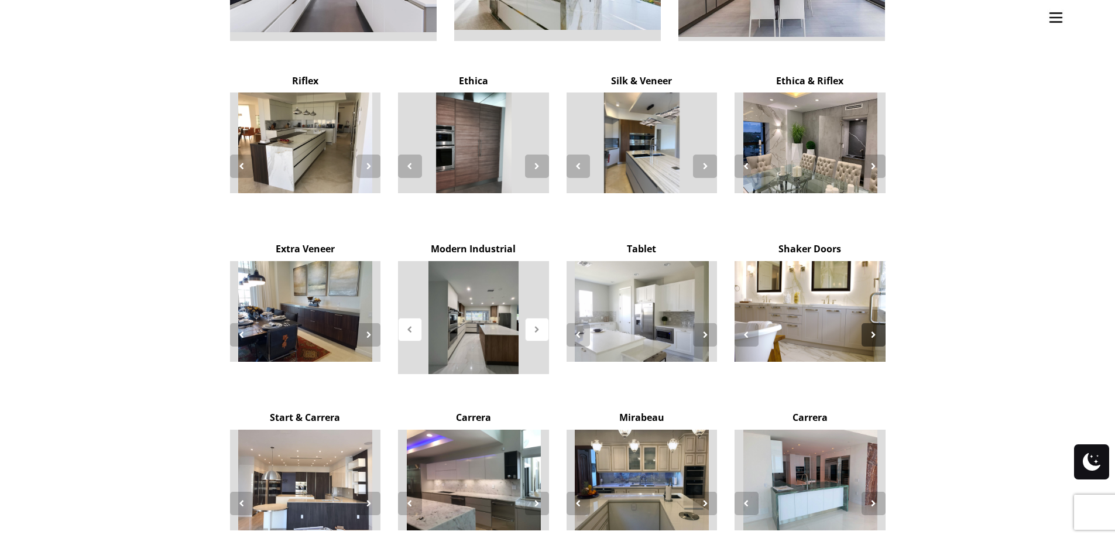
click at [873, 329] on icon at bounding box center [873, 334] width 10 height 10
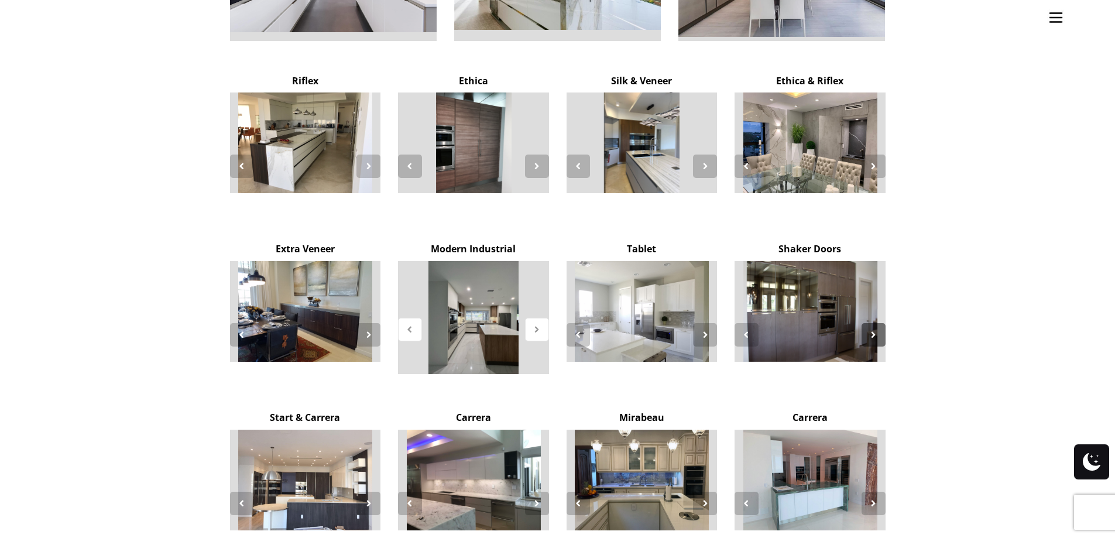
click at [873, 329] on icon at bounding box center [873, 334] width 10 height 10
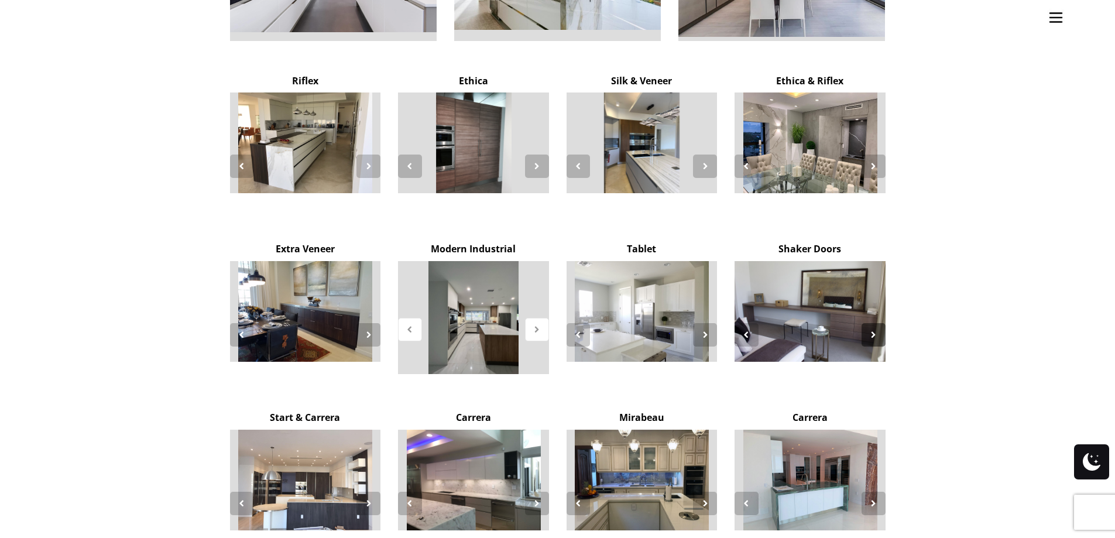
click at [873, 329] on icon at bounding box center [873, 334] width 10 height 10
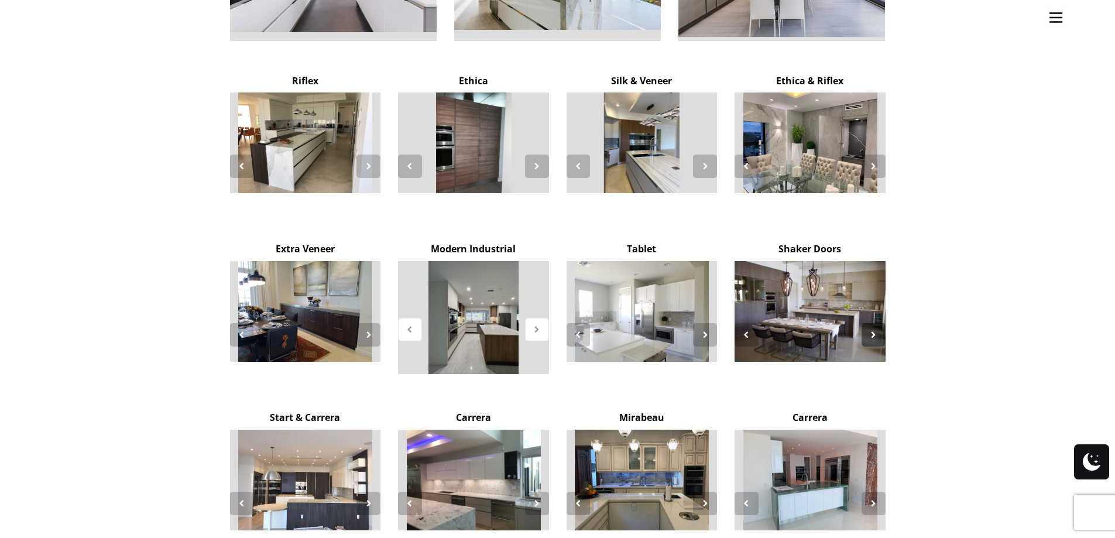
click at [873, 329] on icon at bounding box center [873, 334] width 10 height 10
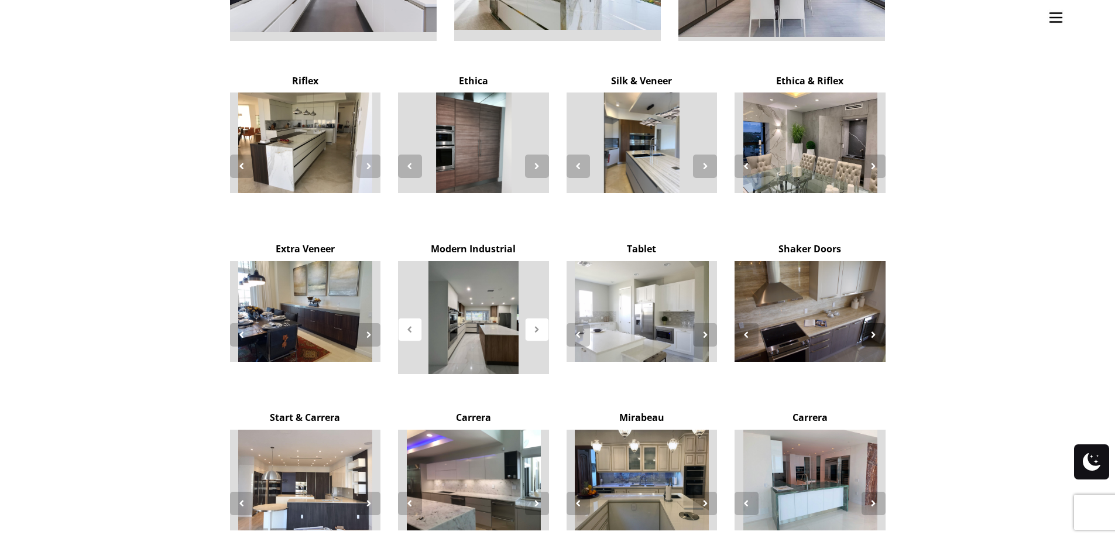
click at [873, 329] on icon at bounding box center [873, 334] width 10 height 10
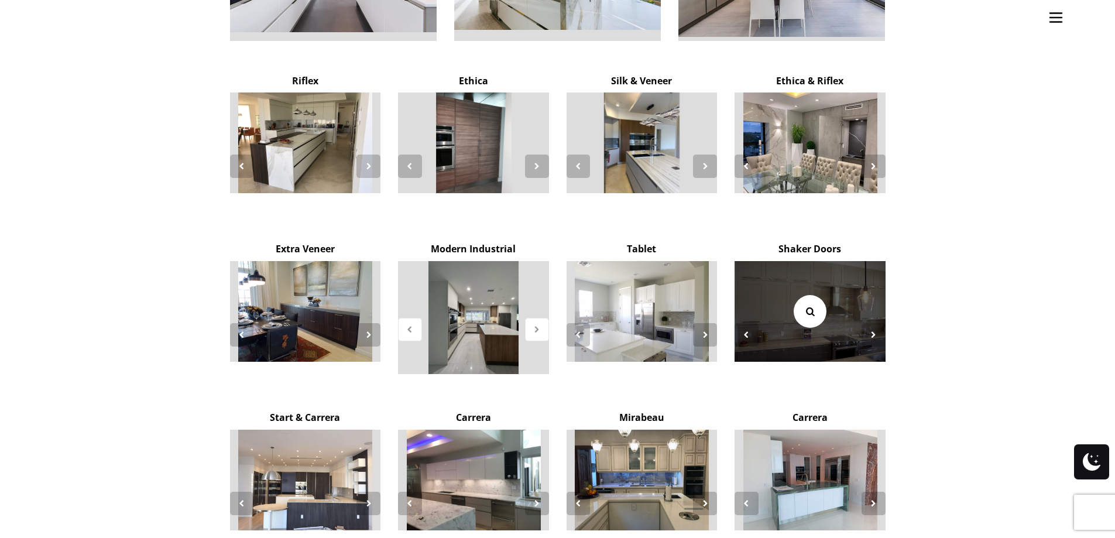
click at [815, 305] on icon at bounding box center [809, 311] width 13 height 13
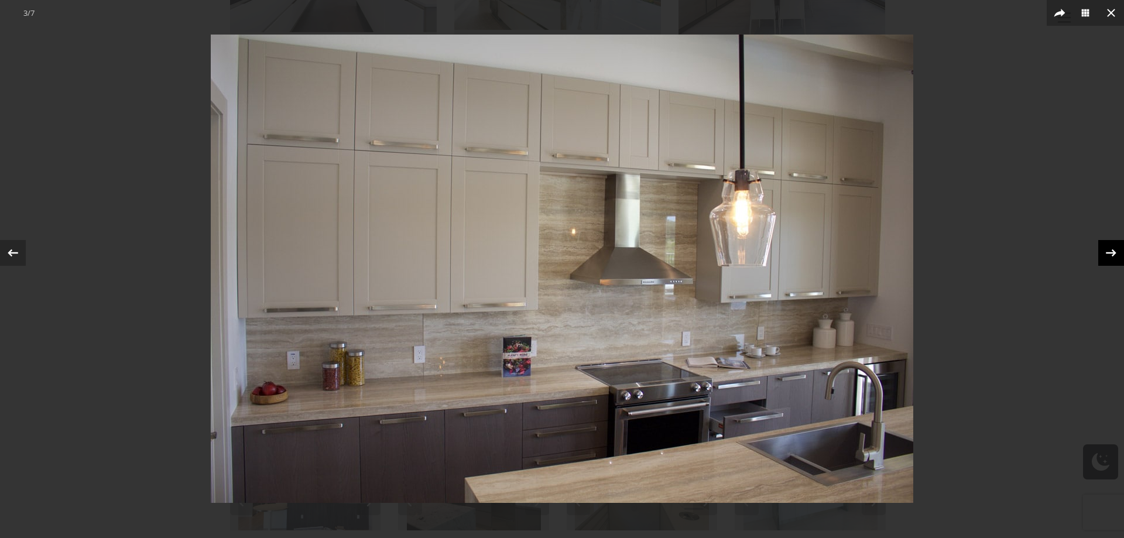
click at [1102, 257] on icon at bounding box center [1111, 253] width 18 height 18
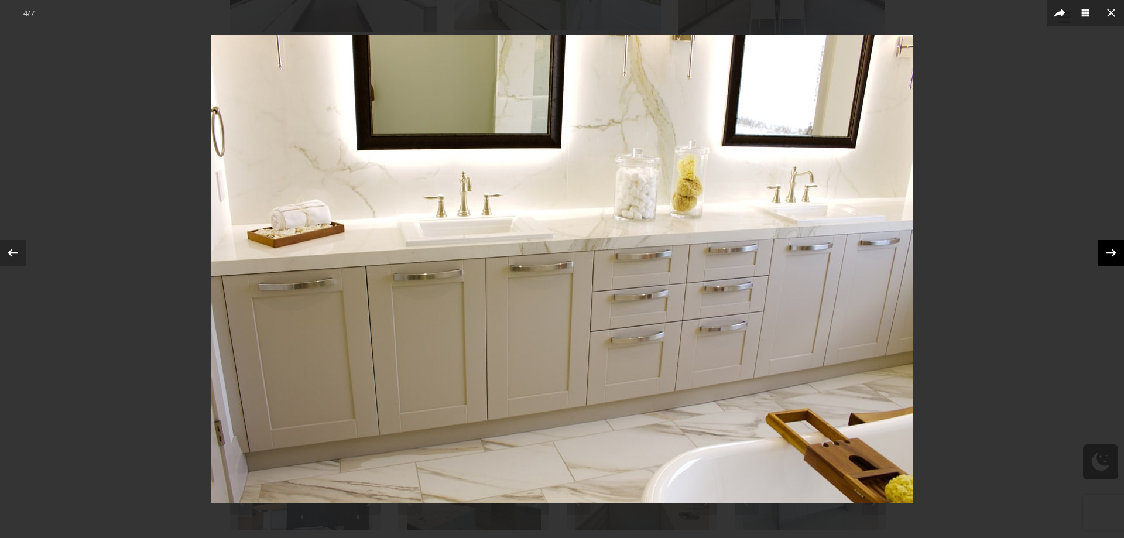
click at [1102, 257] on icon at bounding box center [1111, 253] width 18 height 18
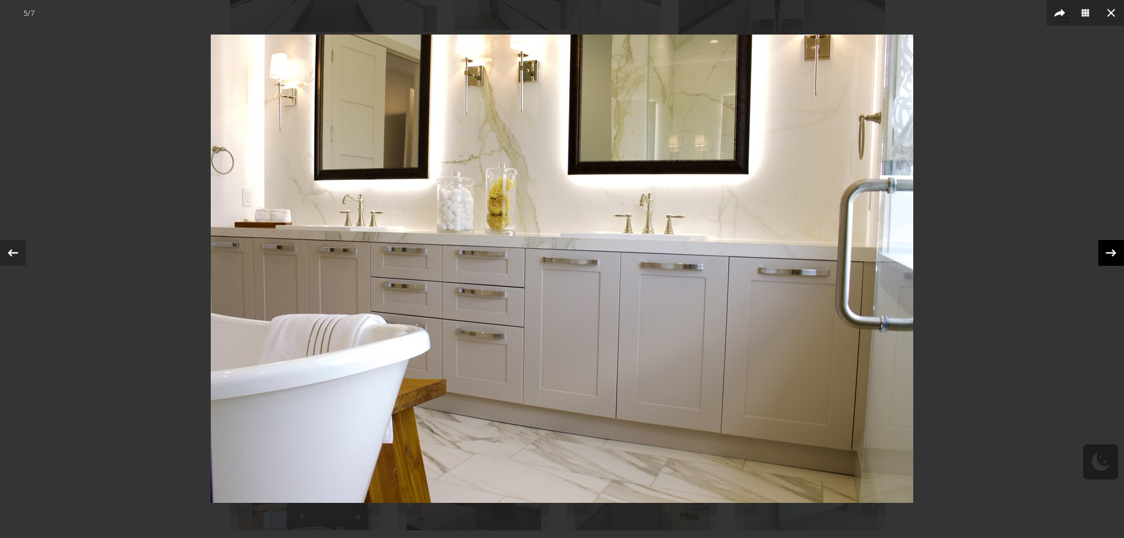
click at [1102, 257] on icon at bounding box center [1111, 253] width 18 height 18
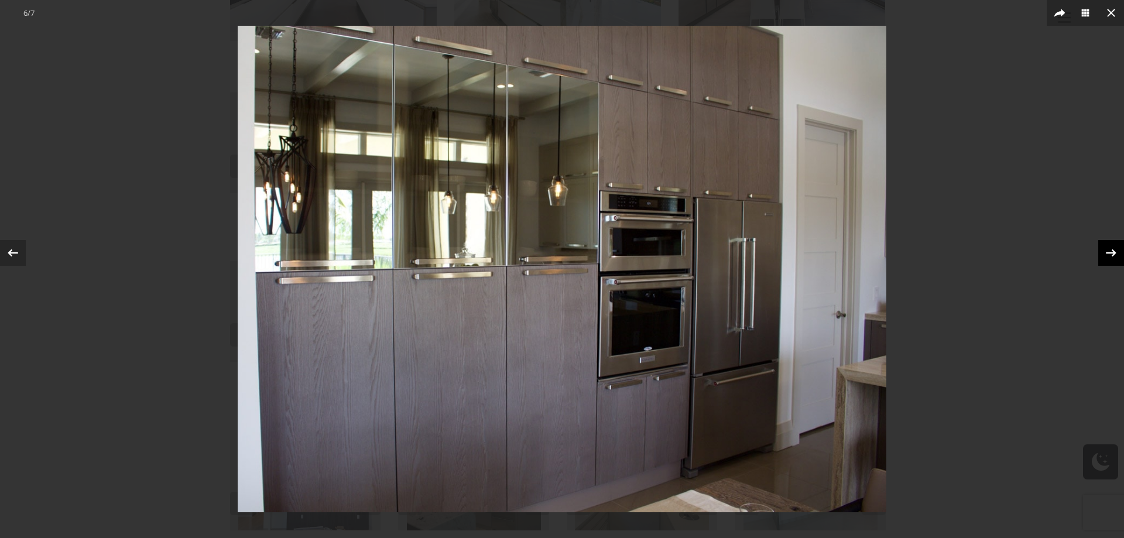
click at [1102, 257] on icon at bounding box center [1111, 253] width 18 height 18
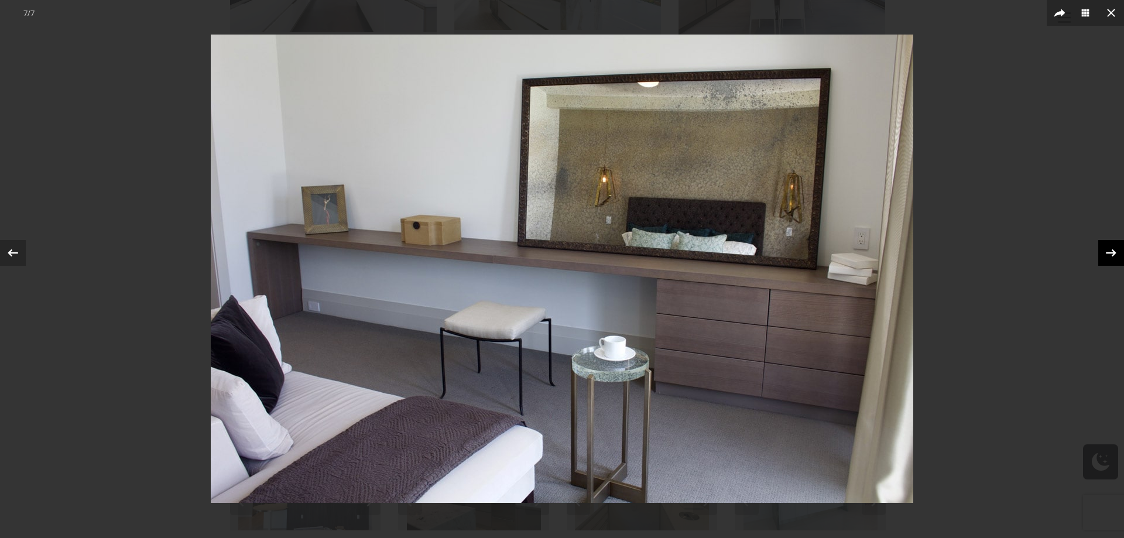
click at [1102, 257] on icon at bounding box center [1111, 253] width 18 height 18
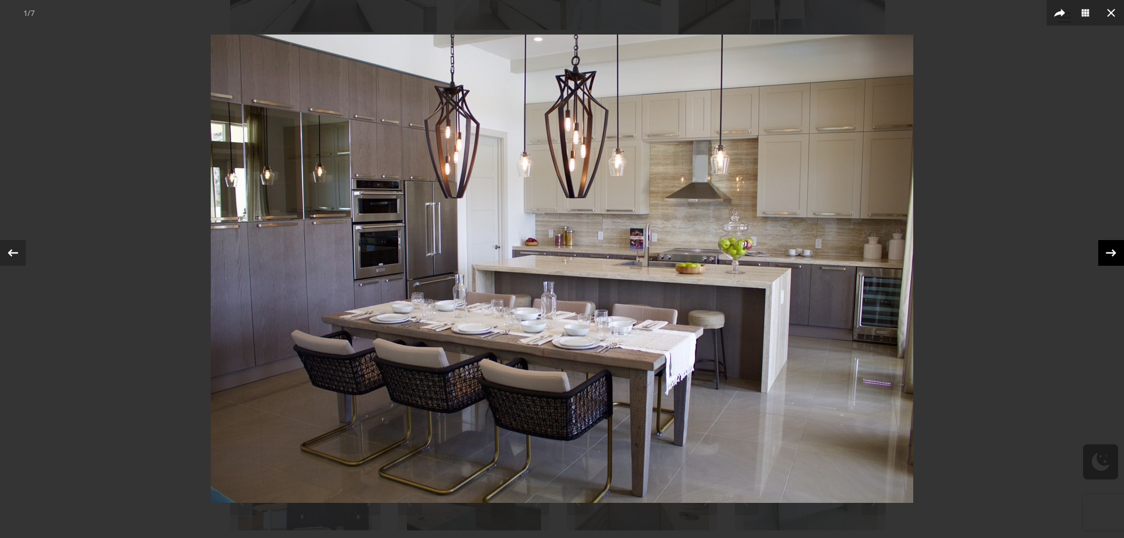
click at [1102, 257] on icon at bounding box center [1111, 253] width 18 height 18
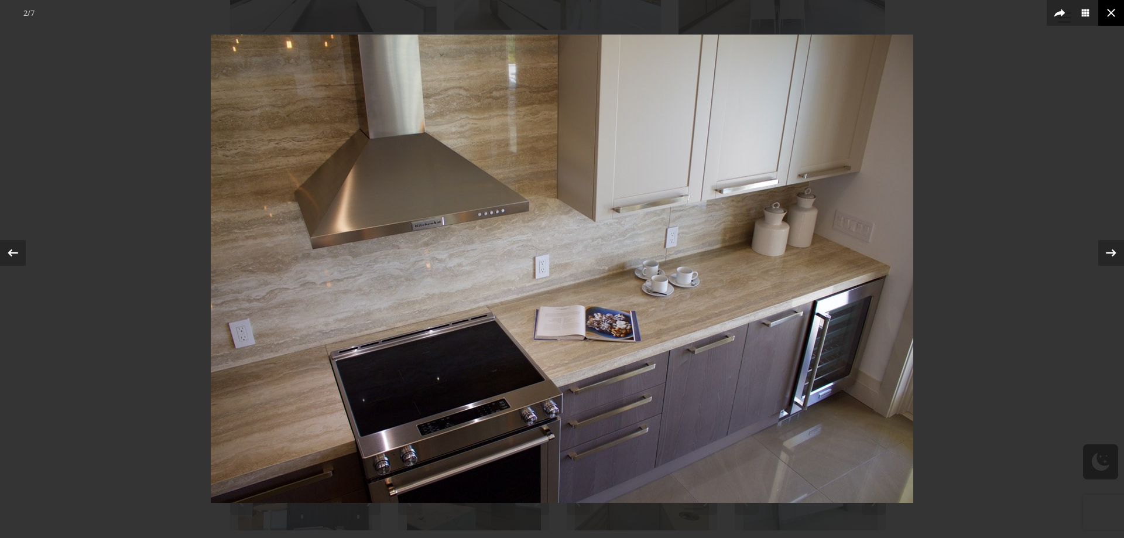
click at [1114, 15] on icon at bounding box center [1111, 13] width 14 height 14
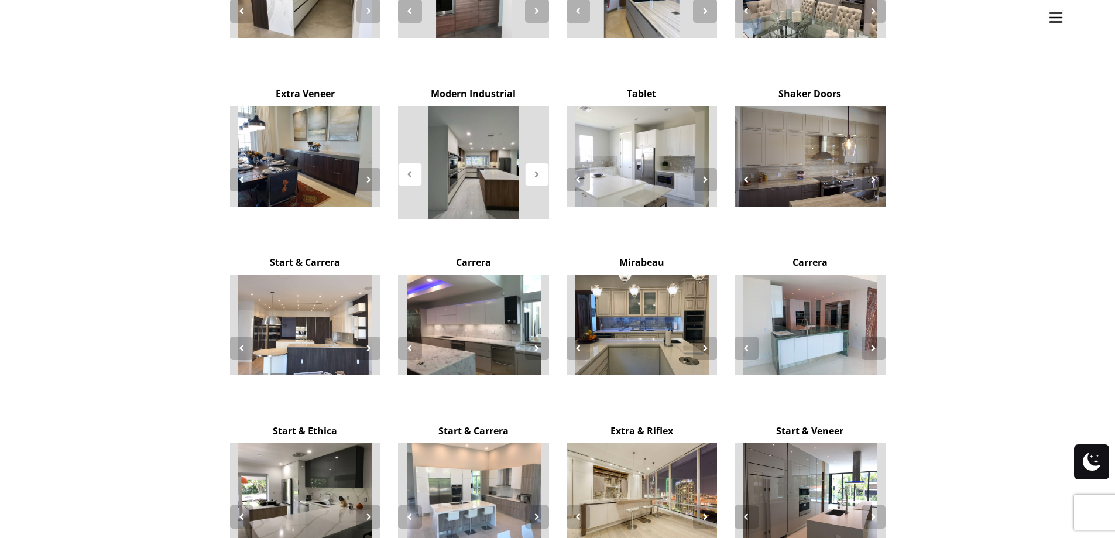
scroll to position [2107, 0]
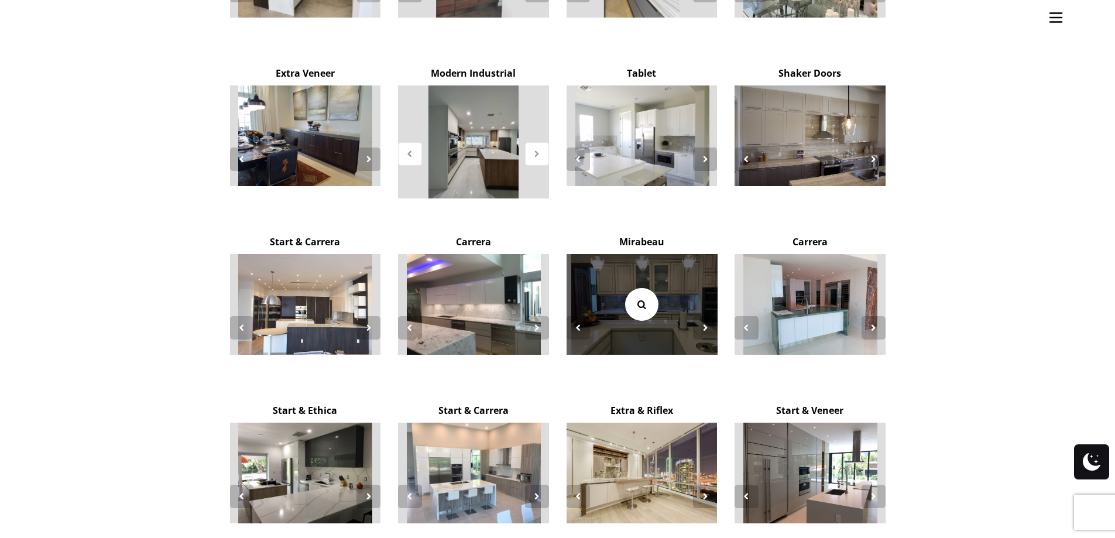
click at [638, 298] on icon at bounding box center [641, 304] width 13 height 13
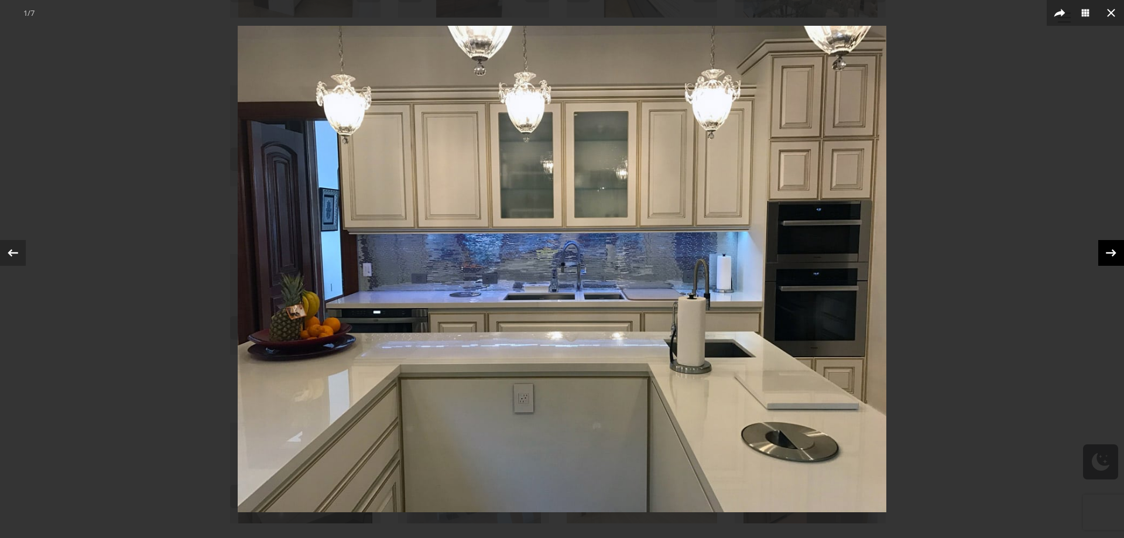
click at [1108, 263] on div at bounding box center [1111, 253] width 26 height 26
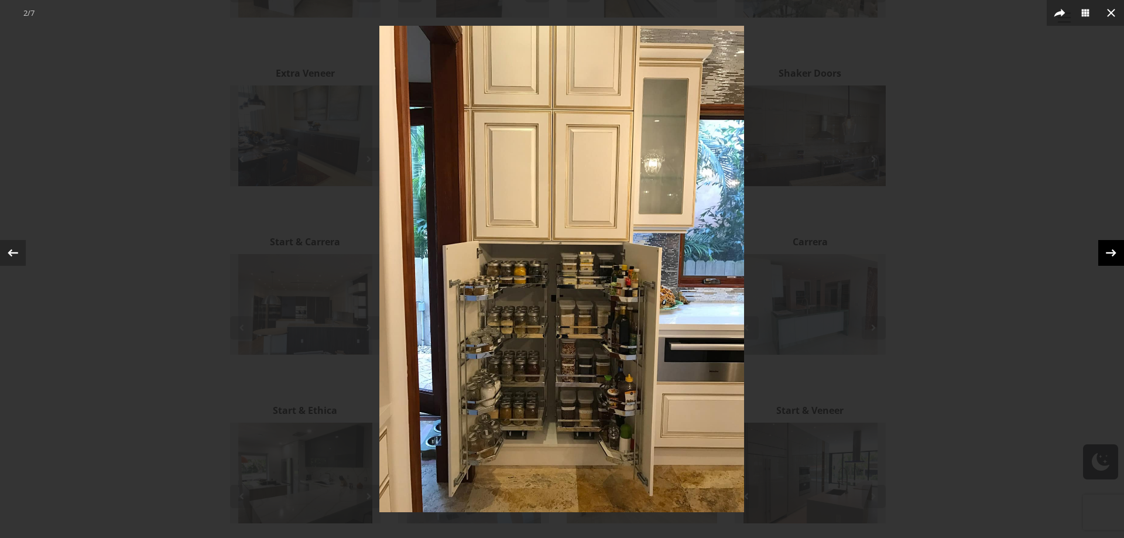
click at [1108, 252] on icon at bounding box center [1111, 253] width 18 height 18
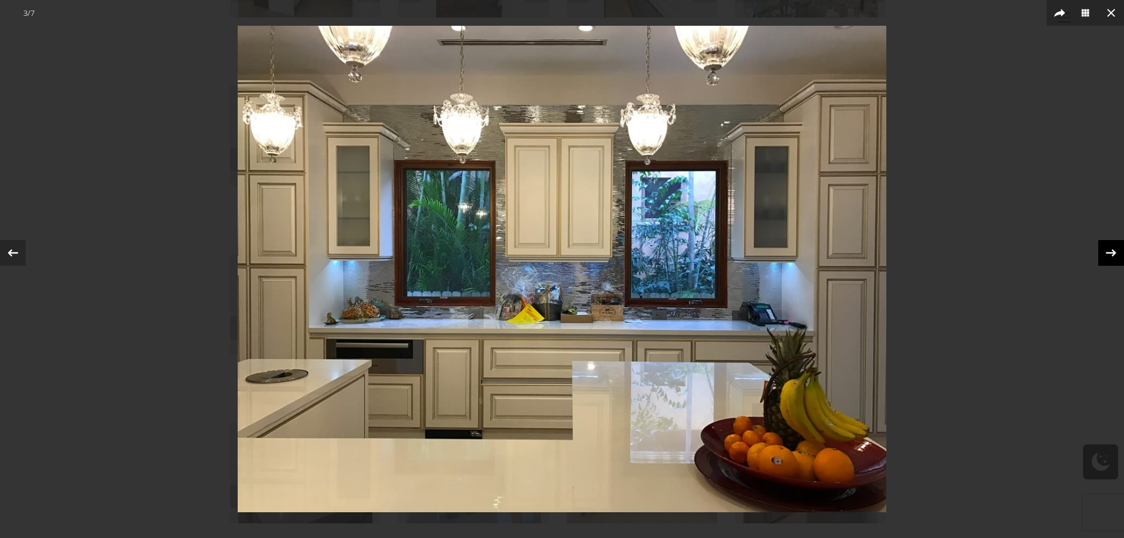
click at [1108, 252] on icon at bounding box center [1111, 253] width 18 height 18
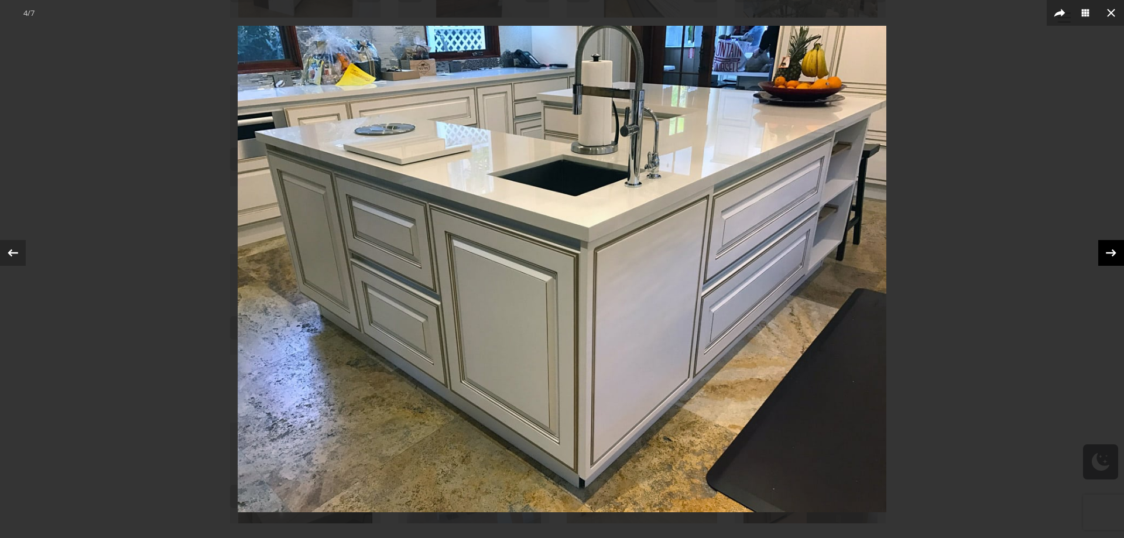
click at [1108, 252] on div "4 / 7" at bounding box center [562, 269] width 1124 height 538
click at [1108, 252] on icon at bounding box center [1111, 253] width 18 height 18
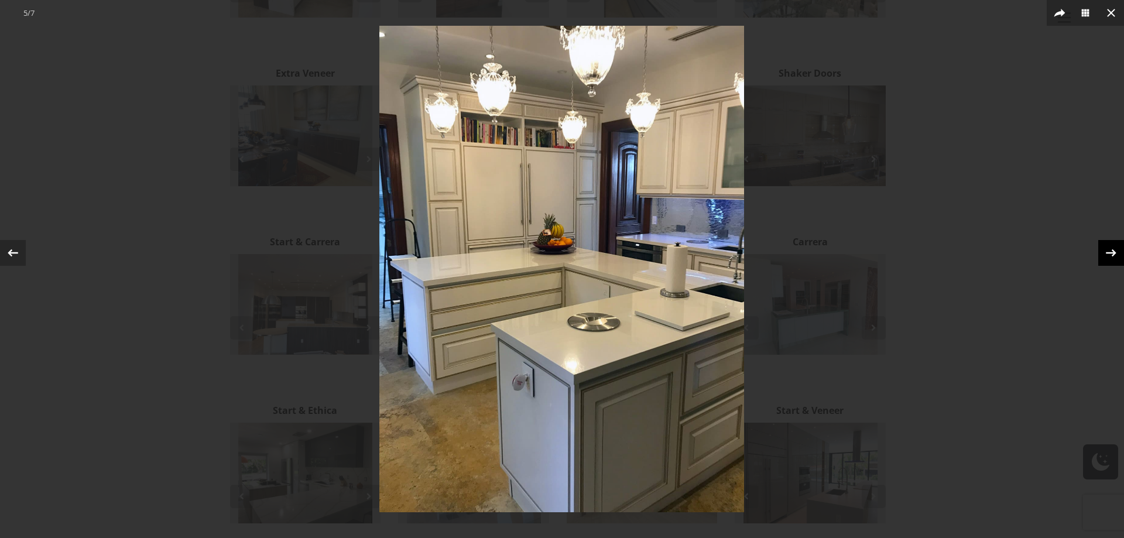
click at [1108, 252] on icon at bounding box center [1111, 253] width 18 height 18
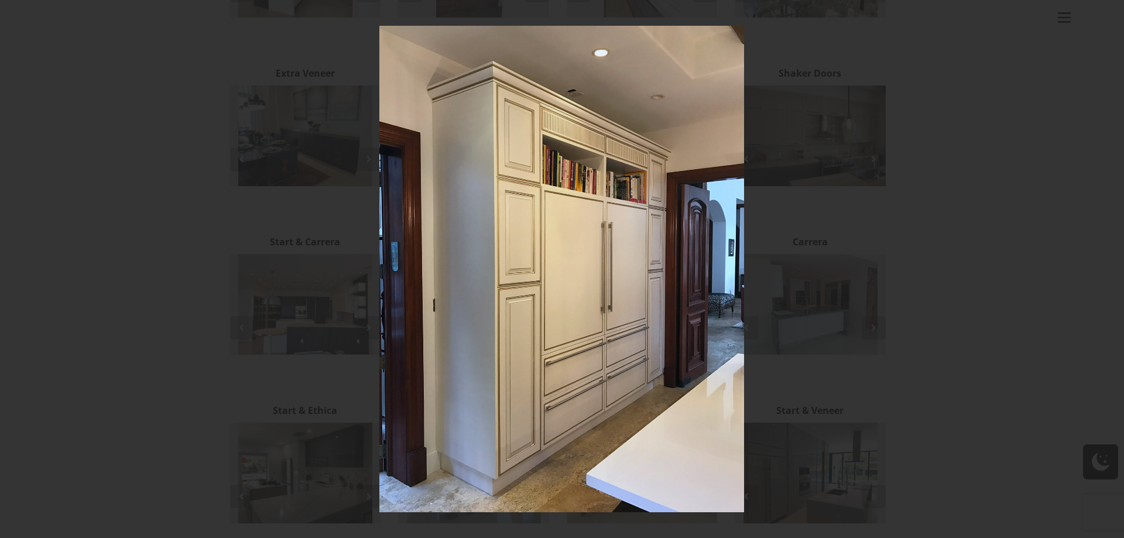
click at [1108, 252] on div "6 / 7" at bounding box center [562, 269] width 1124 height 538
click at [1108, 252] on icon at bounding box center [1111, 253] width 18 height 18
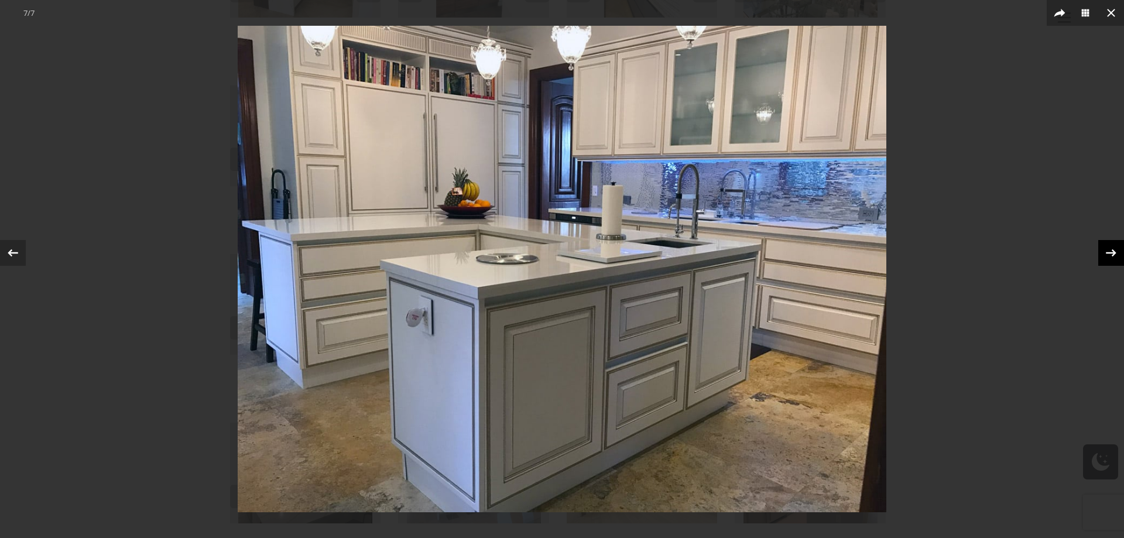
click at [1108, 252] on icon at bounding box center [1111, 253] width 18 height 18
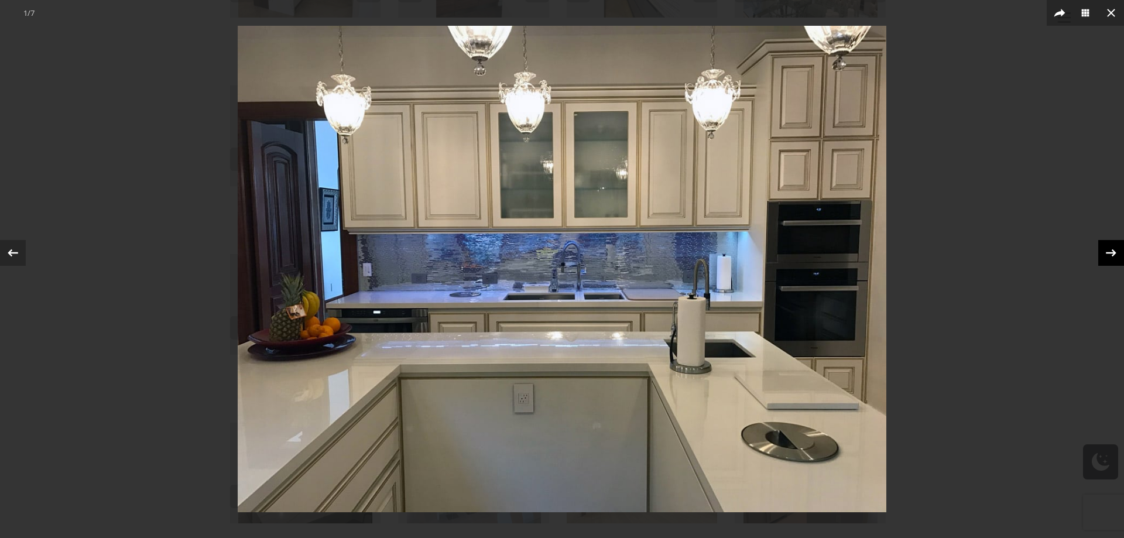
click at [1108, 252] on icon at bounding box center [1111, 253] width 18 height 18
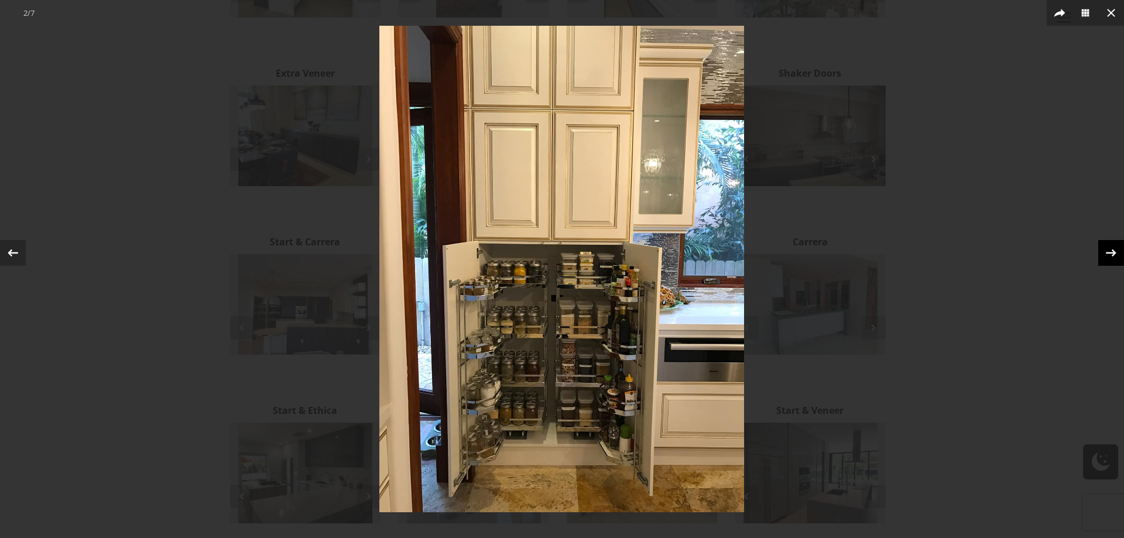
click at [1108, 252] on icon at bounding box center [1111, 253] width 18 height 18
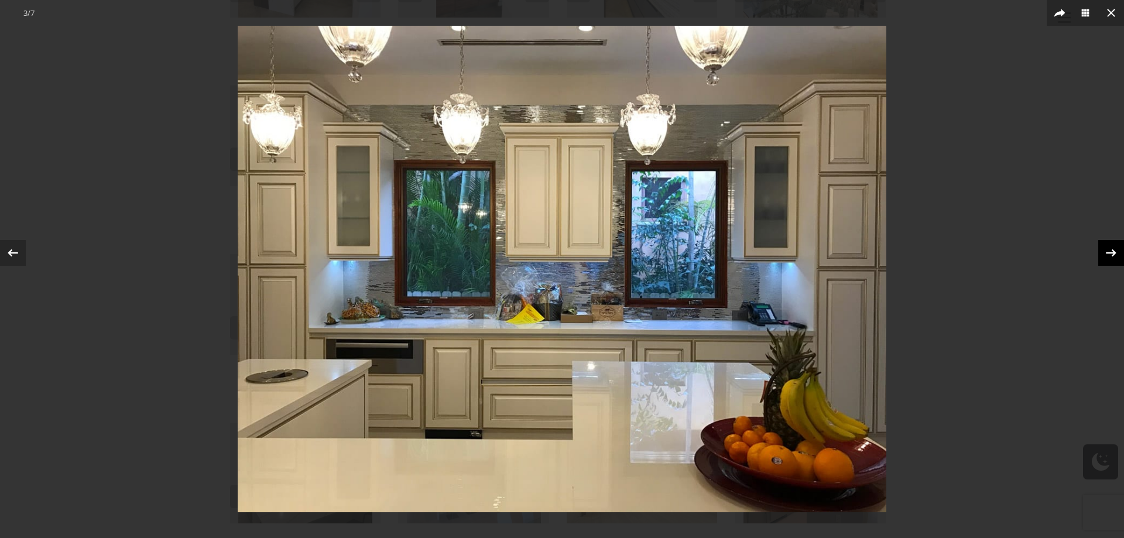
click at [1108, 252] on icon at bounding box center [1111, 253] width 18 height 18
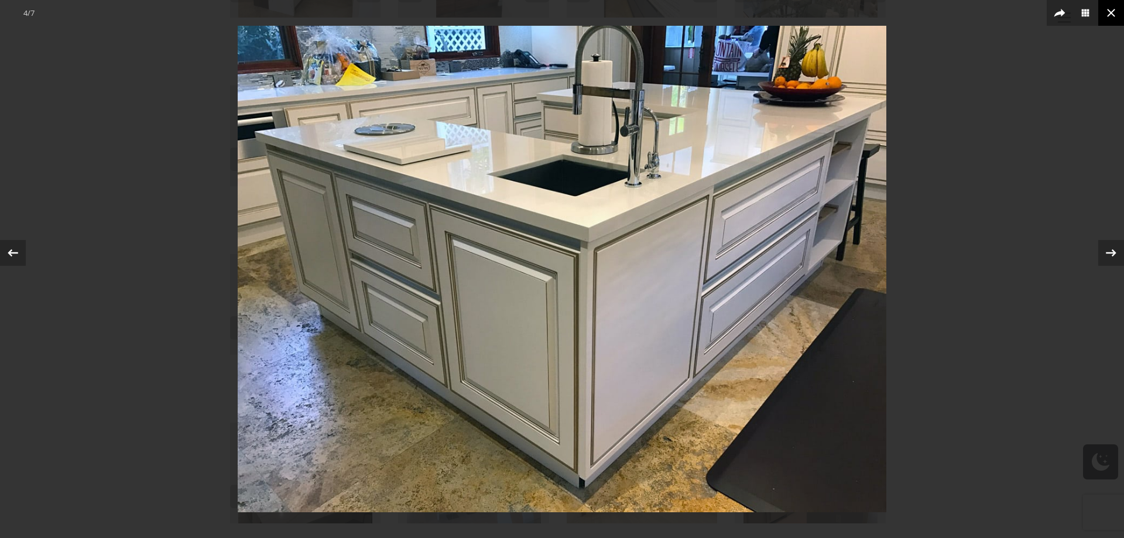
click at [1114, 19] on icon at bounding box center [1111, 13] width 14 height 14
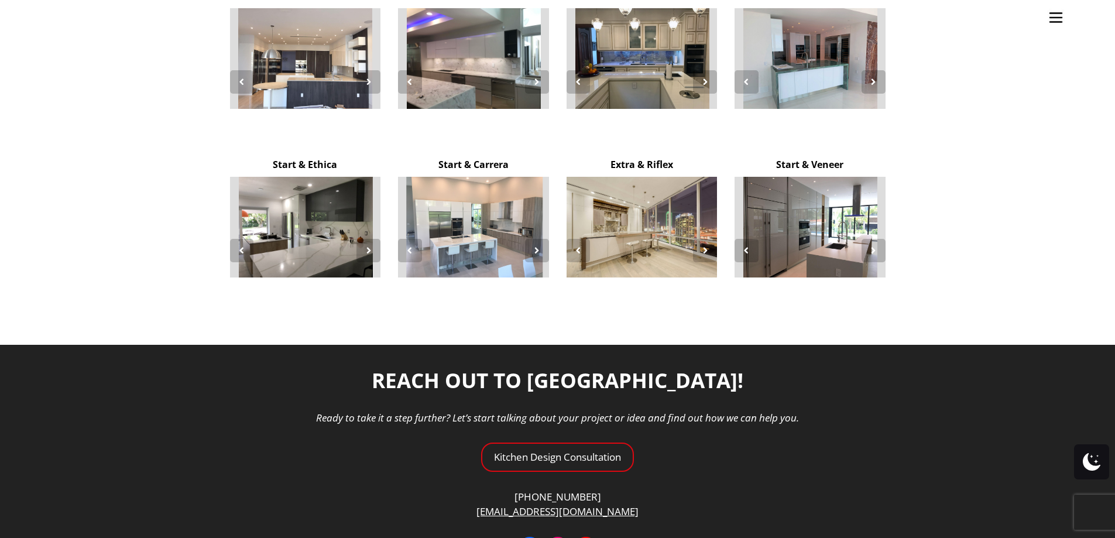
scroll to position [2282, 0]
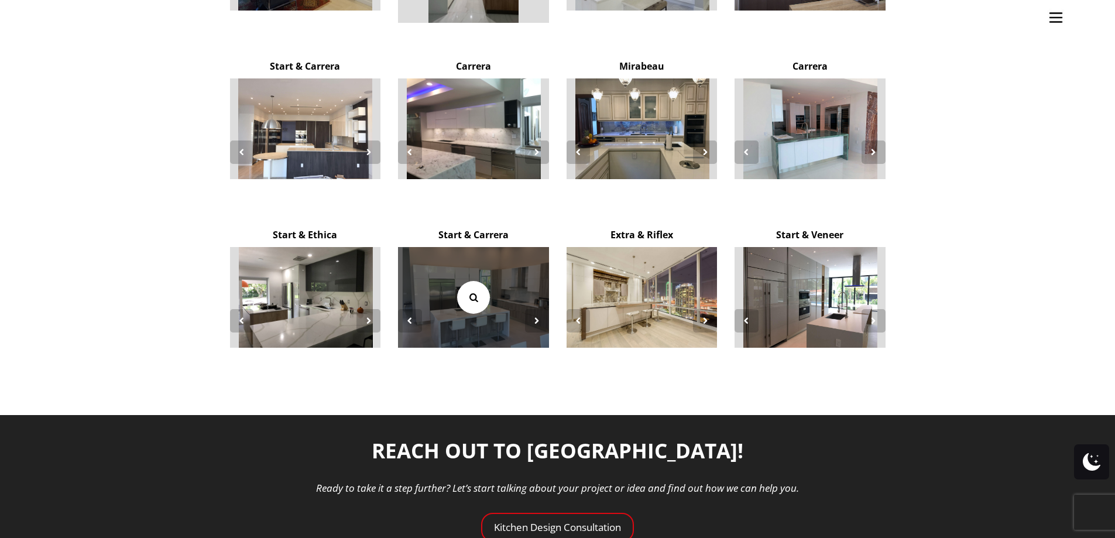
click at [473, 291] on icon at bounding box center [473, 297] width 13 height 13
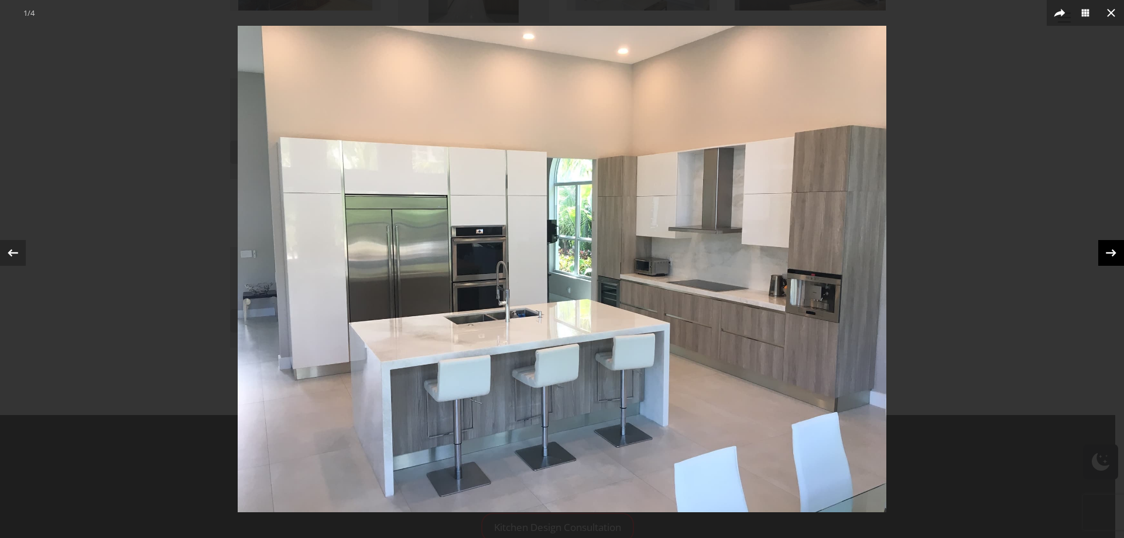
click at [1114, 248] on icon at bounding box center [1111, 253] width 18 height 18
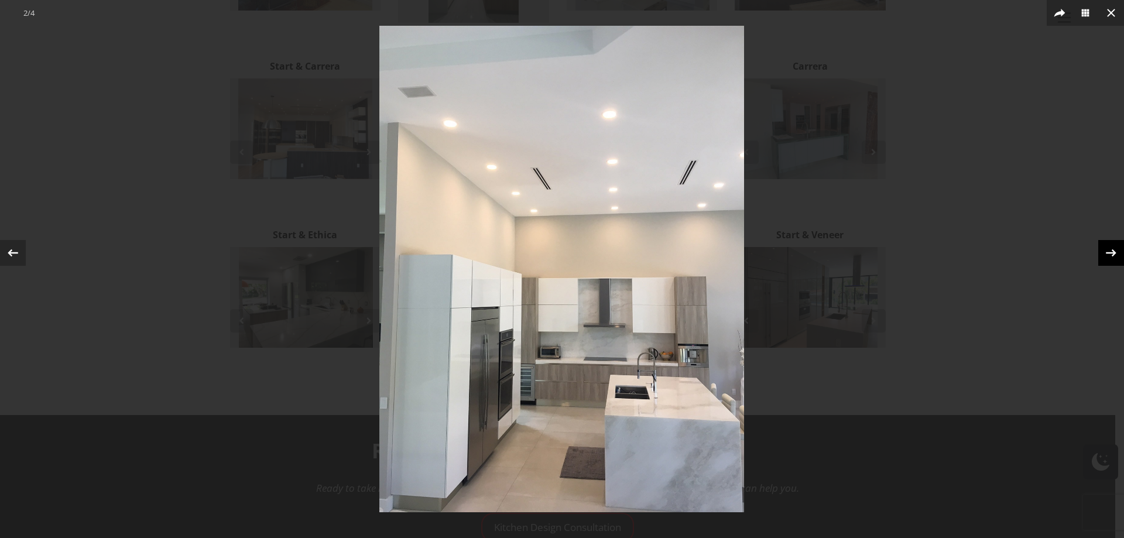
click at [1114, 248] on icon at bounding box center [1111, 253] width 18 height 18
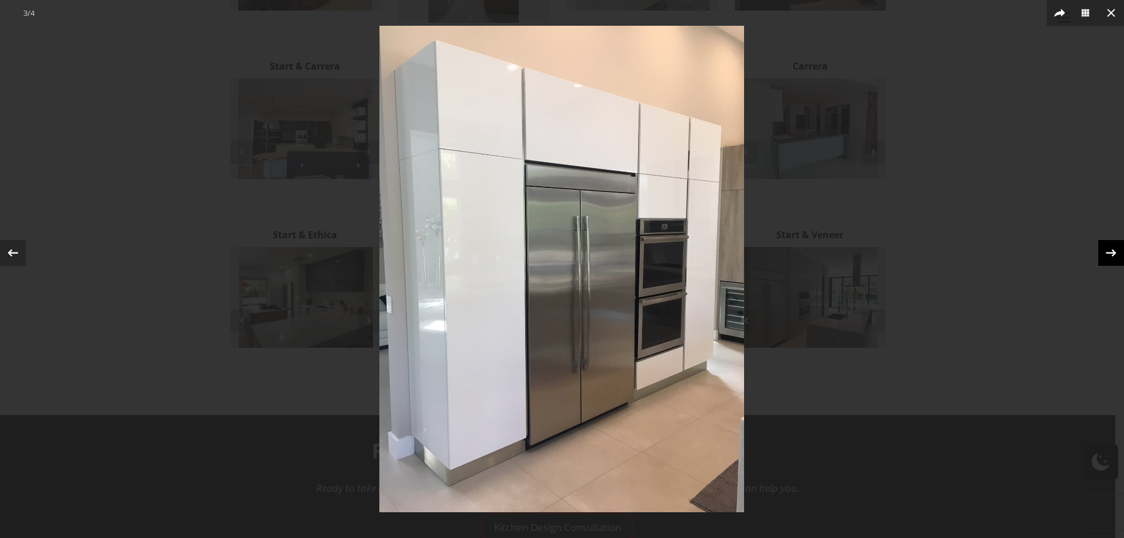
click at [1114, 248] on icon at bounding box center [1111, 253] width 18 height 18
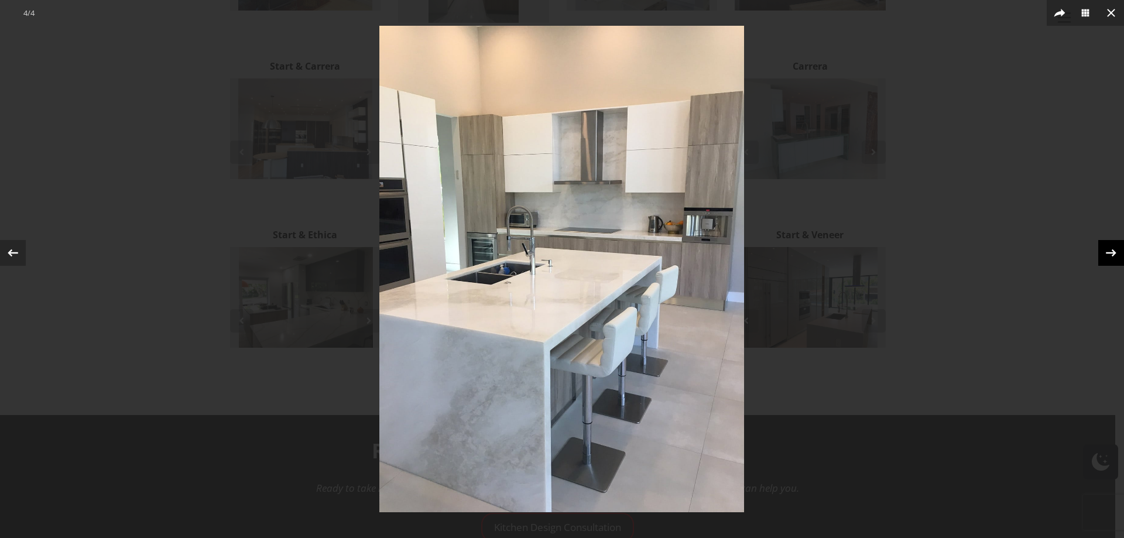
click at [1114, 248] on icon at bounding box center [1111, 253] width 18 height 18
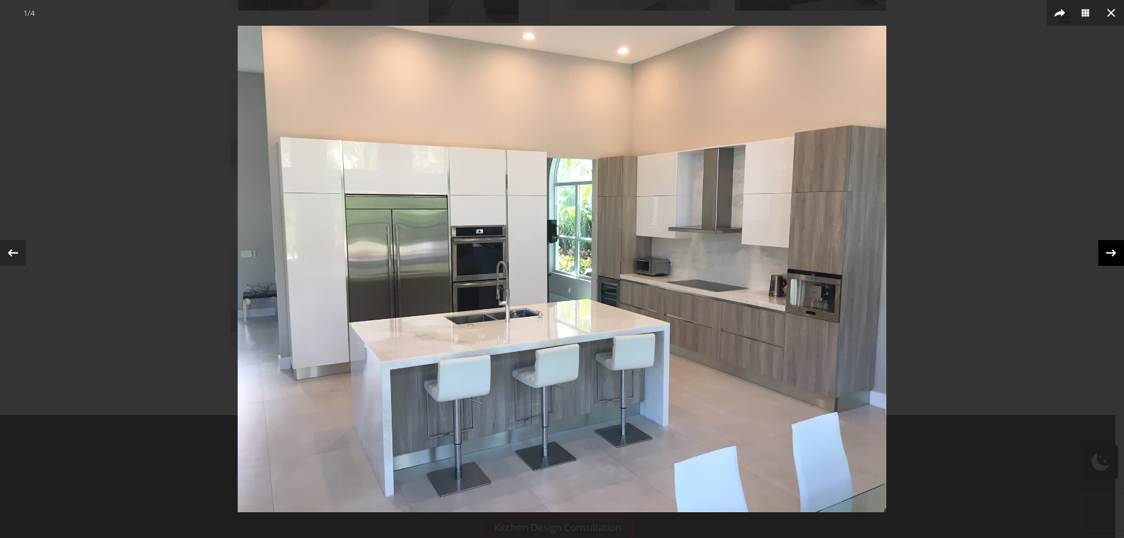
click at [1114, 248] on icon at bounding box center [1111, 253] width 18 height 18
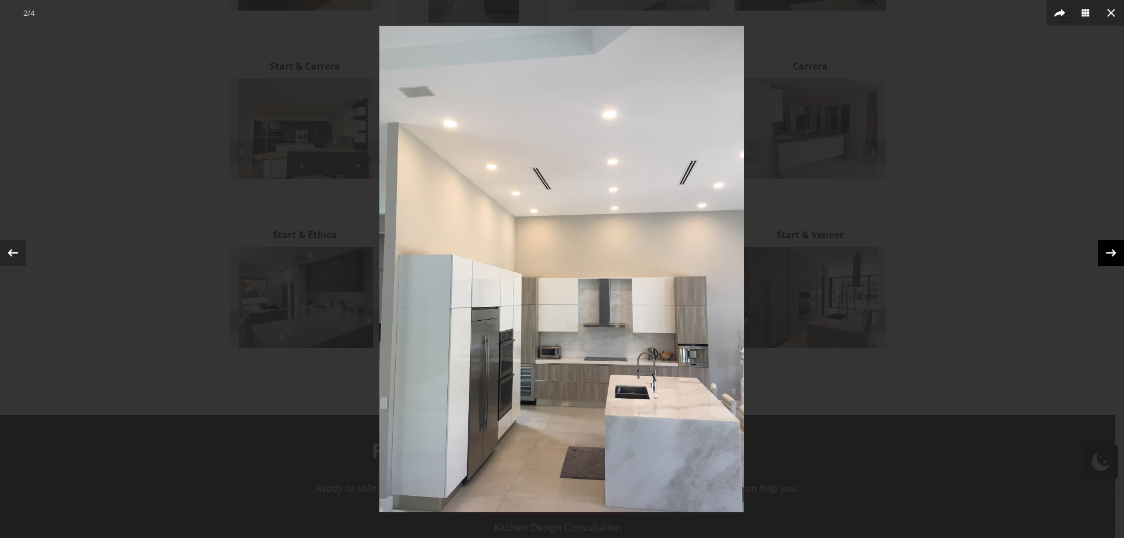
click at [1114, 248] on icon at bounding box center [1111, 253] width 18 height 18
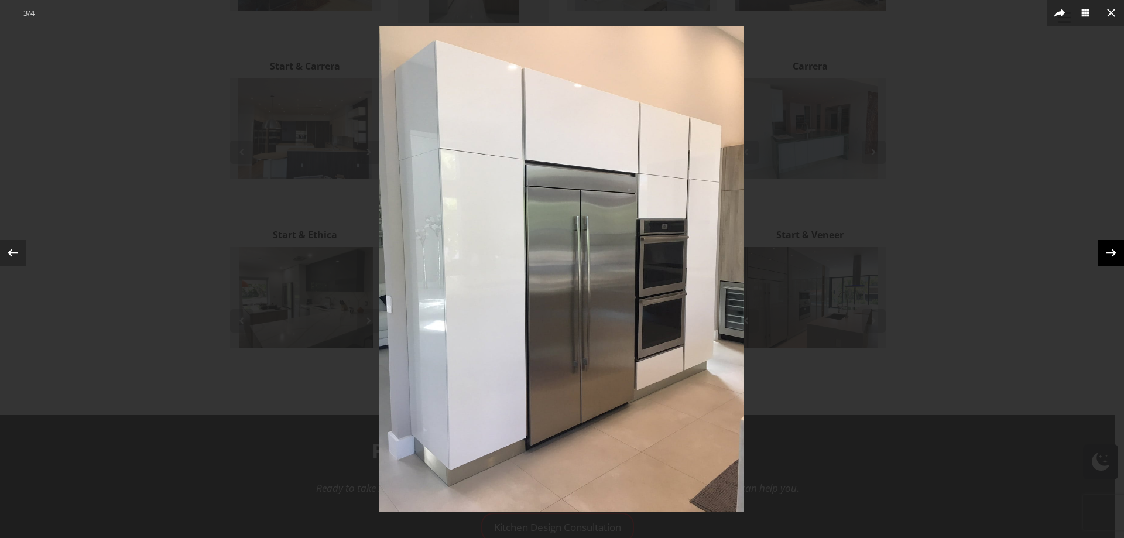
click at [1114, 248] on icon at bounding box center [1111, 253] width 18 height 18
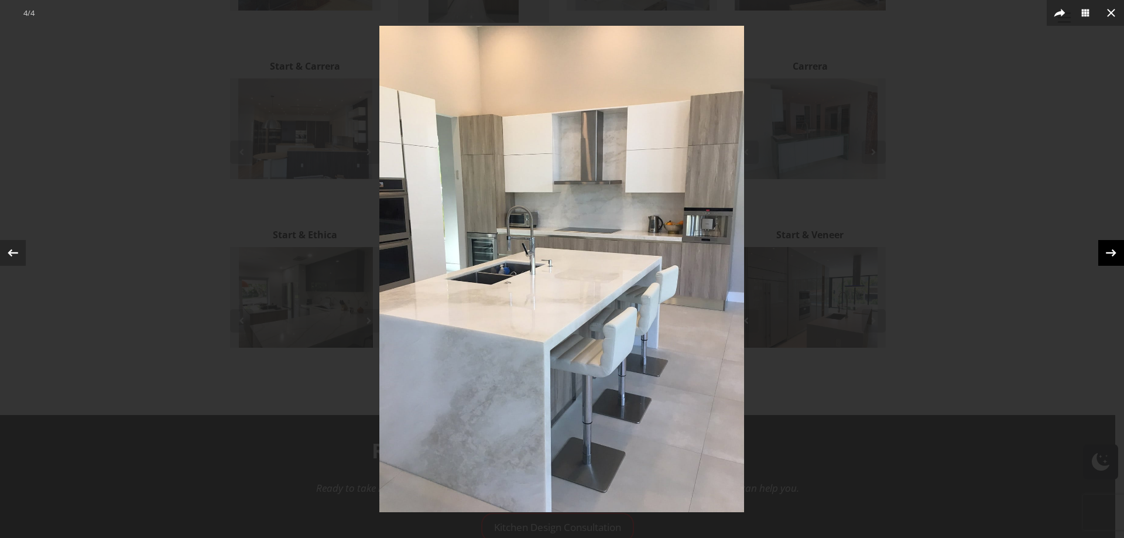
click at [1114, 248] on icon at bounding box center [1111, 253] width 18 height 18
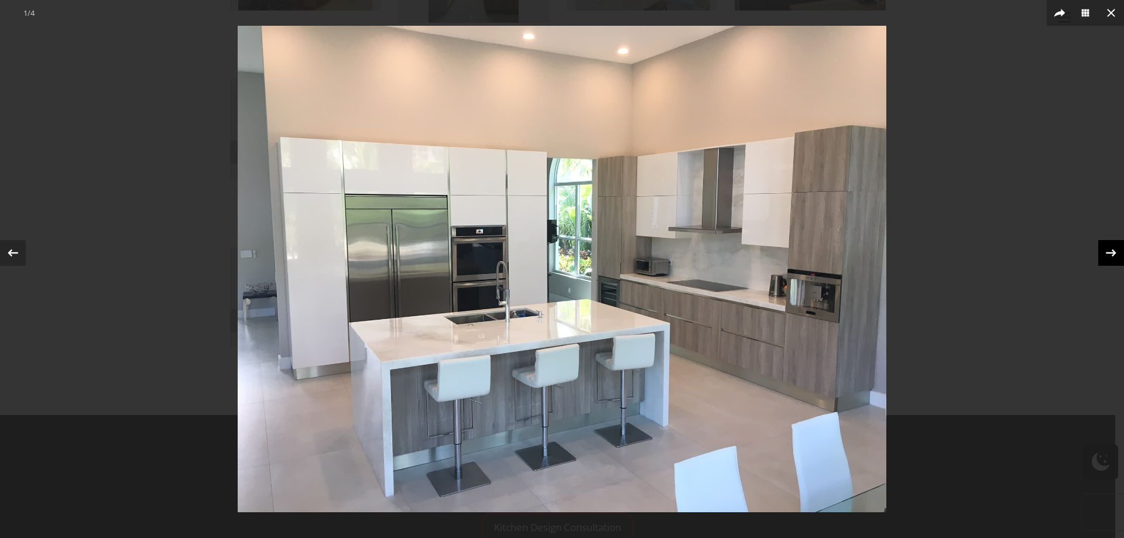
click at [1114, 248] on icon at bounding box center [1111, 253] width 18 height 18
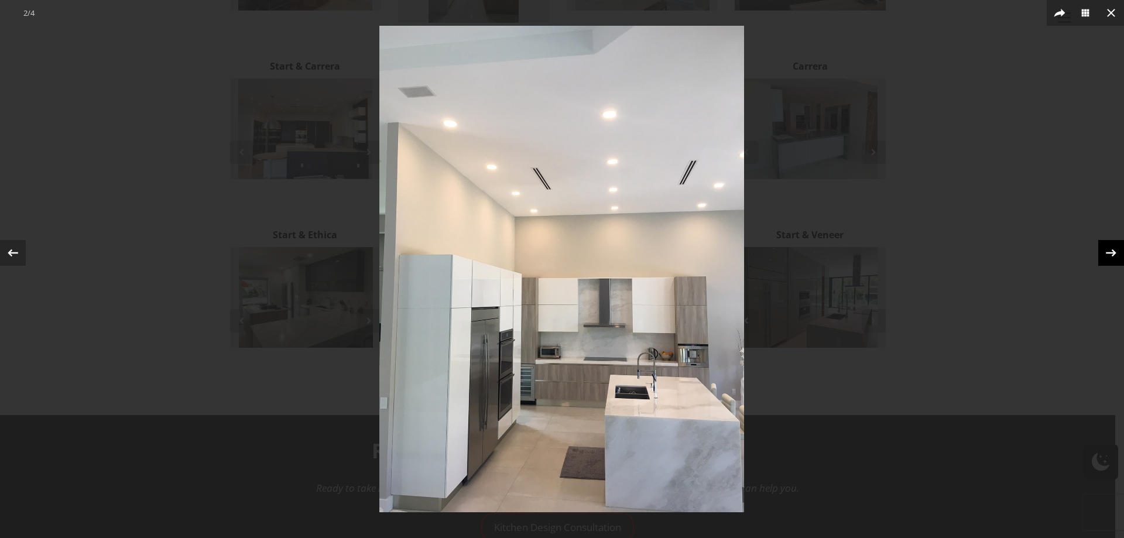
click at [1114, 248] on icon at bounding box center [1111, 253] width 18 height 18
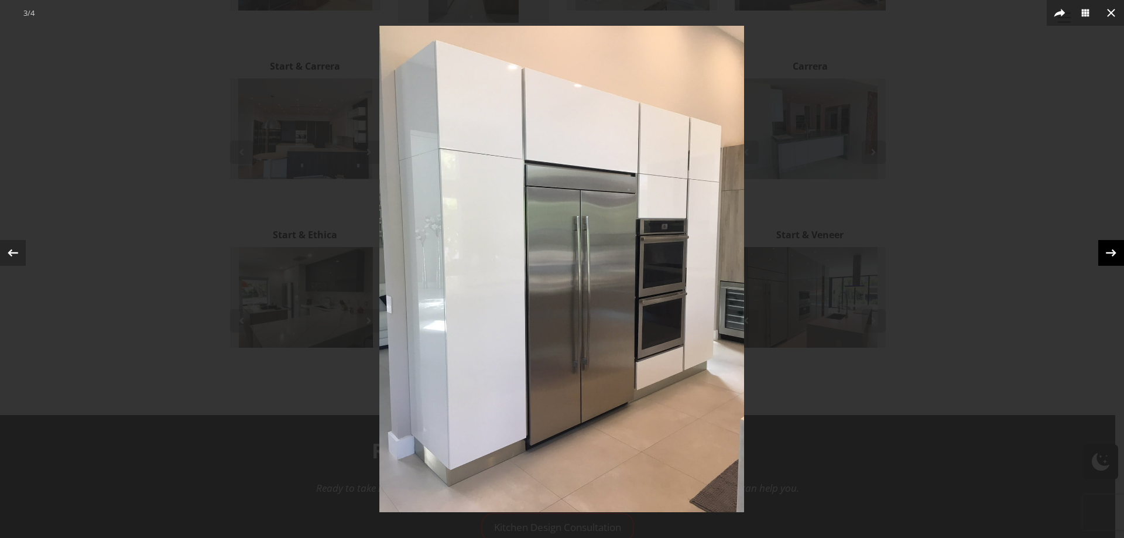
click at [1114, 248] on icon at bounding box center [1111, 253] width 18 height 18
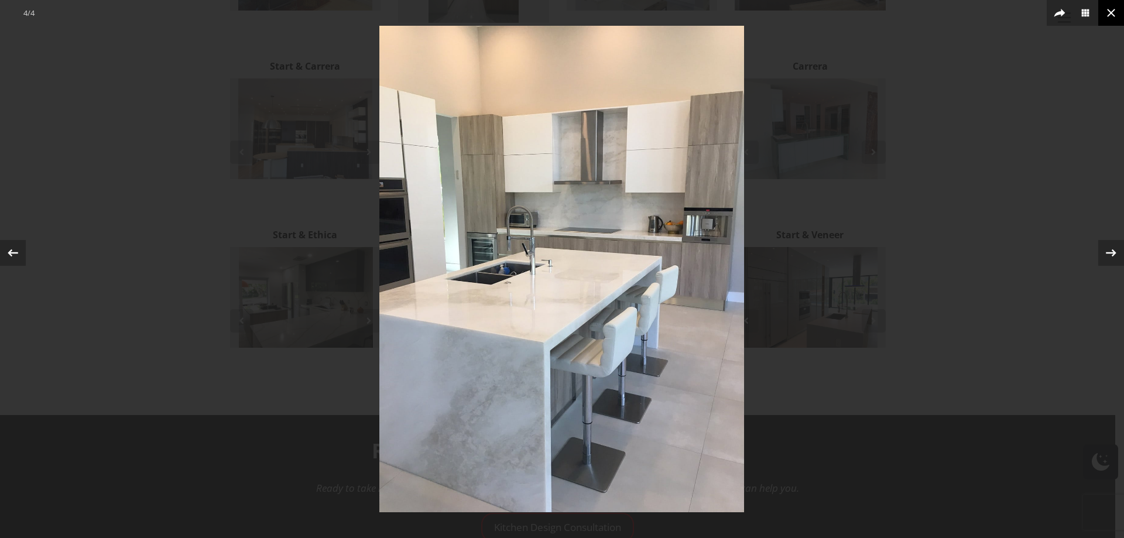
click at [1114, 15] on icon at bounding box center [1111, 13] width 14 height 14
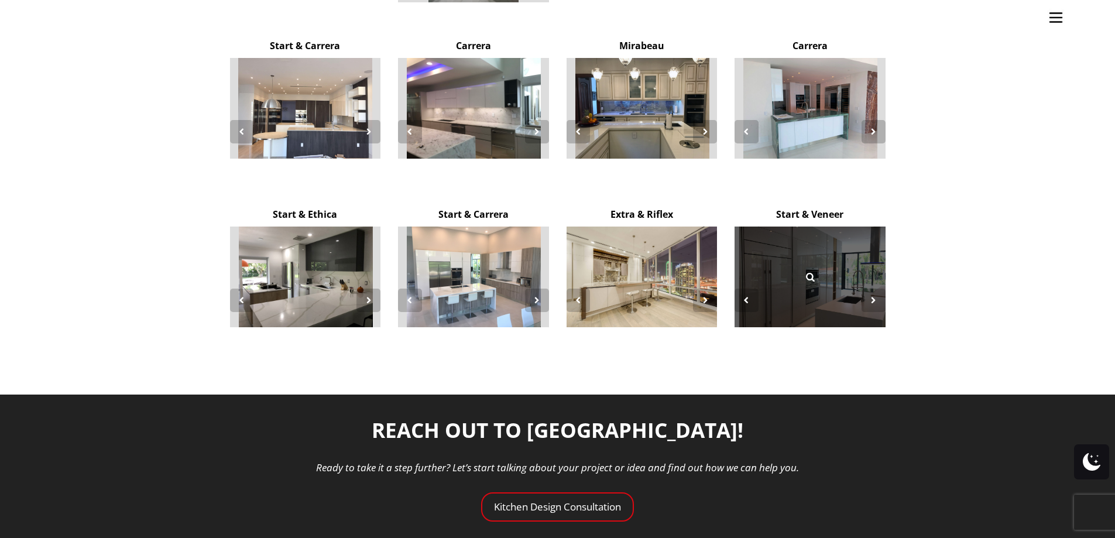
scroll to position [2282, 0]
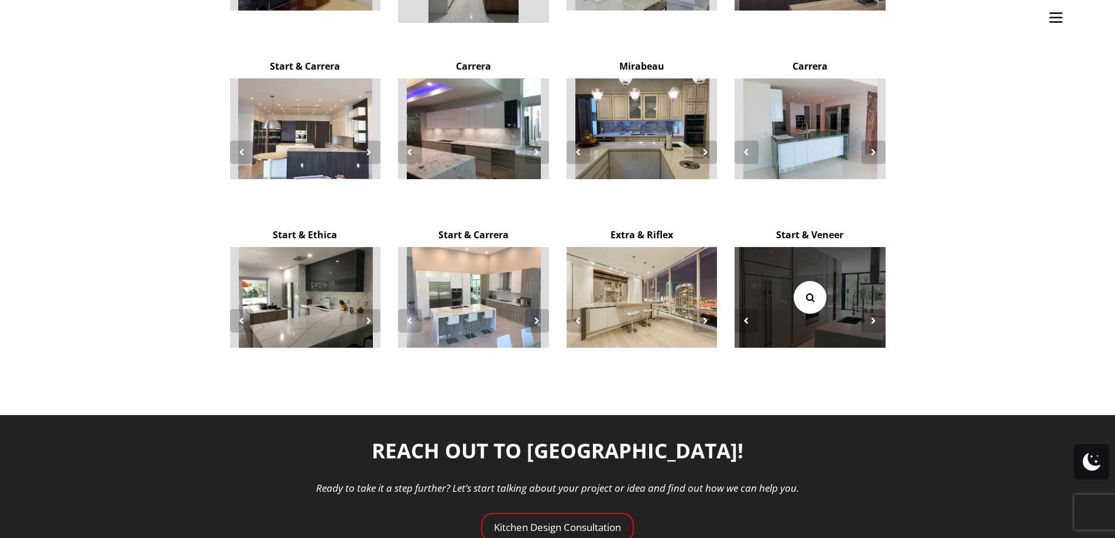
click at [810, 281] on link at bounding box center [810, 297] width 33 height 33
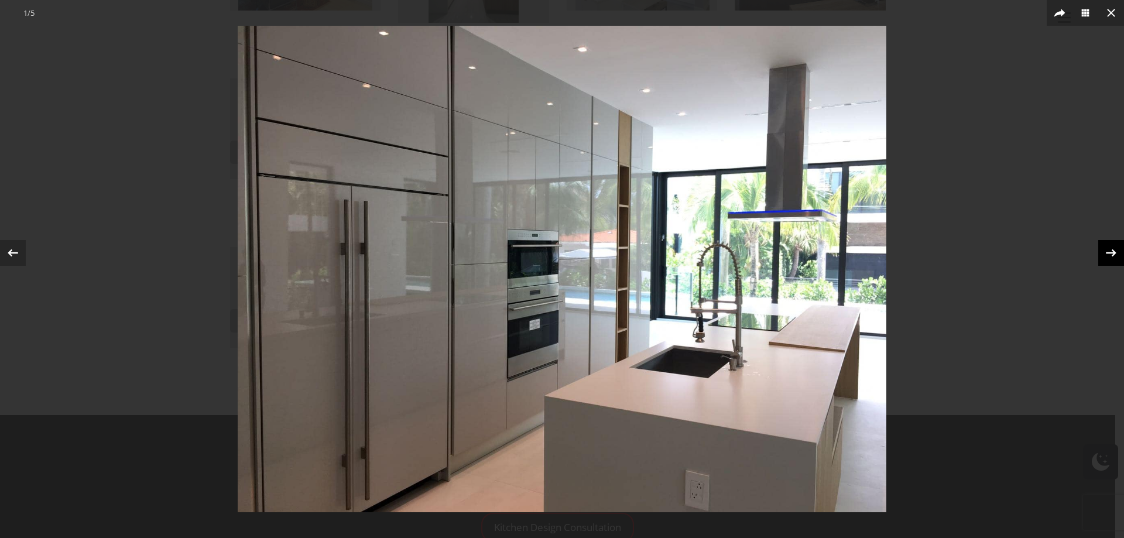
click at [1111, 249] on icon at bounding box center [1111, 253] width 18 height 18
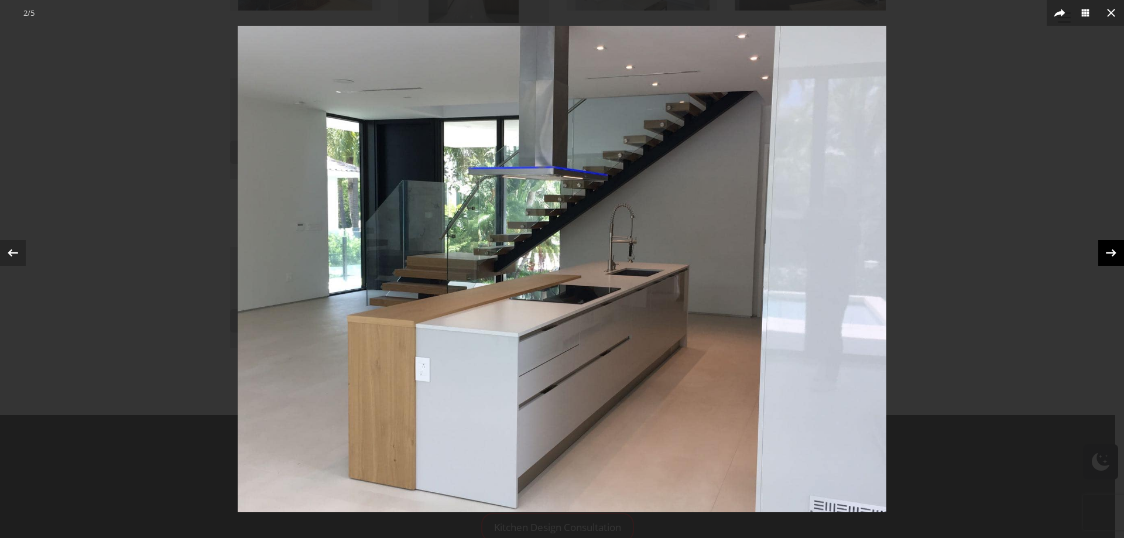
click at [1111, 249] on icon at bounding box center [1111, 253] width 18 height 18
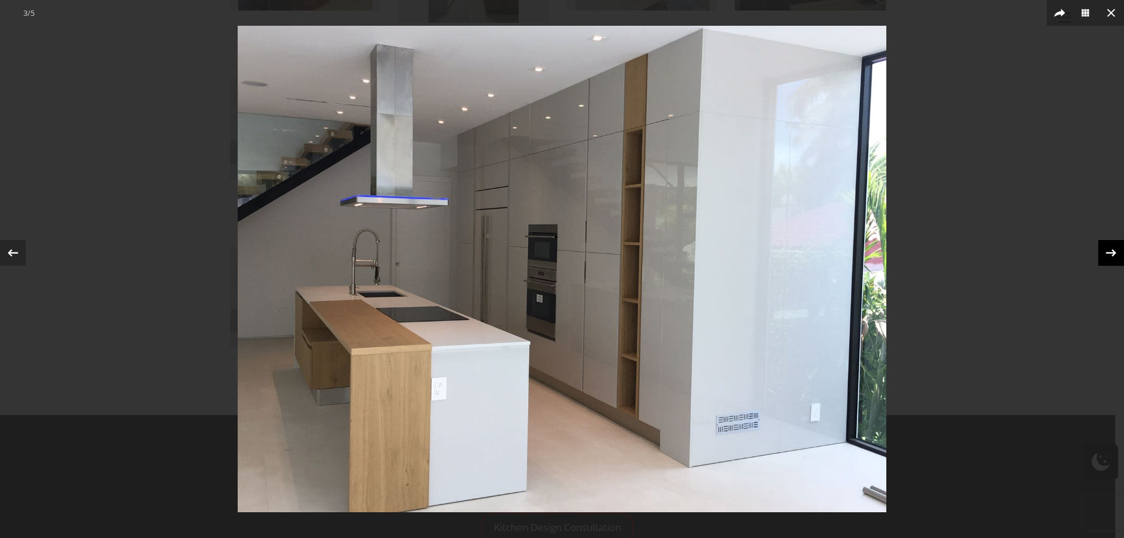
click at [1111, 249] on div "3 / 5" at bounding box center [562, 269] width 1124 height 538
click at [1101, 257] on div at bounding box center [1111, 253] width 26 height 26
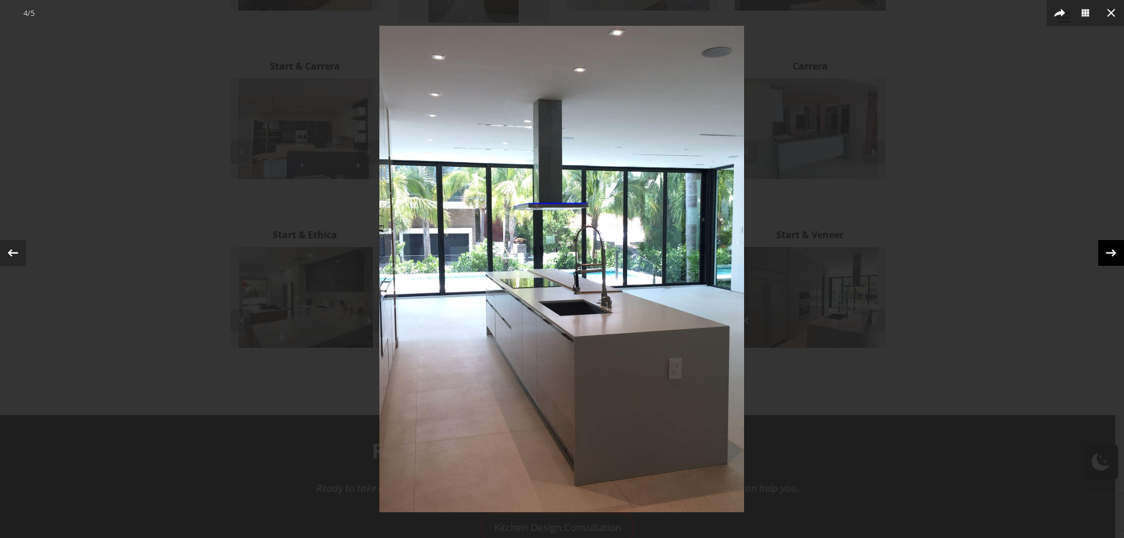
click at [1101, 256] on div at bounding box center [1111, 253] width 26 height 26
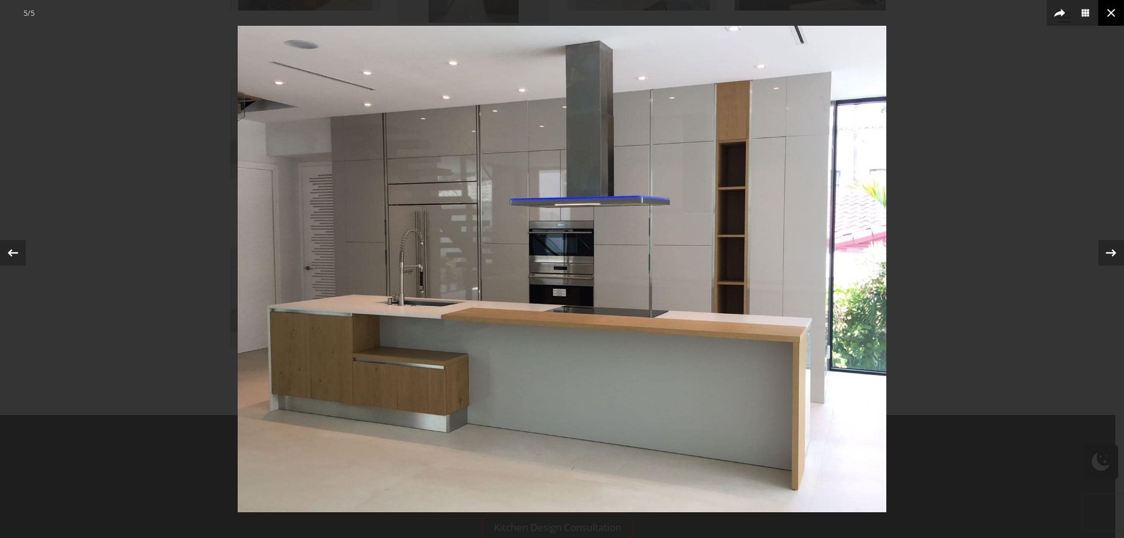
click at [1114, 12] on icon at bounding box center [1111, 13] width 14 height 14
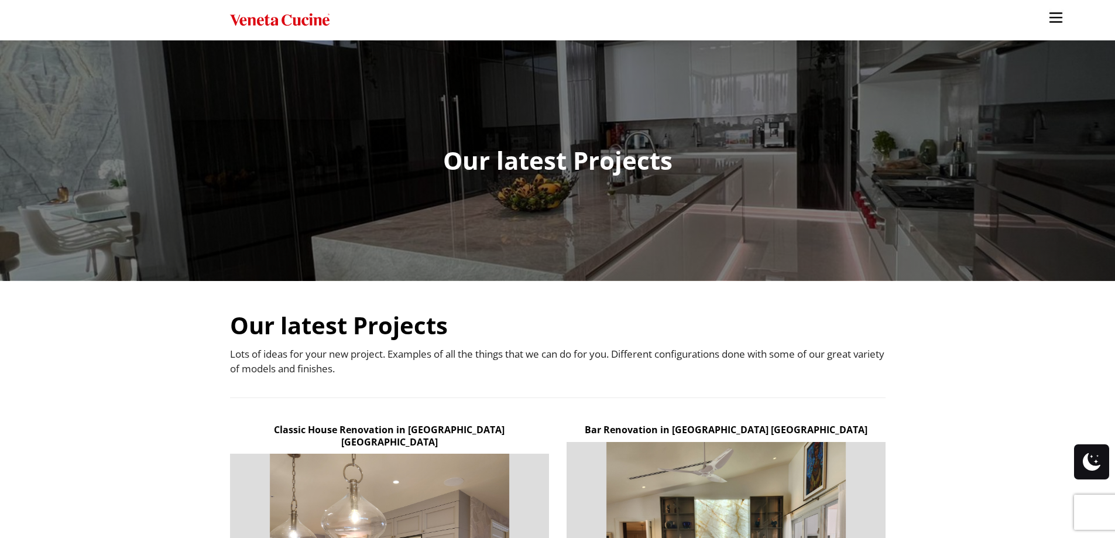
click at [1058, 18] on img "Site" at bounding box center [1056, 18] width 18 height 18
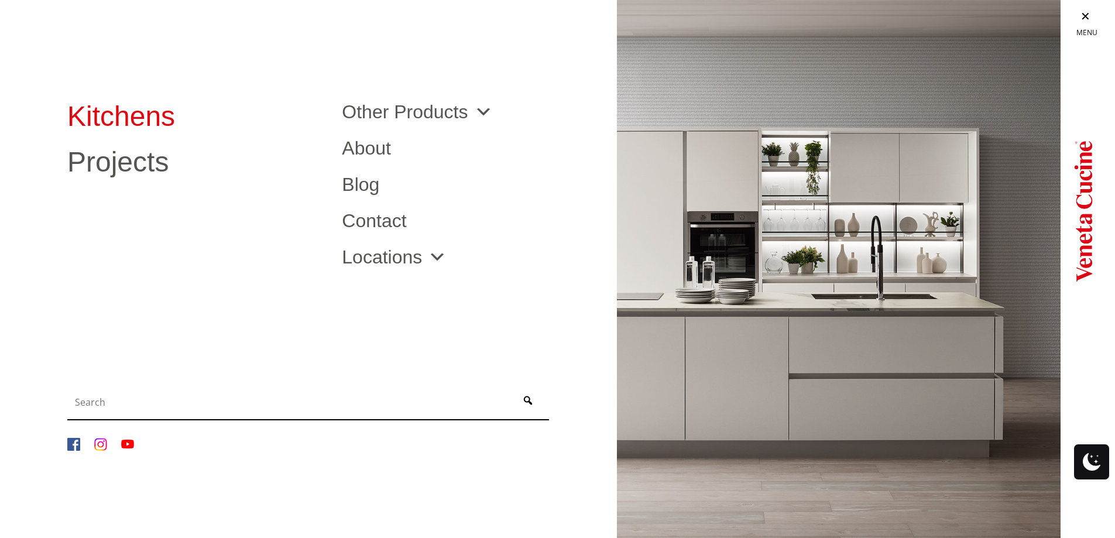
click at [153, 112] on link "Kitchens" at bounding box center [195, 116] width 257 height 28
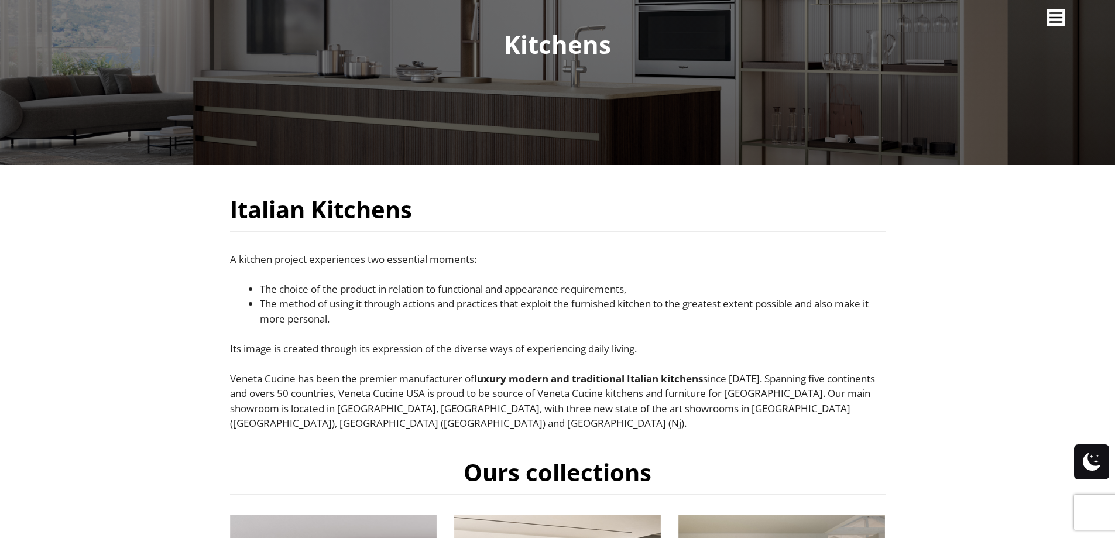
scroll to position [117, 0]
